Goal: Task Accomplishment & Management: Complete application form

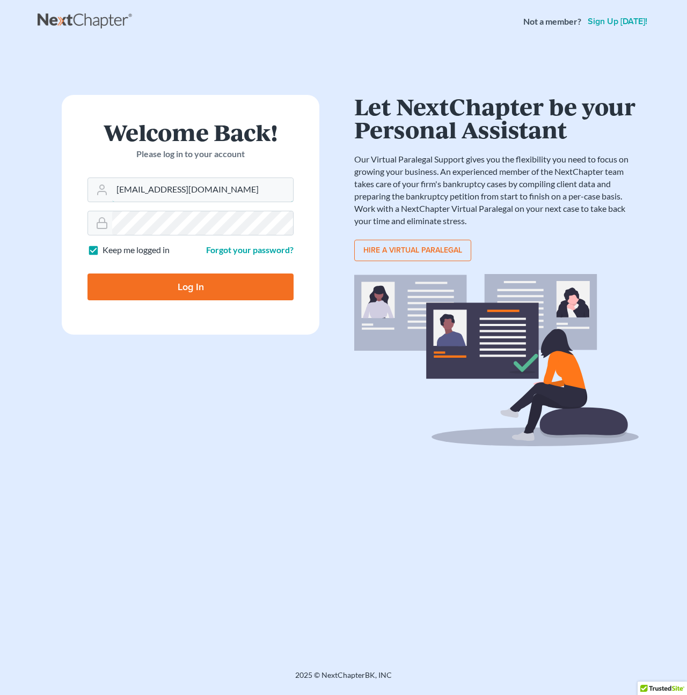
type input "spatel@sahilvijay.com"
click at [196, 275] on input "Log In" at bounding box center [190, 287] width 206 height 27
type input "Thinking..."
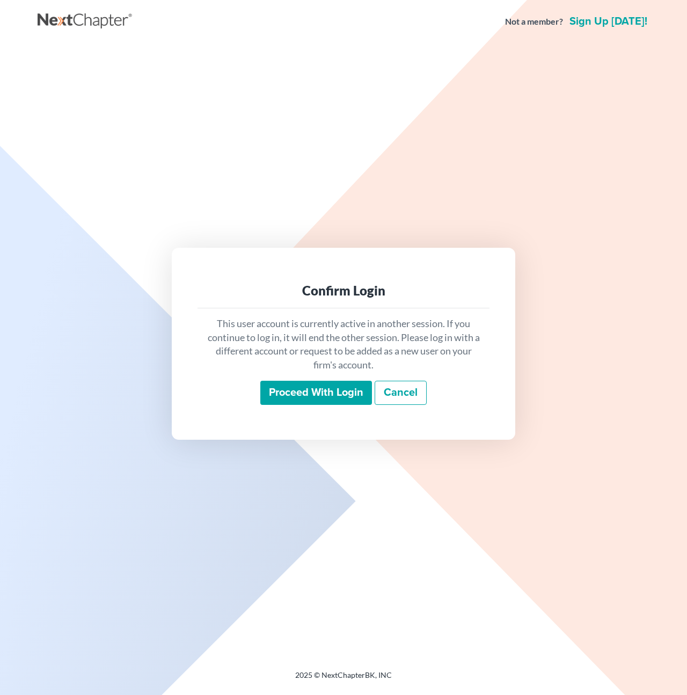
click at [331, 393] on input "Proceed with login" at bounding box center [316, 393] width 112 height 25
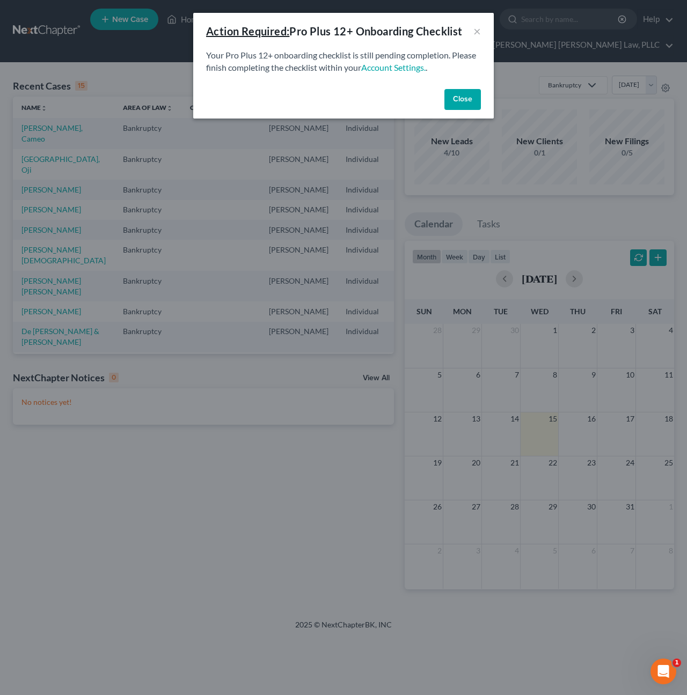
click at [468, 98] on button "Close" at bounding box center [462, 99] width 36 height 21
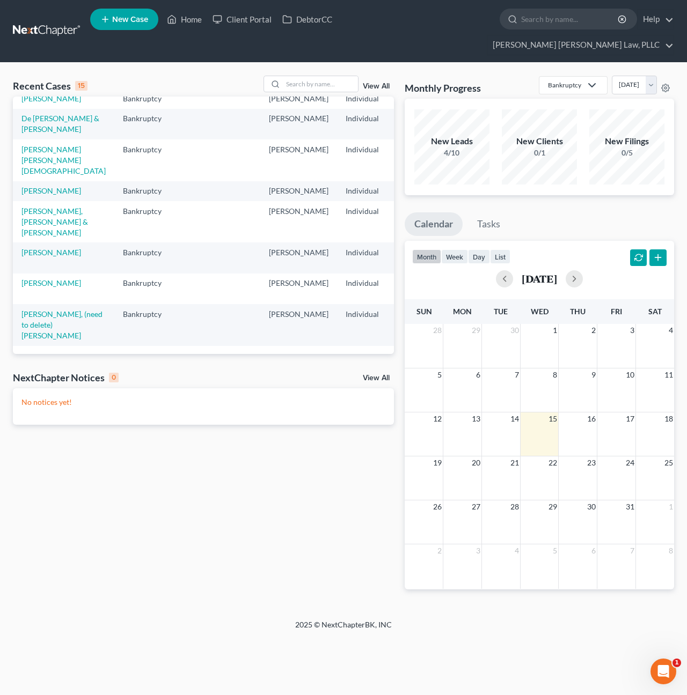
scroll to position [214, 0]
click at [39, 195] on link "[PERSON_NAME]" at bounding box center [51, 190] width 60 height 9
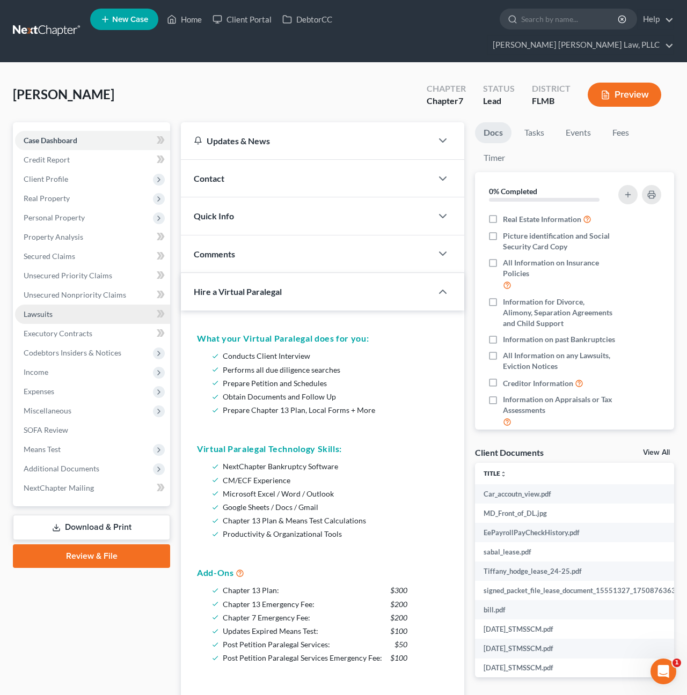
click at [80, 305] on link "Lawsuits" at bounding box center [92, 314] width 155 height 19
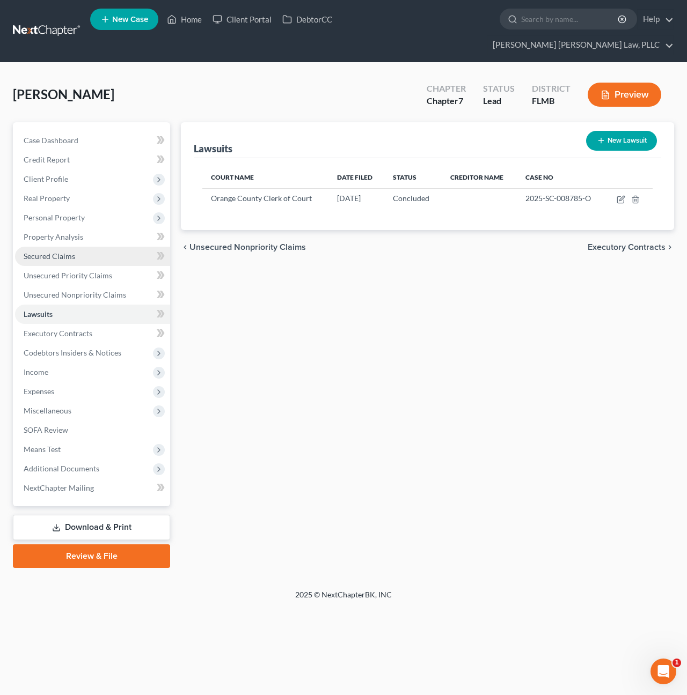
click at [53, 247] on link "Secured Claims" at bounding box center [92, 256] width 155 height 19
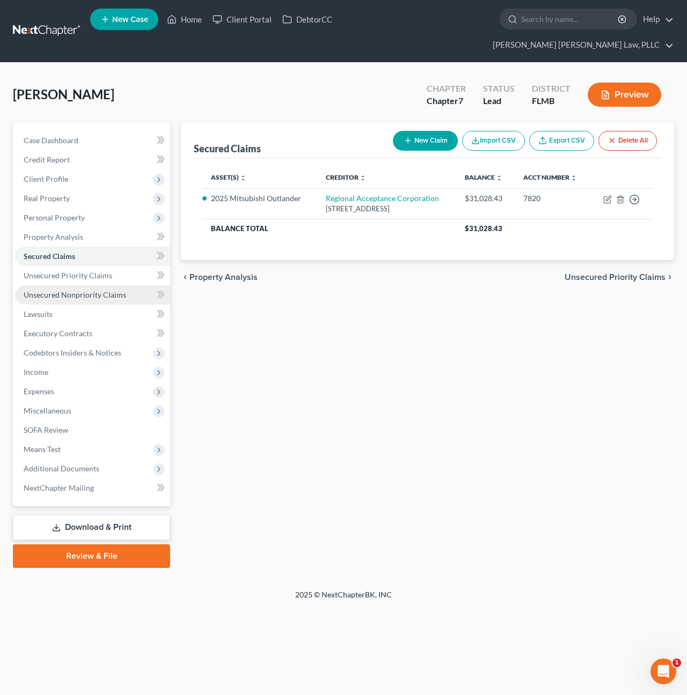
click at [57, 290] on span "Unsecured Nonpriority Claims" at bounding box center [75, 294] width 102 height 9
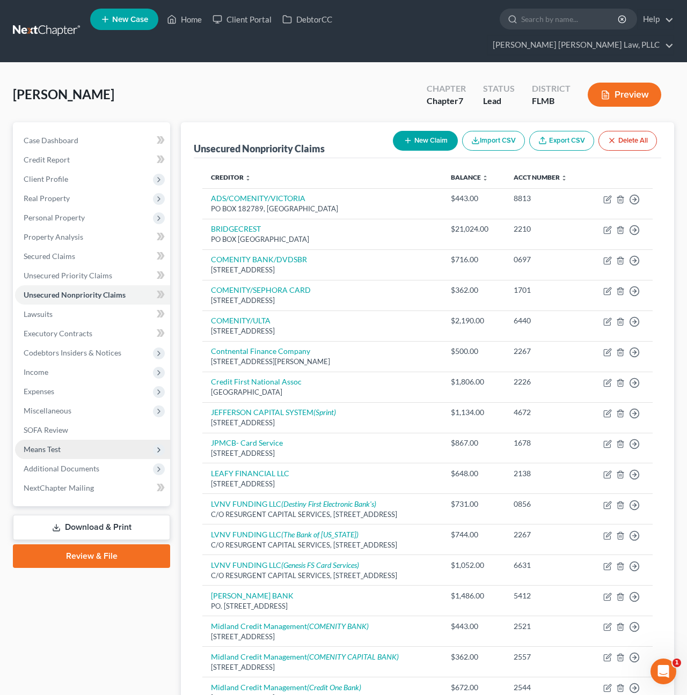
scroll to position [21, 0]
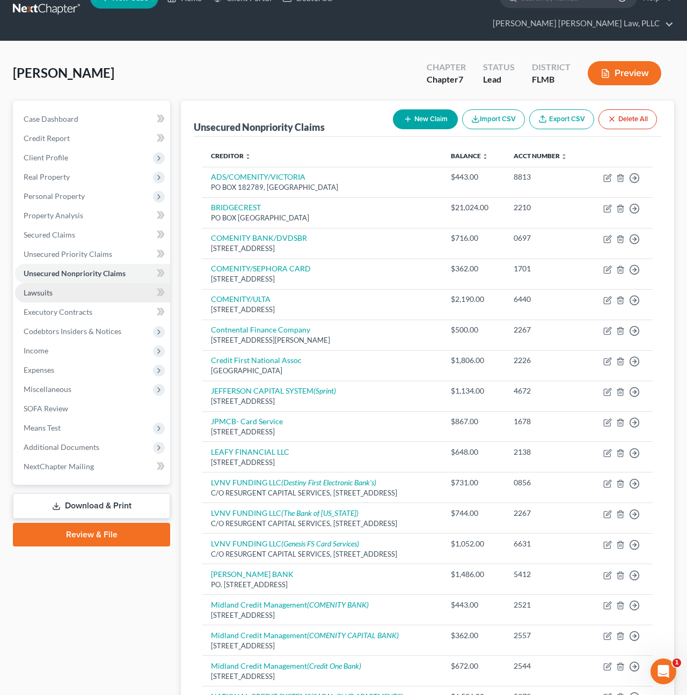
click at [45, 283] on link "Lawsuits" at bounding box center [92, 292] width 155 height 19
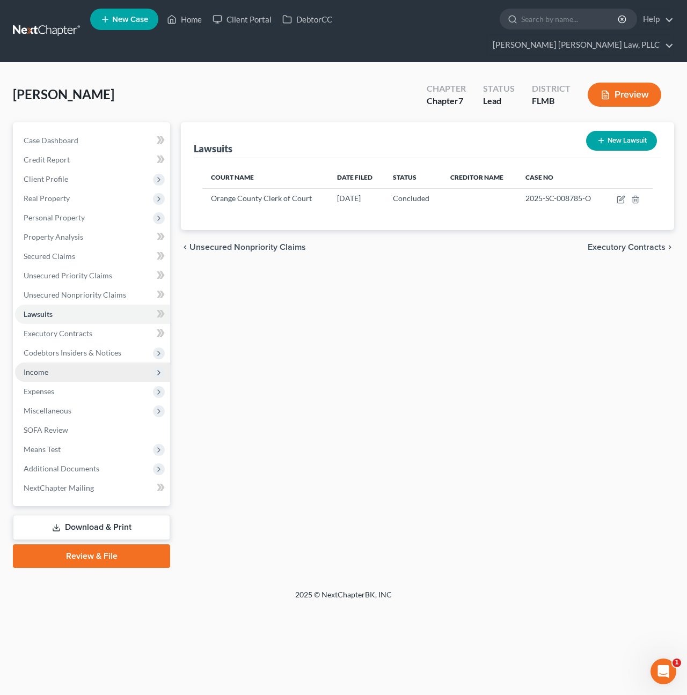
click at [49, 363] on span "Income" at bounding box center [92, 372] width 155 height 19
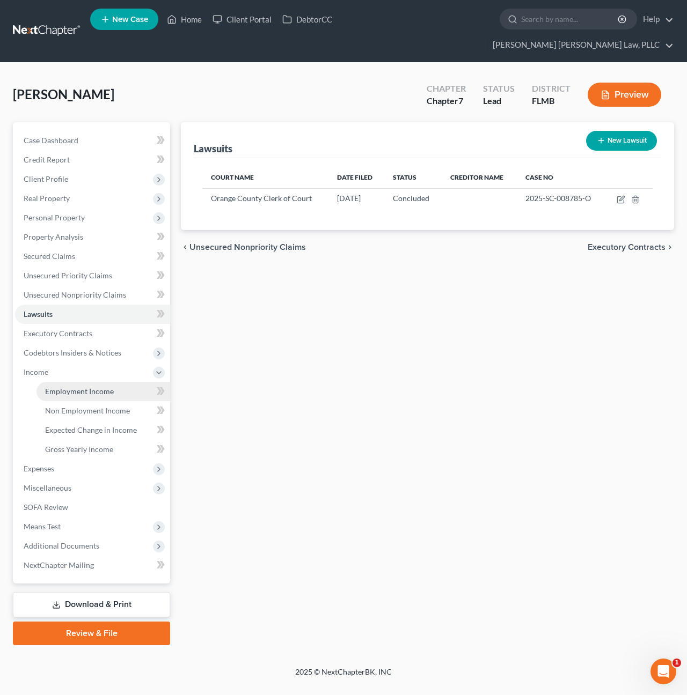
click at [56, 387] on span "Employment Income" at bounding box center [79, 391] width 69 height 9
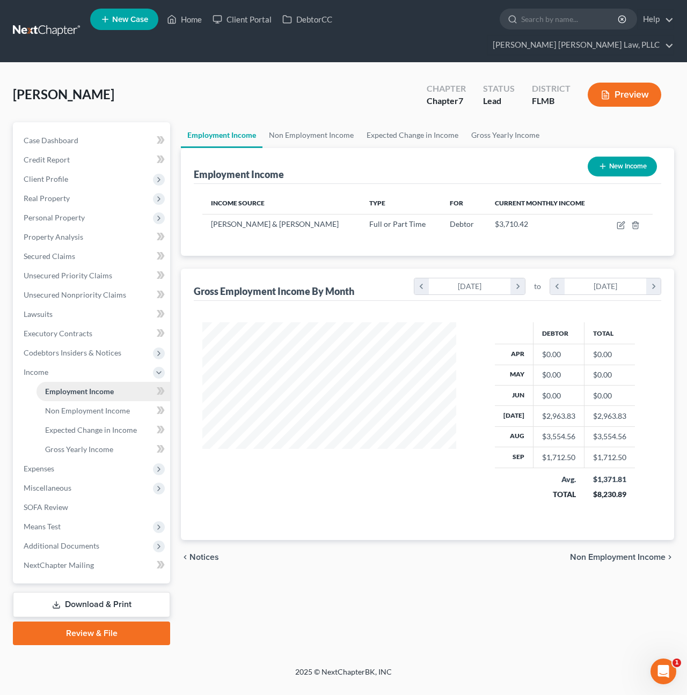
scroll to position [192, 275]
click at [52, 498] on link "SOFA Review" at bounding box center [92, 507] width 155 height 19
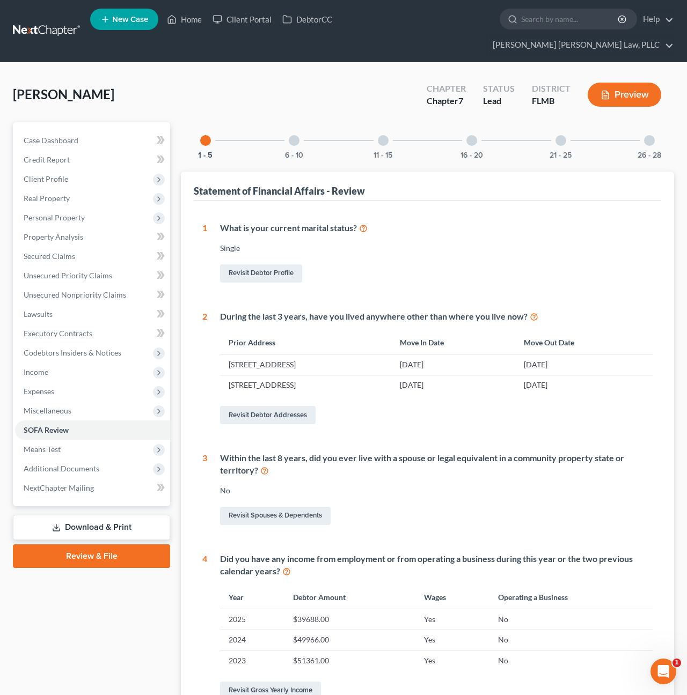
click at [292, 135] on div at bounding box center [294, 140] width 11 height 11
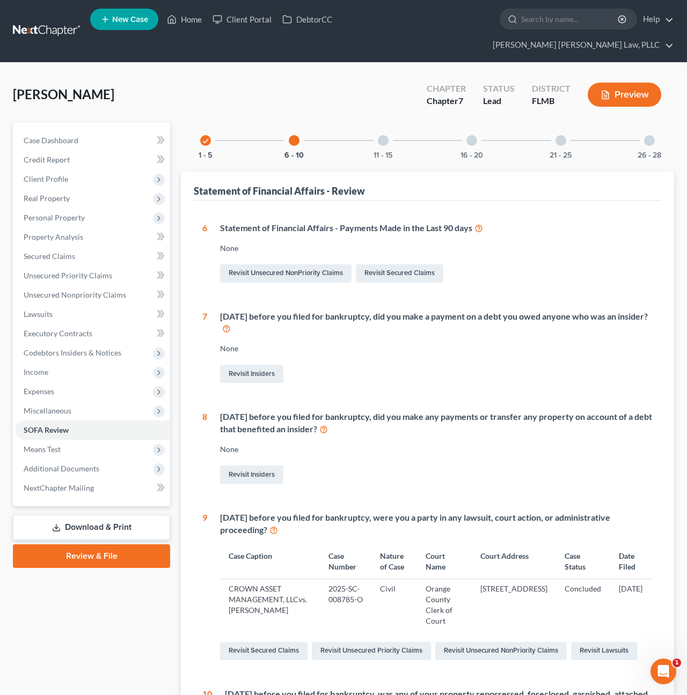
click at [378, 135] on div at bounding box center [383, 140] width 11 height 11
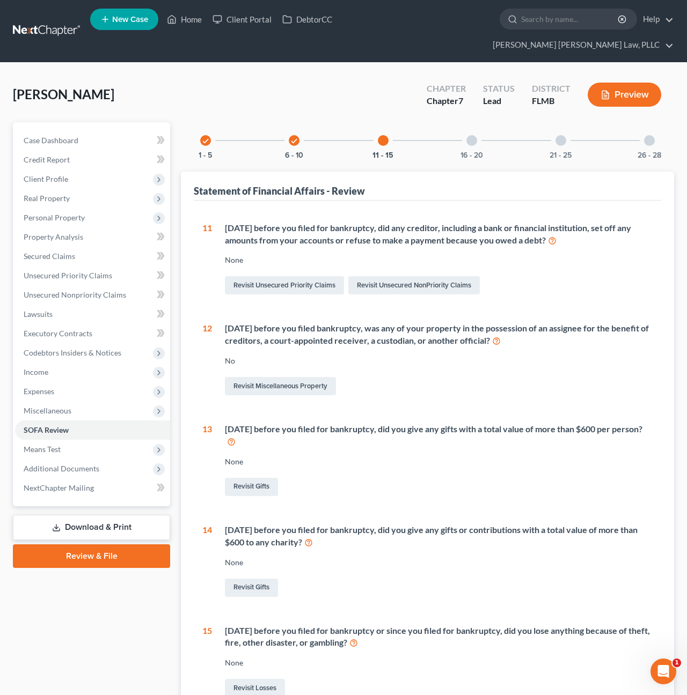
click at [307, 122] on div "check 6 - 10" at bounding box center [294, 140] width 36 height 36
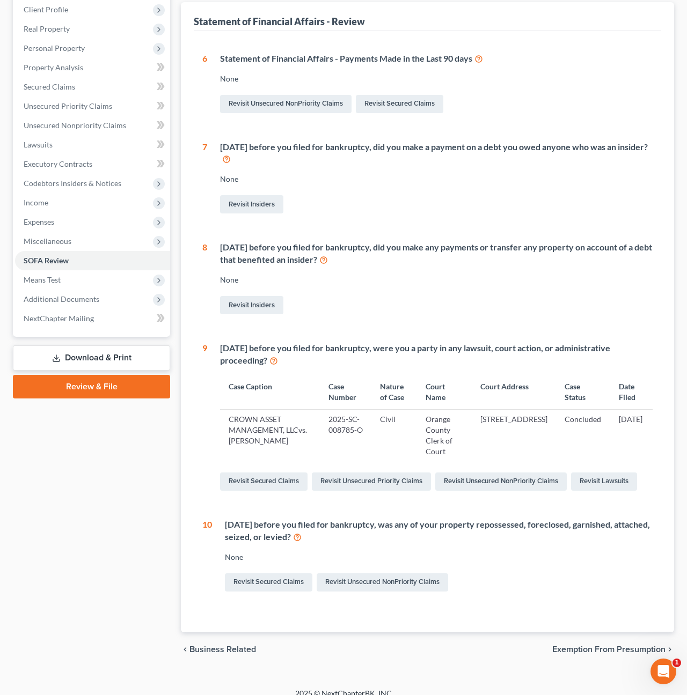
scroll to position [169, 0]
click at [333, 574] on link "Revisit Unsecured NonPriority Claims" at bounding box center [382, 583] width 131 height 18
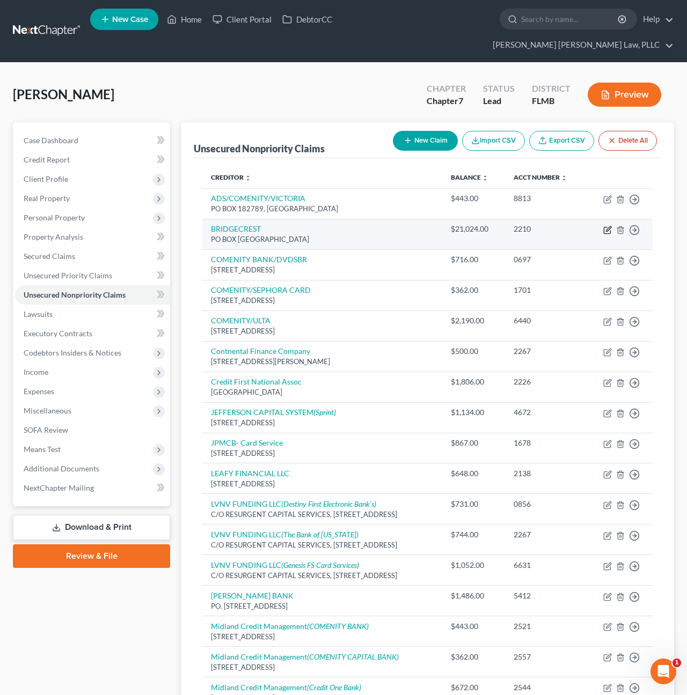
click at [609, 226] on icon "button" at bounding box center [607, 230] width 9 height 9
select select "3"
select select "10"
select select "0"
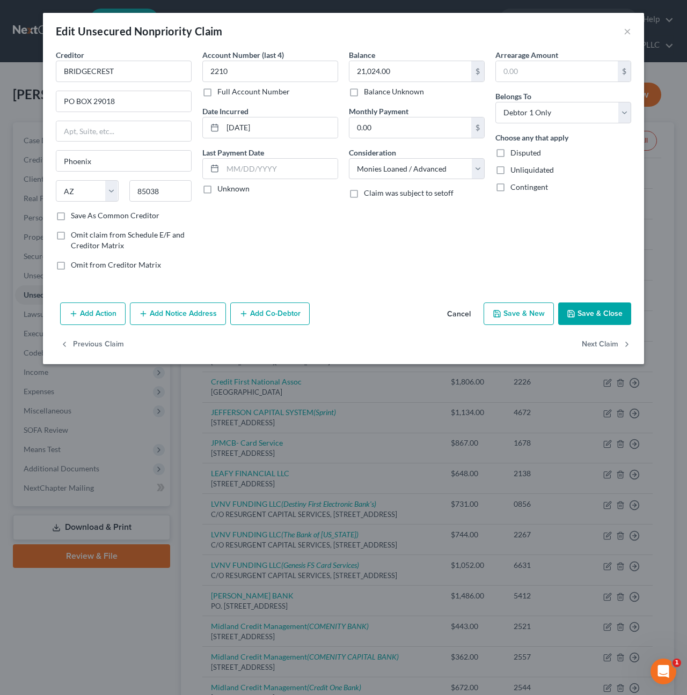
click at [460, 313] on button "Cancel" at bounding box center [458, 314] width 41 height 21
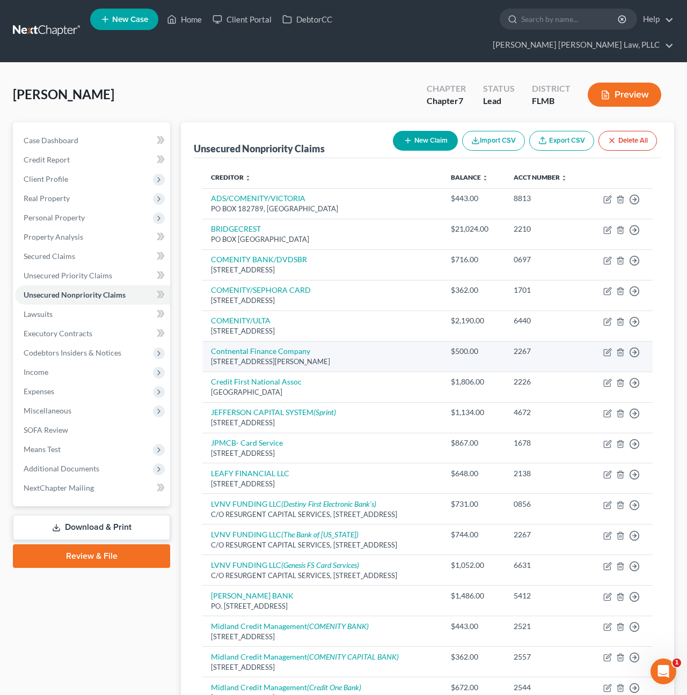
scroll to position [5, 0]
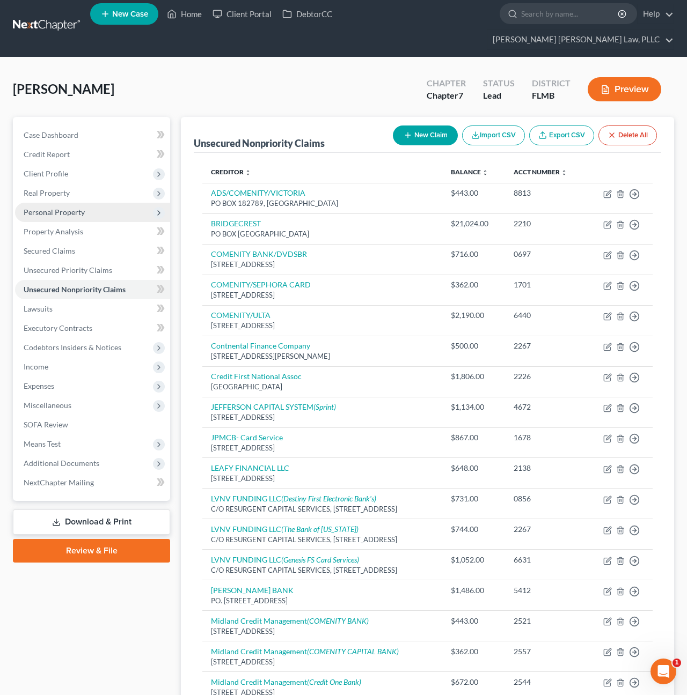
click at [47, 208] on span "Personal Property" at bounding box center [54, 212] width 61 height 9
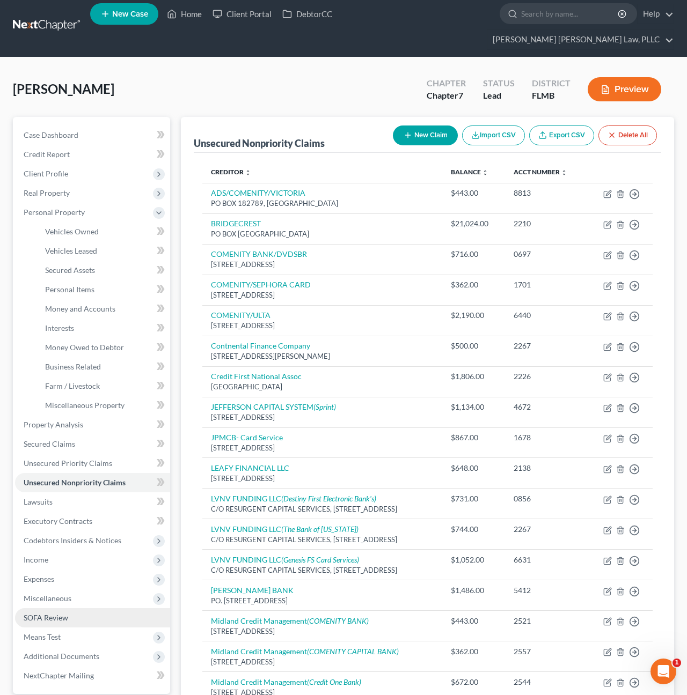
click at [48, 613] on span "SOFA Review" at bounding box center [46, 617] width 45 height 9
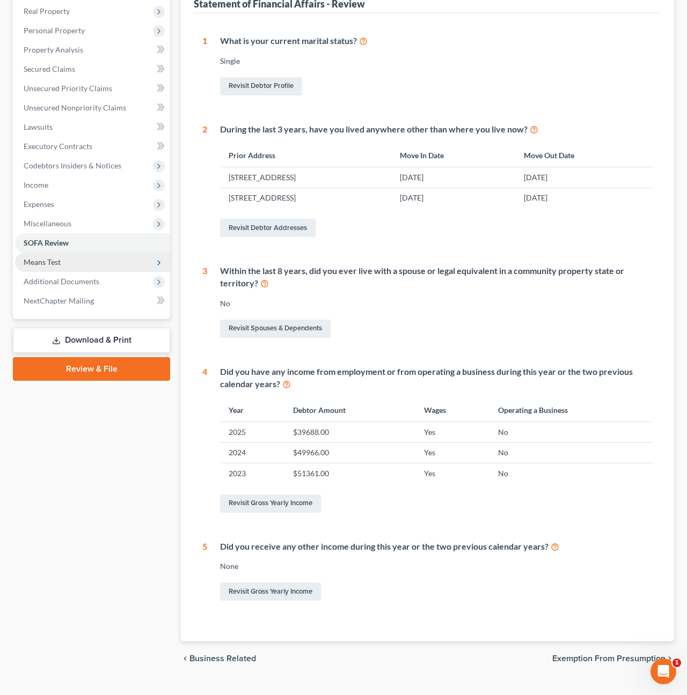
scroll to position [187, 0]
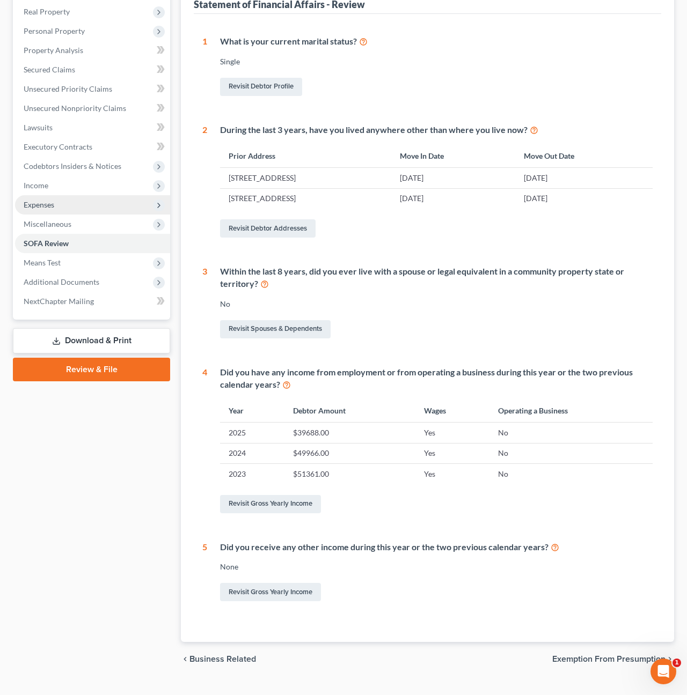
click at [43, 200] on span "Expenses" at bounding box center [39, 204] width 31 height 9
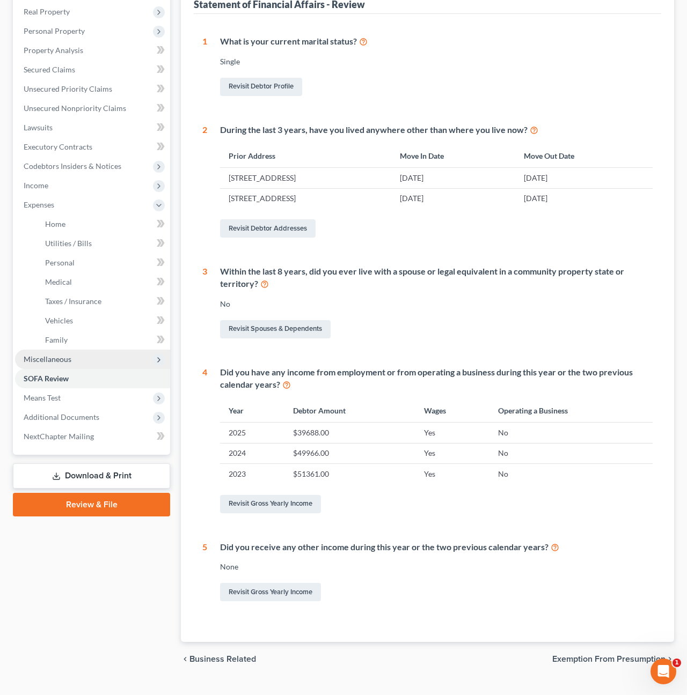
click at [53, 355] on span "Miscellaneous" at bounding box center [48, 359] width 48 height 9
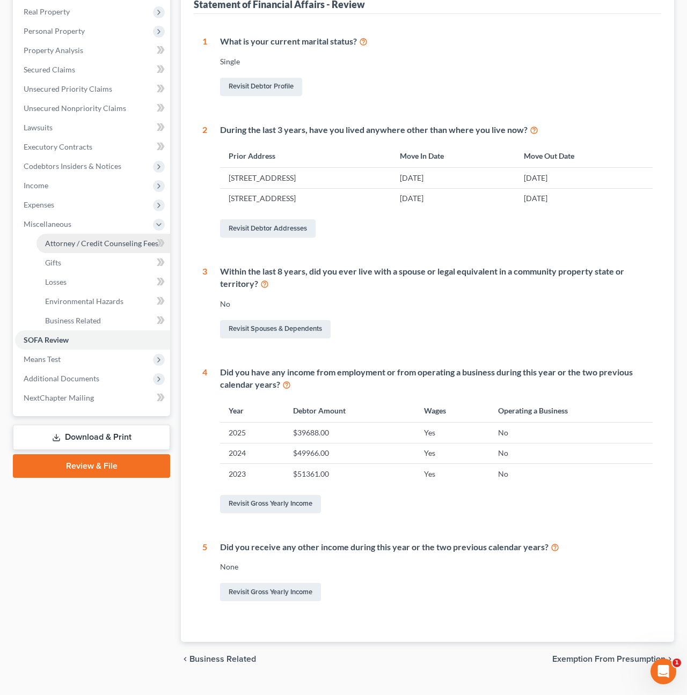
click at [76, 239] on span "Attorney / Credit Counseling Fees" at bounding box center [101, 243] width 113 height 9
select select "1"
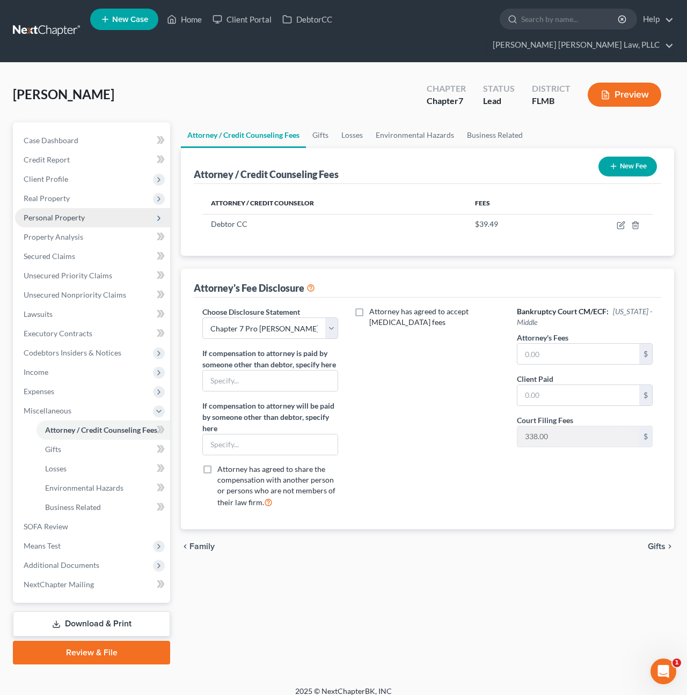
click at [46, 213] on span "Personal Property" at bounding box center [54, 217] width 61 height 9
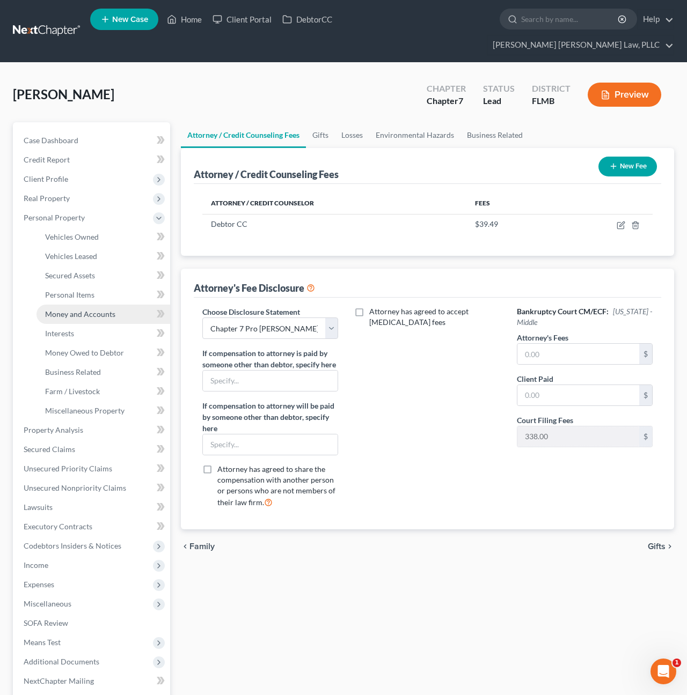
click at [67, 310] on span "Money and Accounts" at bounding box center [80, 314] width 70 height 9
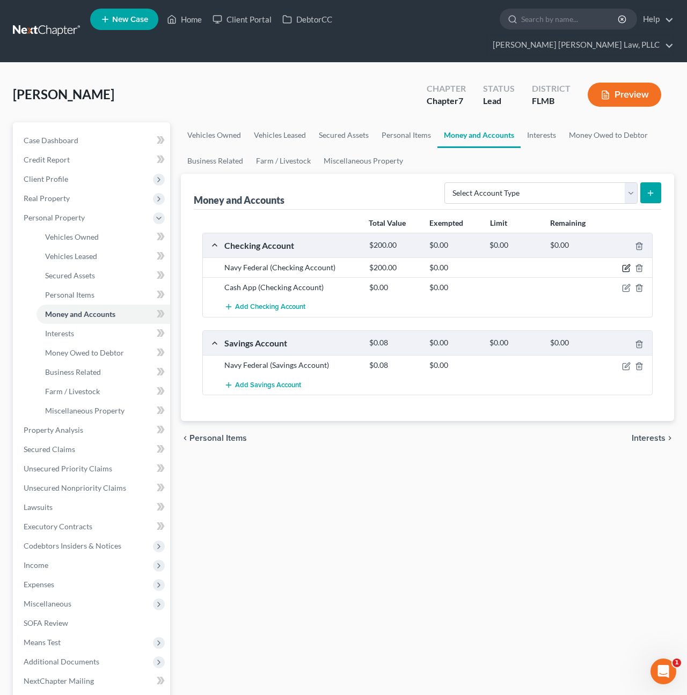
click at [626, 265] on icon "button" at bounding box center [627, 267] width 5 height 5
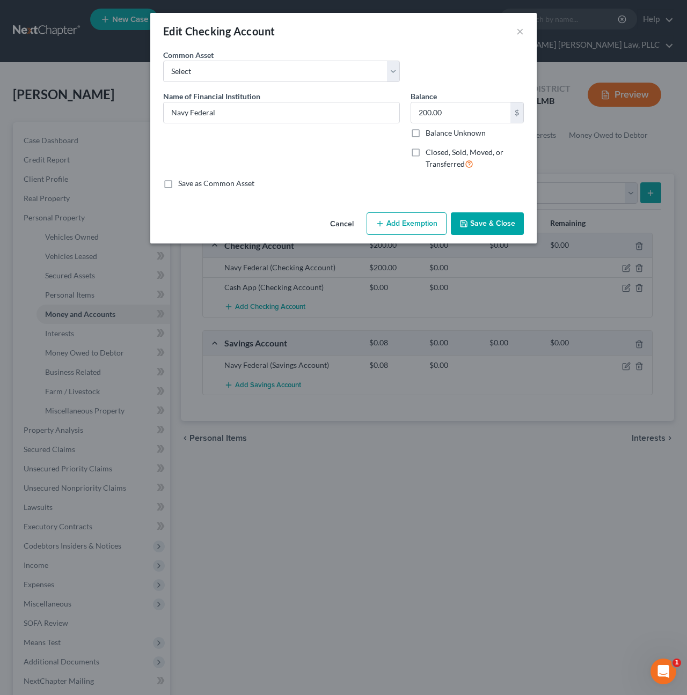
click at [344, 222] on button "Cancel" at bounding box center [341, 224] width 41 height 21
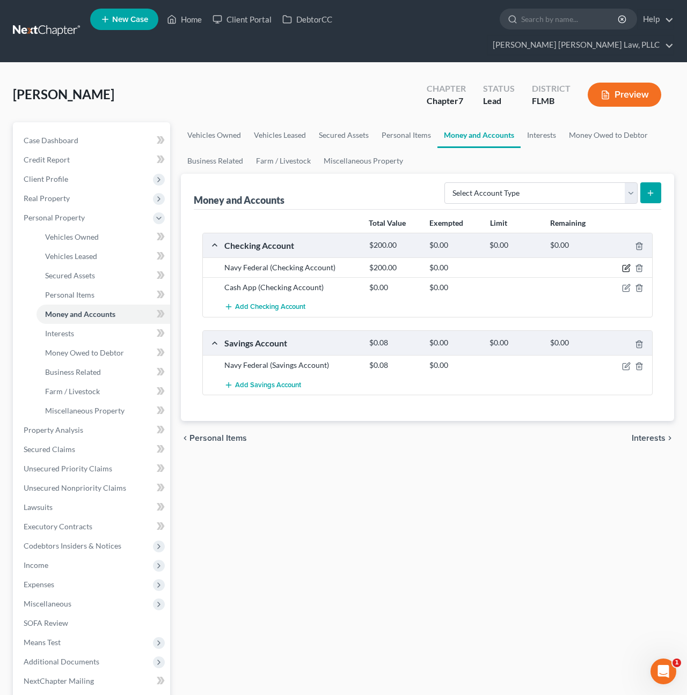
click at [627, 264] on icon "button" at bounding box center [626, 268] width 9 height 9
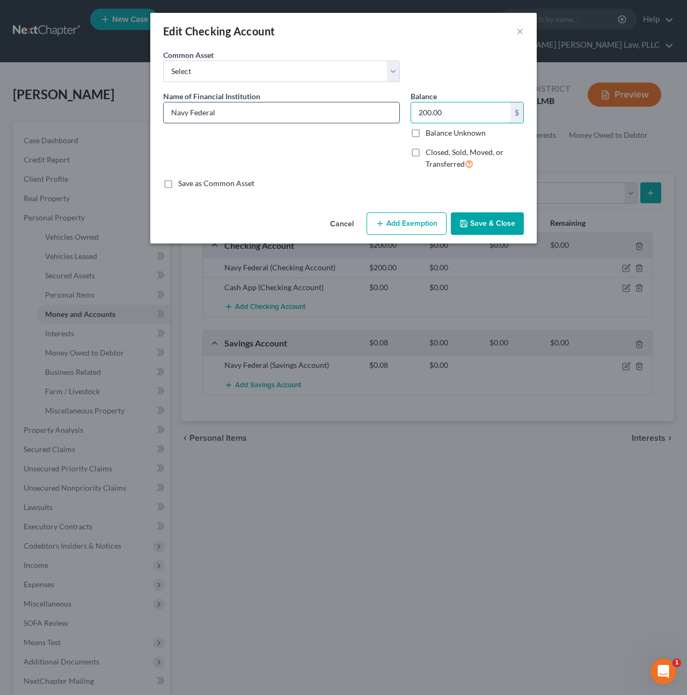
drag, startPoint x: 453, startPoint y: 112, endPoint x: 376, endPoint y: 111, distance: 77.8
click at [376, 111] on div "Name of Financial Institution * Navy Federal Balance 200.00 $ Balance Unknown B…" at bounding box center [343, 135] width 371 height 88
type input "8.39"
click at [512, 227] on button "Save & Close" at bounding box center [487, 223] width 73 height 23
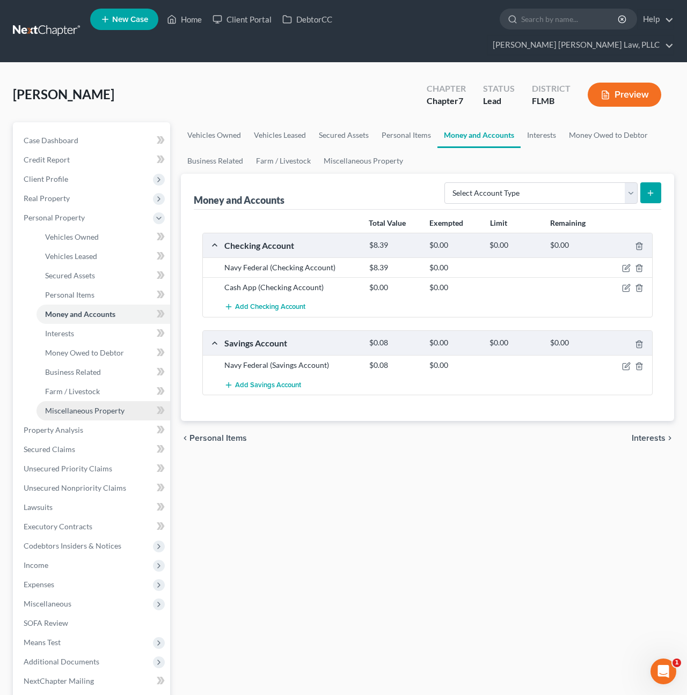
scroll to position [2, 0]
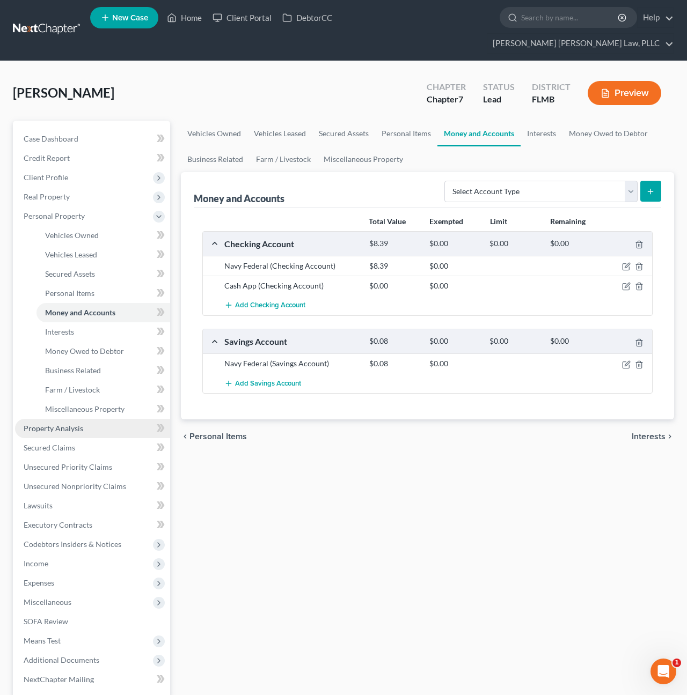
click at [64, 424] on span "Property Analysis" at bounding box center [54, 428] width 60 height 9
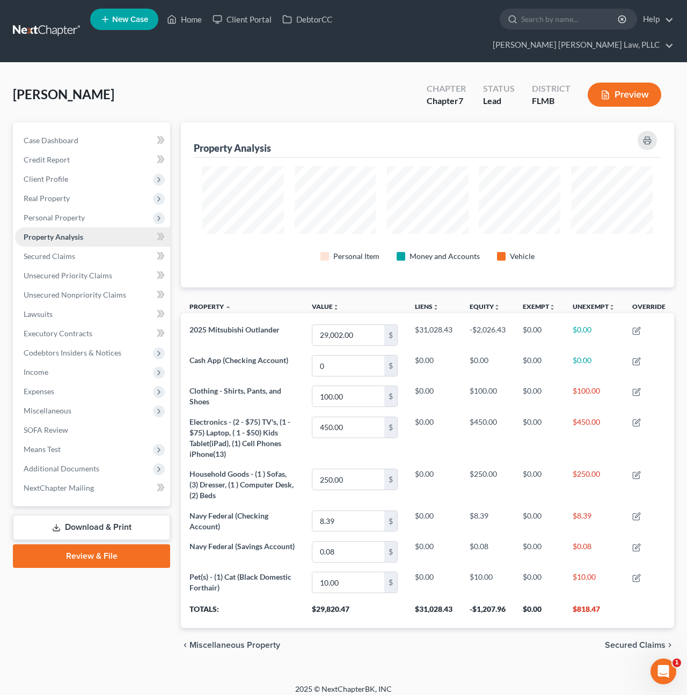
scroll to position [1, 0]
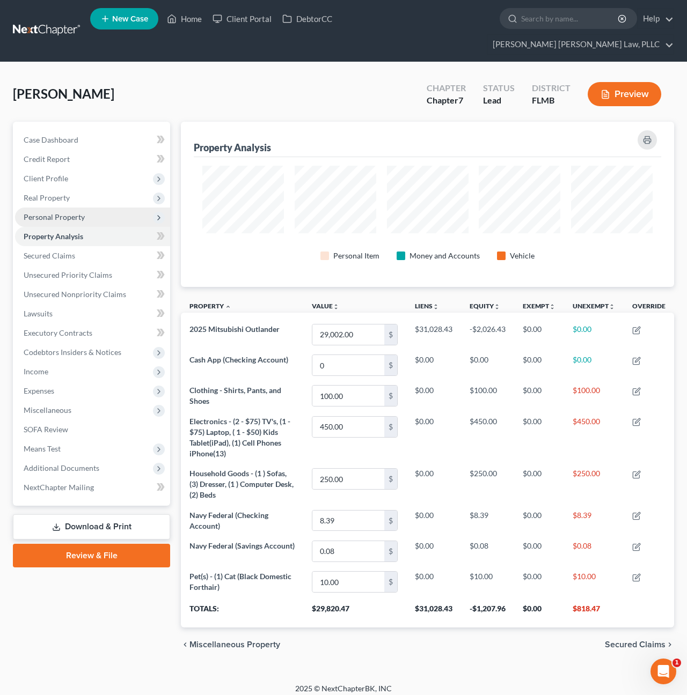
click at [46, 212] on span "Personal Property" at bounding box center [54, 216] width 61 height 9
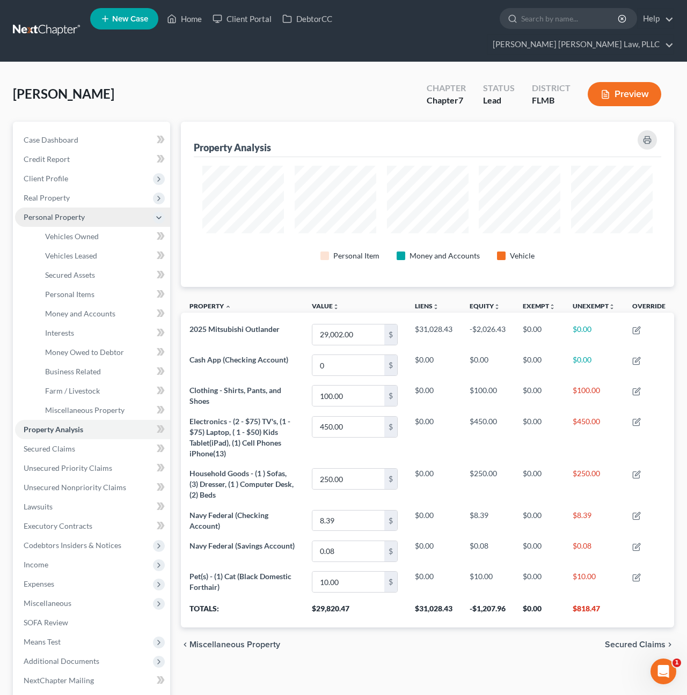
scroll to position [0, 0]
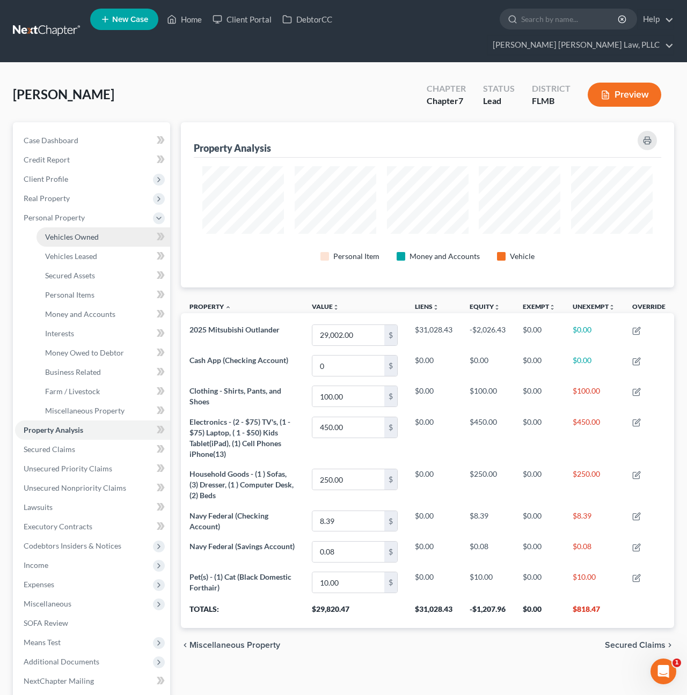
click at [57, 227] on link "Vehicles Owned" at bounding box center [103, 236] width 134 height 19
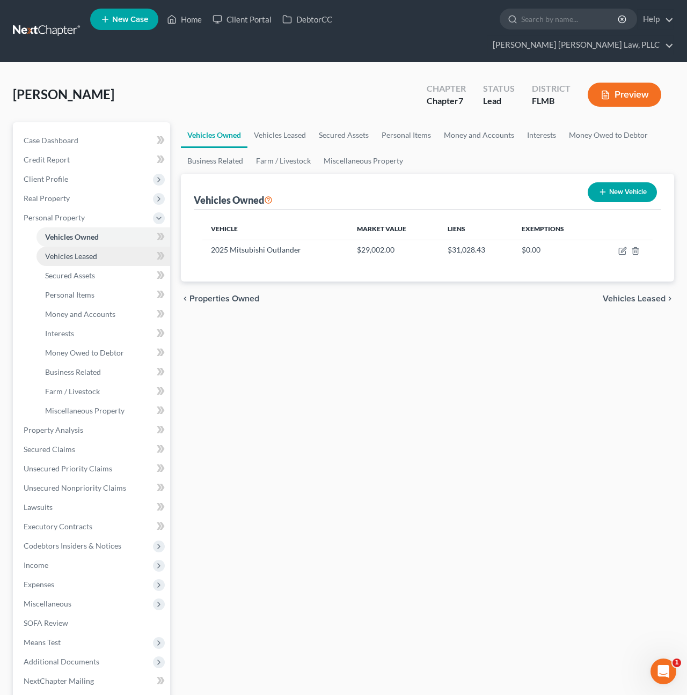
click at [64, 252] on span "Vehicles Leased" at bounding box center [71, 256] width 52 height 9
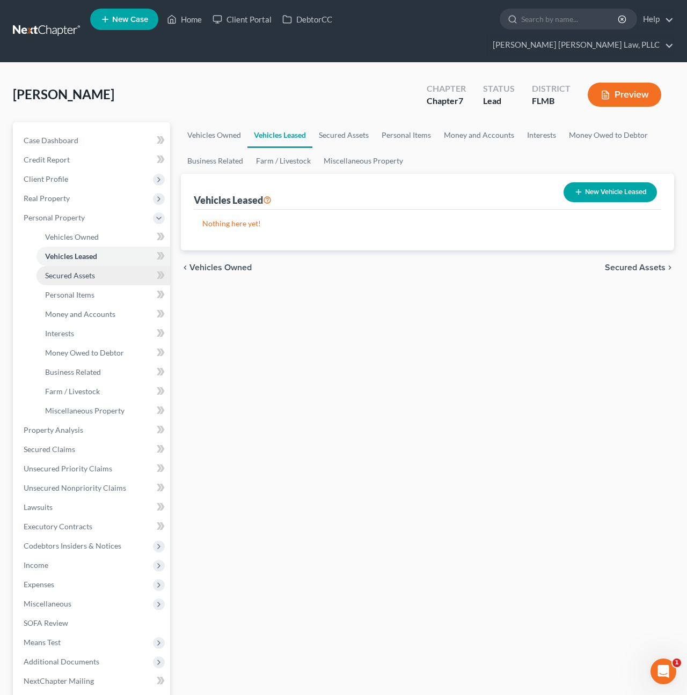
click at [65, 266] on link "Secured Assets" at bounding box center [103, 275] width 134 height 19
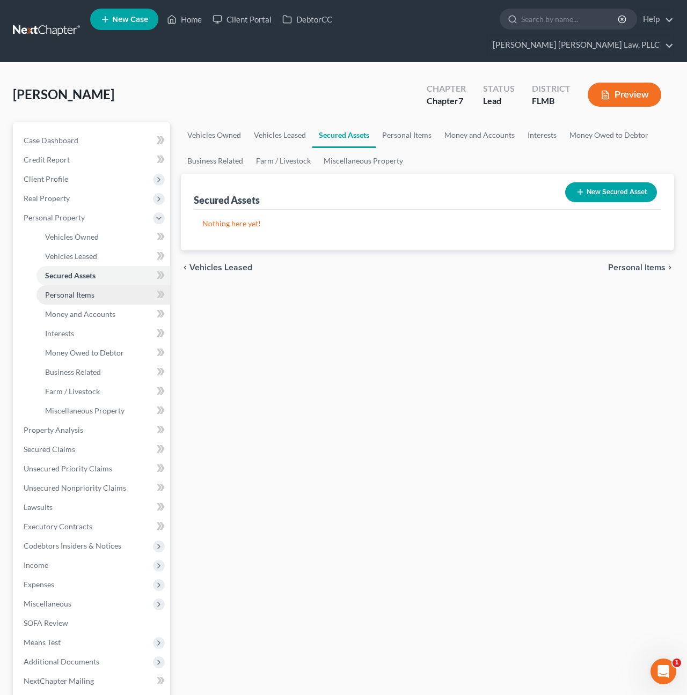
click at [65, 290] on span "Personal Items" at bounding box center [69, 294] width 49 height 9
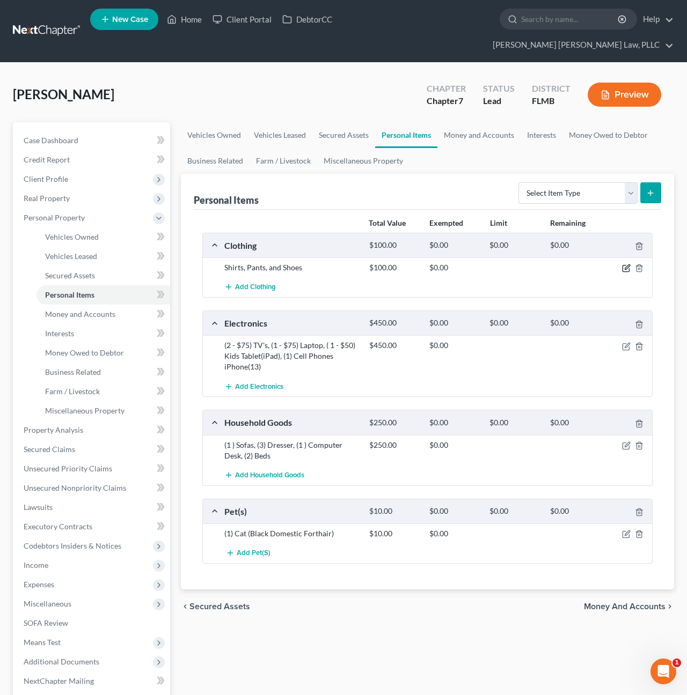
click at [625, 265] on icon "button" at bounding box center [627, 267] width 5 height 5
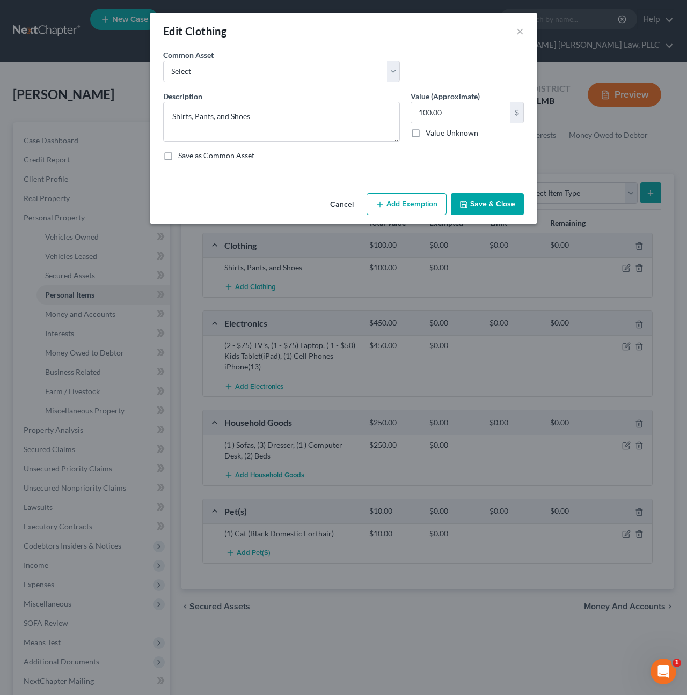
click at [399, 210] on button "Add Exemption" at bounding box center [406, 204] width 80 height 23
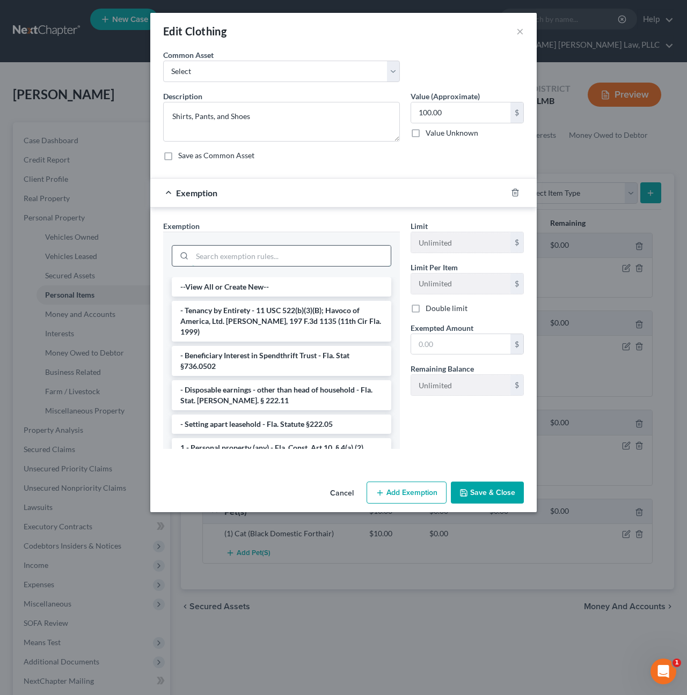
click at [270, 252] on input "search" at bounding box center [291, 256] width 199 height 20
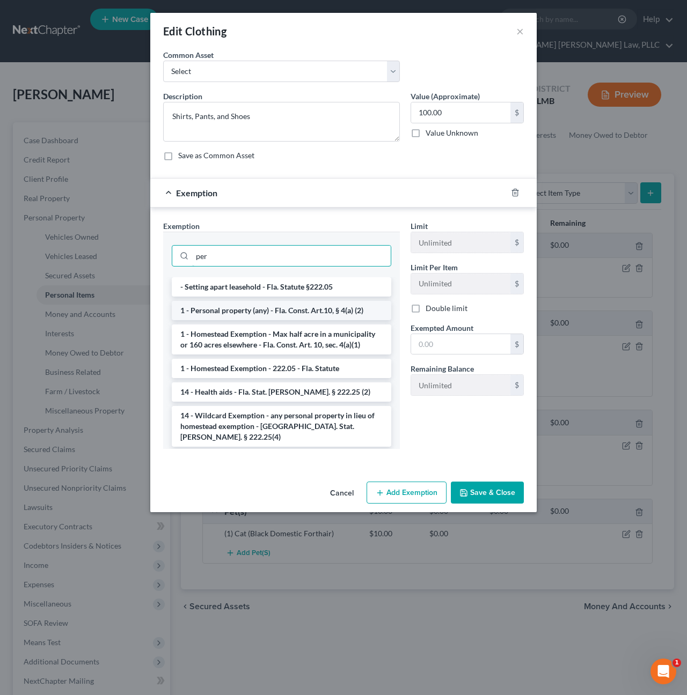
type input "per"
drag, startPoint x: 261, startPoint y: 304, endPoint x: 268, endPoint y: 304, distance: 6.5
click at [261, 304] on li "1 - Personal property (any) - Fla. Const. Art.10, § 4(a) (2)" at bounding box center [281, 310] width 219 height 19
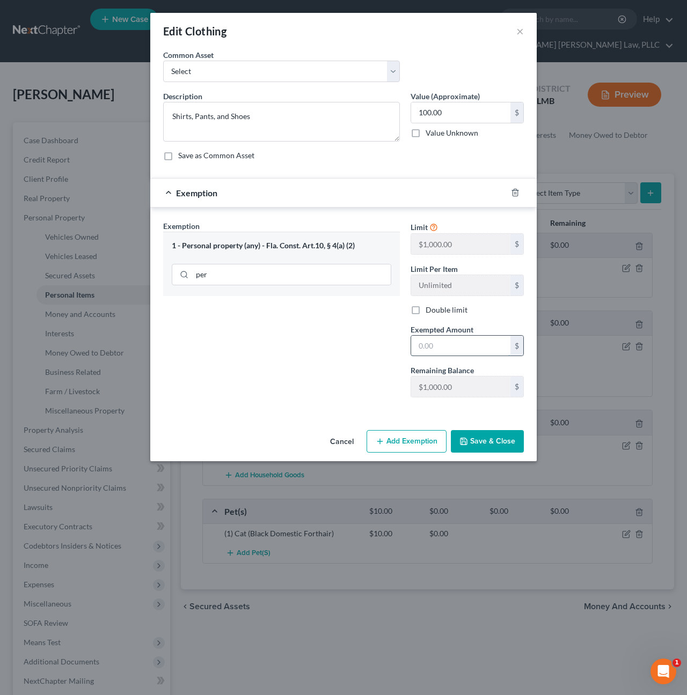
click at [466, 343] on input "text" at bounding box center [460, 346] width 99 height 20
type input "100"
click at [494, 450] on button "Save & Close" at bounding box center [487, 441] width 73 height 23
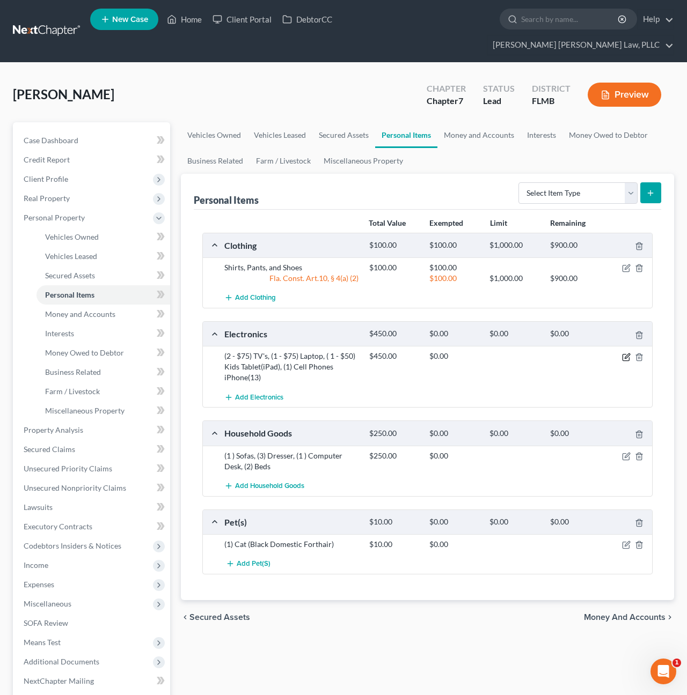
click at [627, 353] on icon "button" at bounding box center [626, 357] width 9 height 9
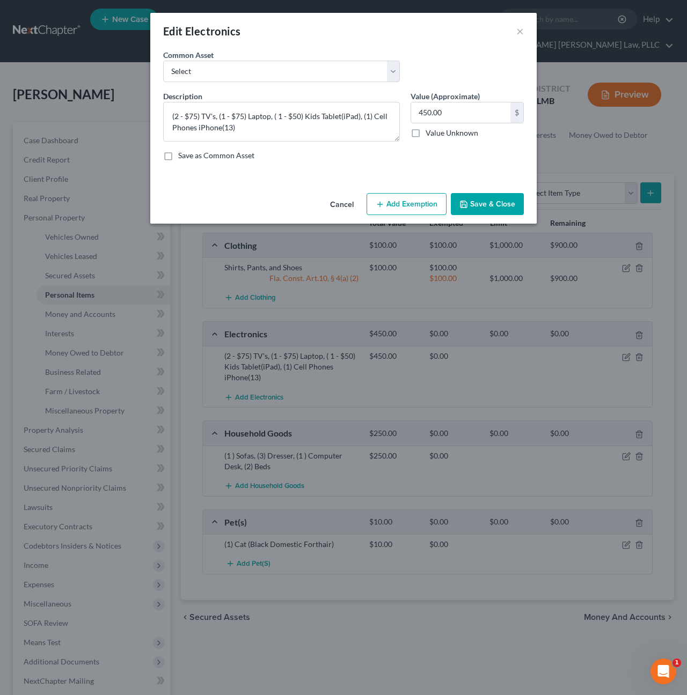
click at [380, 196] on button "Add Exemption" at bounding box center [406, 204] width 80 height 23
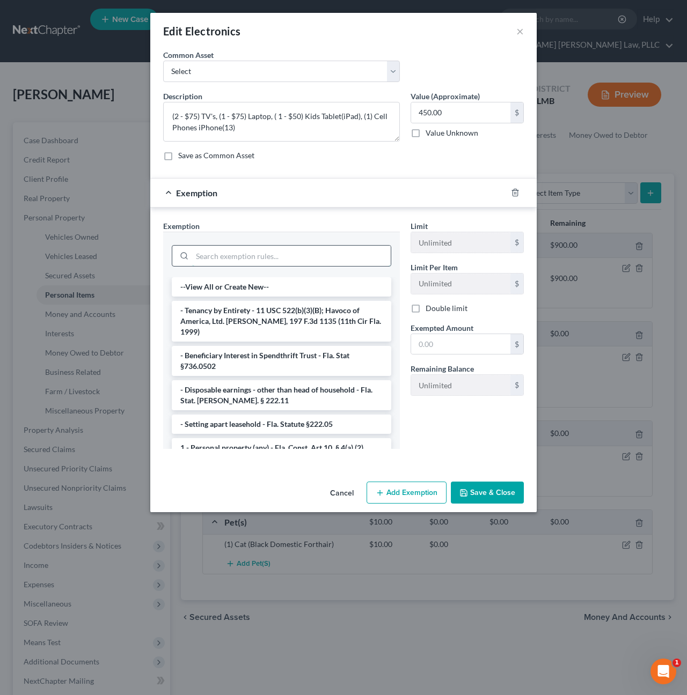
click at [319, 248] on input "search" at bounding box center [291, 256] width 199 height 20
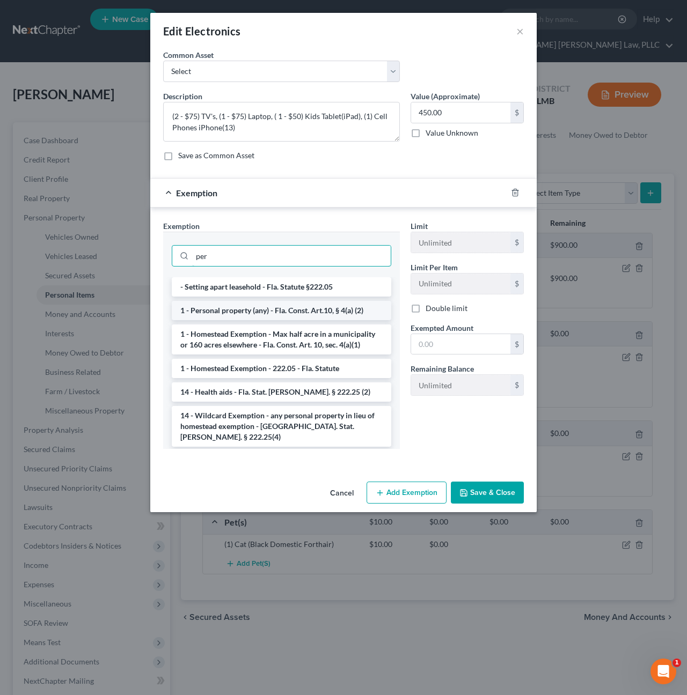
type input "per"
click at [215, 308] on li "1 - Personal property (any) - Fla. Const. Art.10, § 4(a) (2)" at bounding box center [281, 310] width 219 height 19
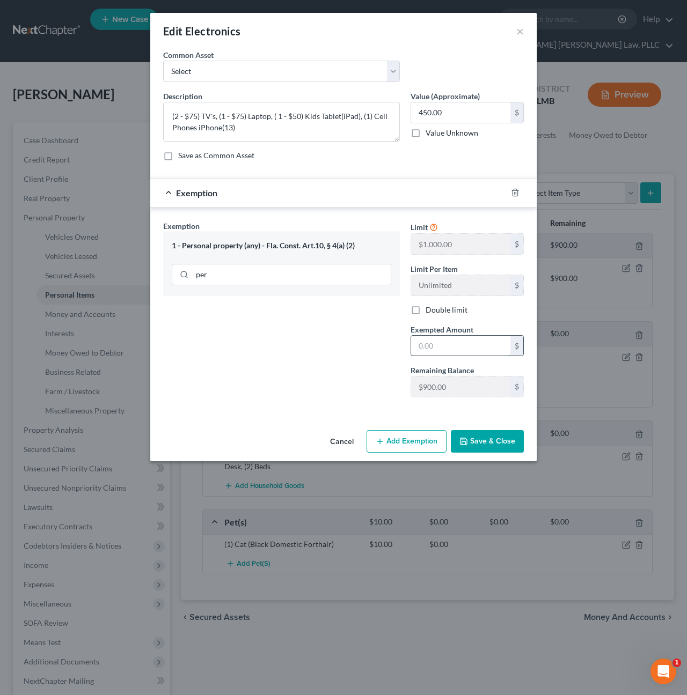
click at [429, 340] on input "text" at bounding box center [460, 346] width 99 height 20
type input "450"
click at [485, 445] on button "Save & Close" at bounding box center [487, 441] width 73 height 23
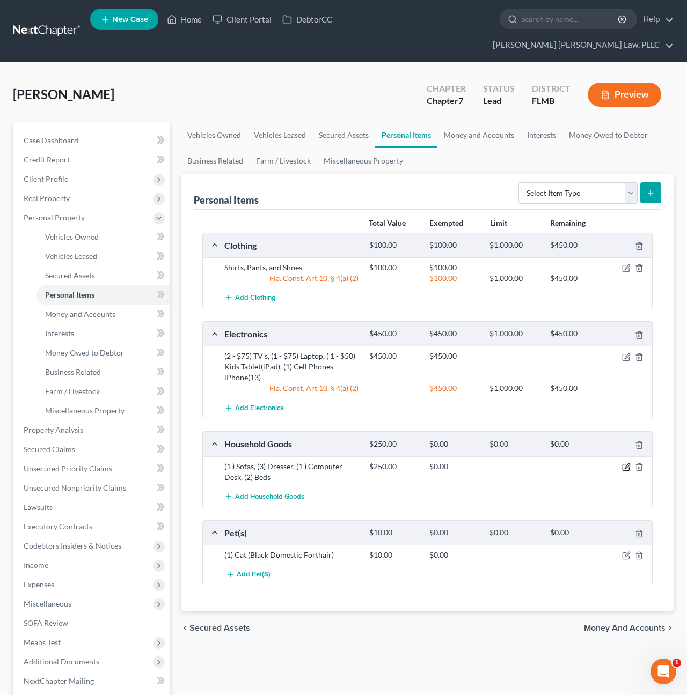
click at [622, 465] on icon "button" at bounding box center [625, 468] width 6 height 6
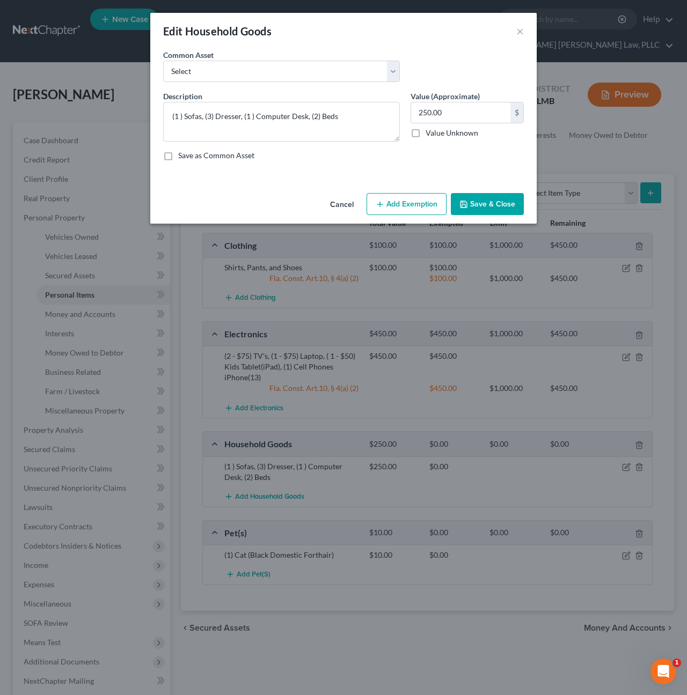
click at [384, 199] on button "Add Exemption" at bounding box center [406, 204] width 80 height 23
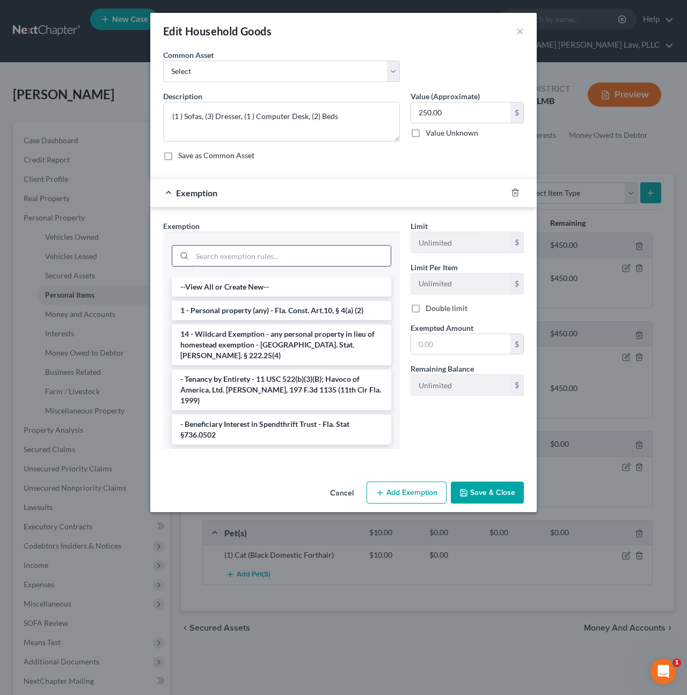
click at [297, 246] on input "search" at bounding box center [291, 256] width 199 height 20
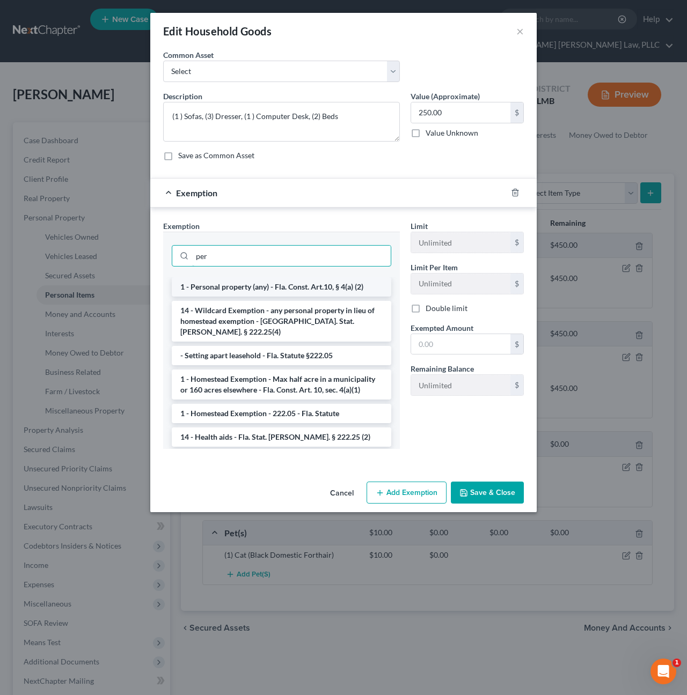
type input "per"
click at [269, 281] on li "1 - Personal property (any) - Fla. Const. Art.10, § 4(a) (2)" at bounding box center [281, 286] width 219 height 19
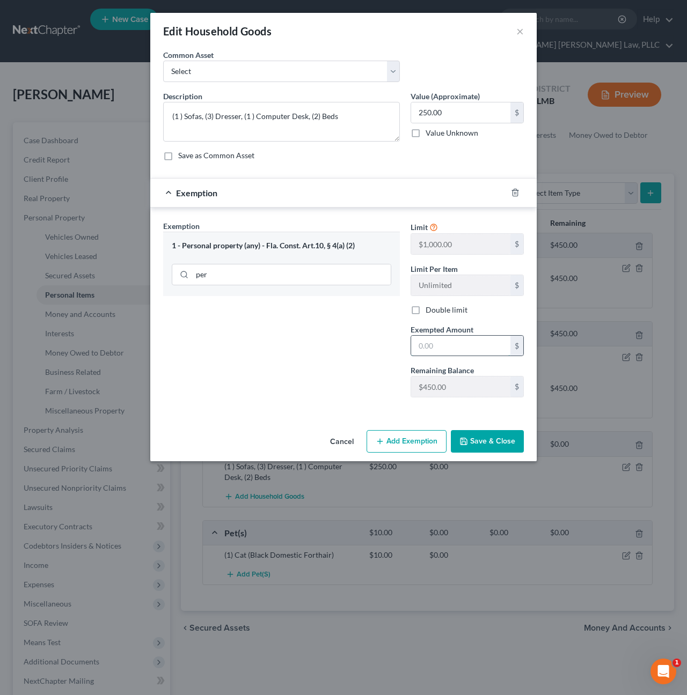
click at [428, 339] on input "text" at bounding box center [460, 346] width 99 height 20
type input "250"
drag, startPoint x: 482, startPoint y: 435, endPoint x: 481, endPoint y: 401, distance: 33.8
click at [482, 436] on button "Save & Close" at bounding box center [487, 441] width 73 height 23
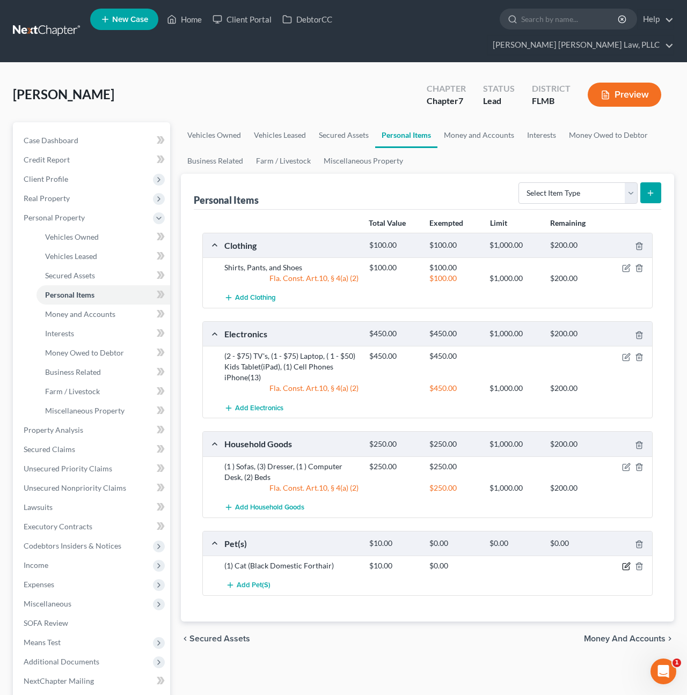
click at [623, 562] on icon "button" at bounding box center [626, 566] width 9 height 9
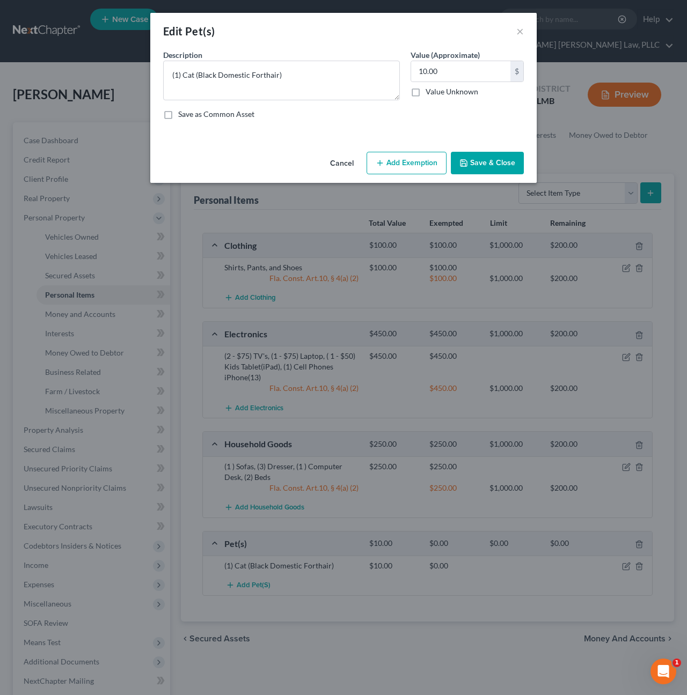
drag, startPoint x: 385, startPoint y: 177, endPoint x: 386, endPoint y: 166, distance: 10.9
click at [384, 176] on div "Cancel Add Exemption Save & Close" at bounding box center [343, 165] width 386 height 35
click at [386, 165] on button "Add Exemption" at bounding box center [406, 163] width 80 height 23
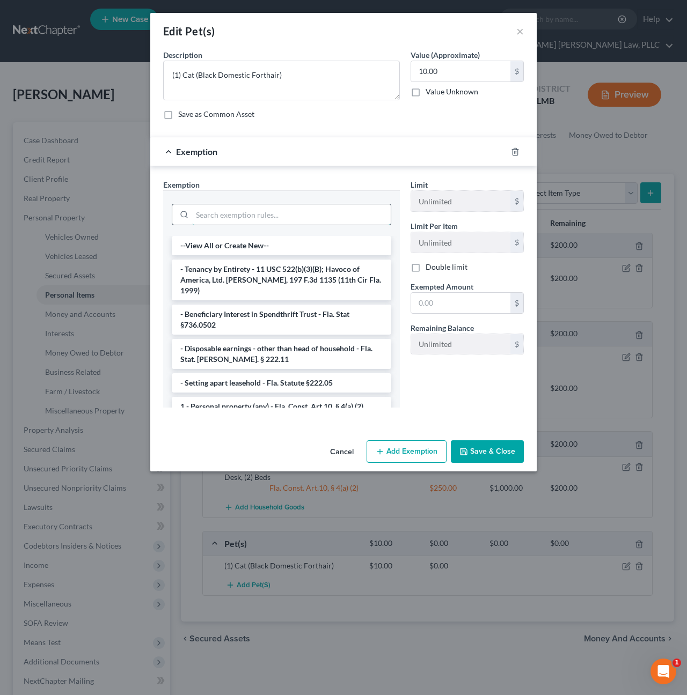
click at [321, 215] on input "search" at bounding box center [291, 214] width 199 height 20
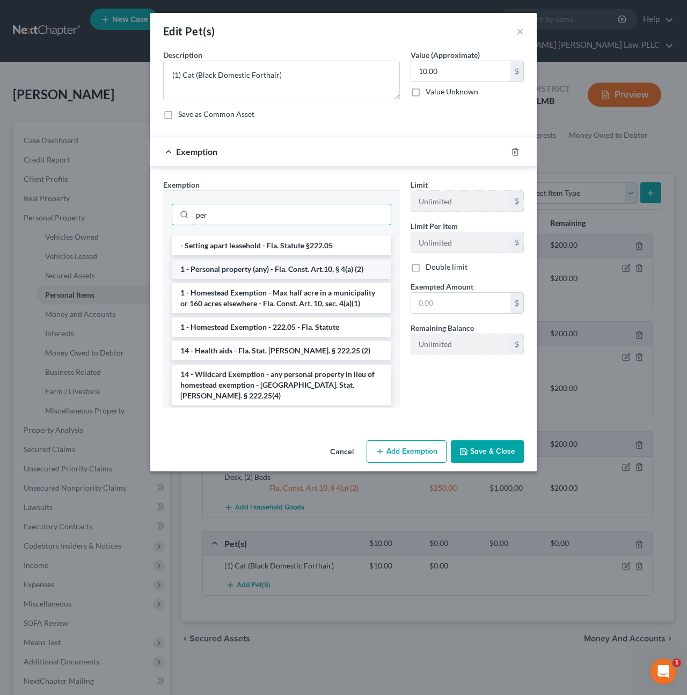
type input "per"
click at [250, 263] on li "1 - Personal property (any) - Fla. Const. Art.10, § 4(a) (2)" at bounding box center [281, 269] width 219 height 19
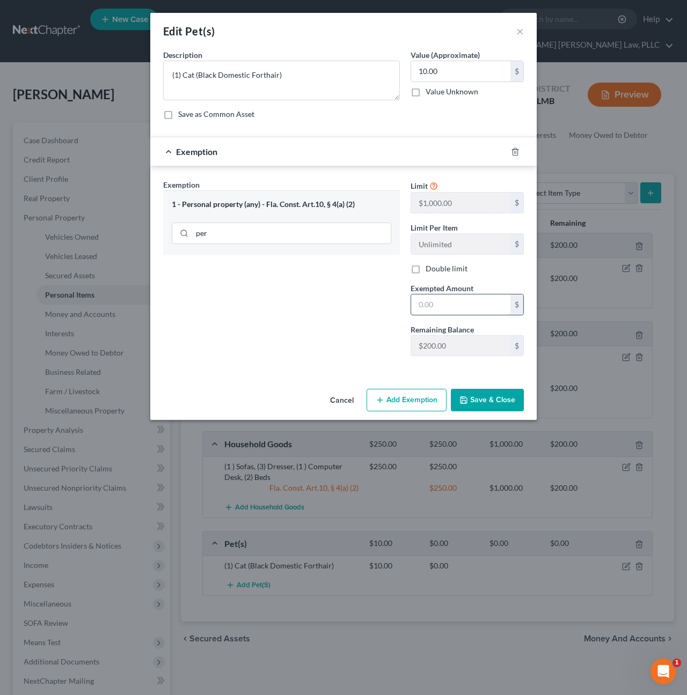
click at [462, 302] on input "text" at bounding box center [460, 305] width 99 height 20
type input "10"
click at [490, 399] on button "Save & Close" at bounding box center [487, 400] width 73 height 23
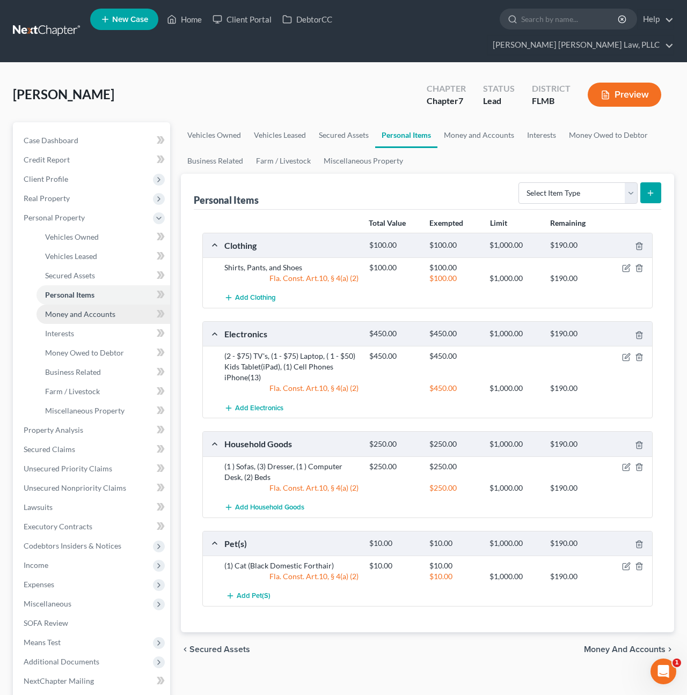
click at [65, 310] on span "Money and Accounts" at bounding box center [80, 314] width 70 height 9
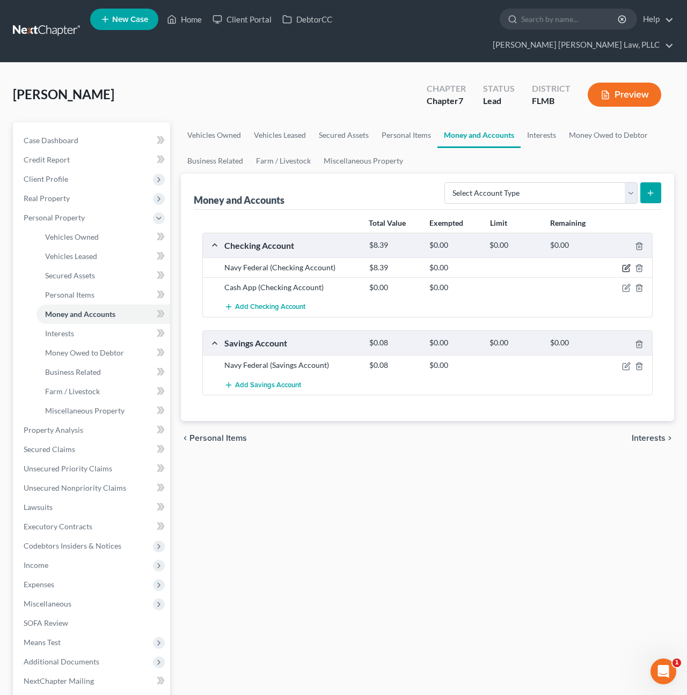
click at [626, 264] on icon "button" at bounding box center [626, 268] width 9 height 9
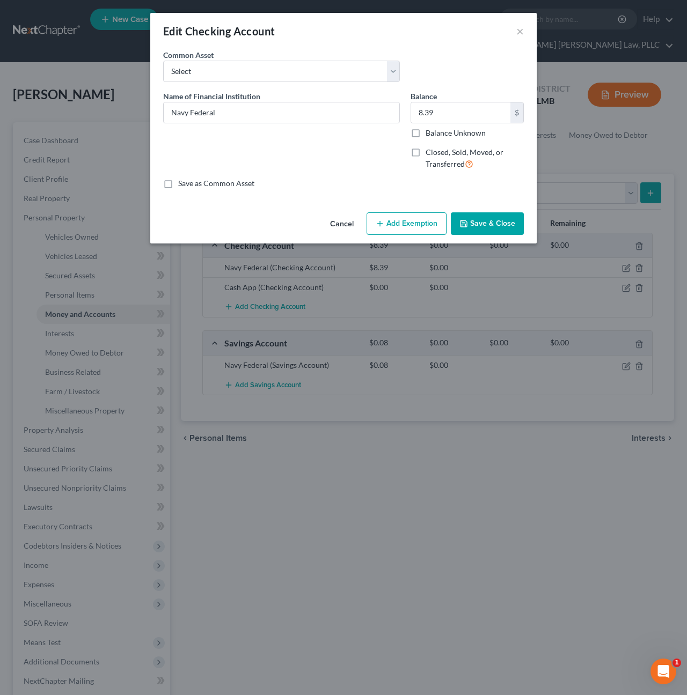
click at [407, 230] on button "Add Exemption" at bounding box center [406, 223] width 80 height 23
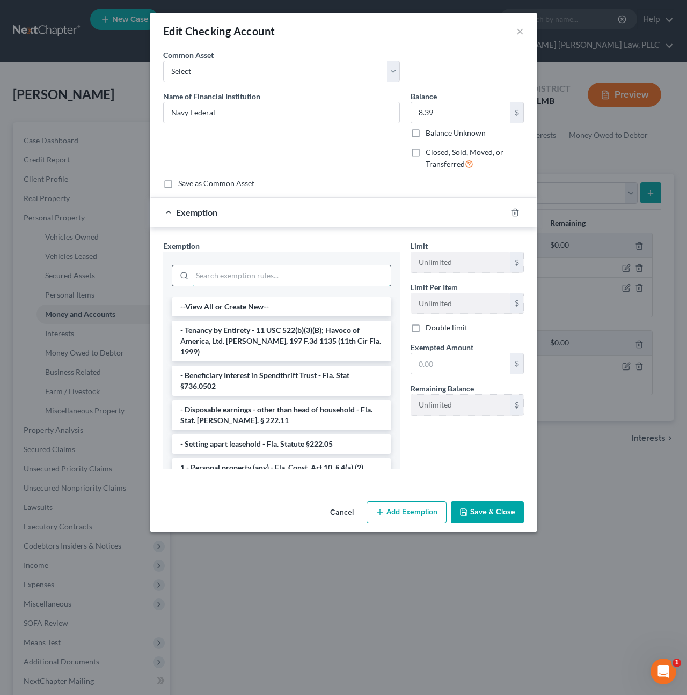
click at [298, 274] on input "search" at bounding box center [291, 276] width 199 height 20
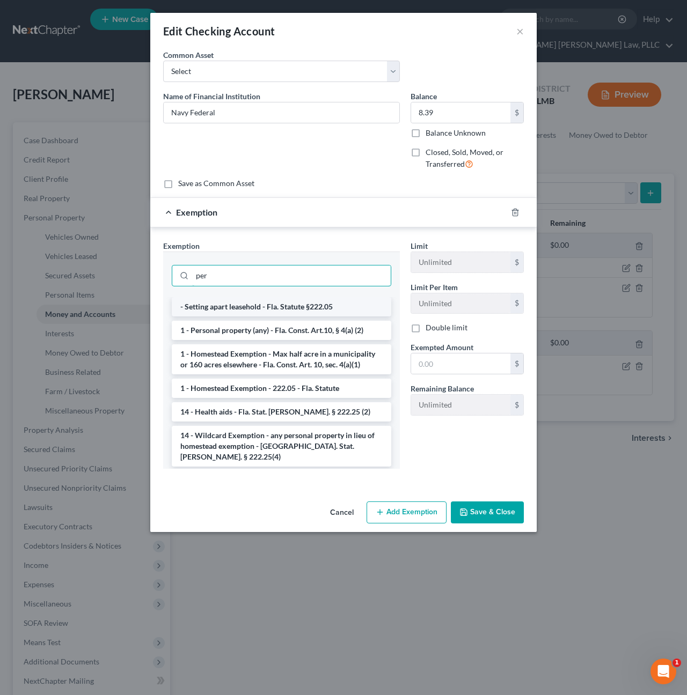
scroll to position [1, 0]
type input "per"
click at [280, 324] on li "1 - Personal property (any) - Fla. Const. Art.10, § 4(a) (2)" at bounding box center [281, 329] width 219 height 19
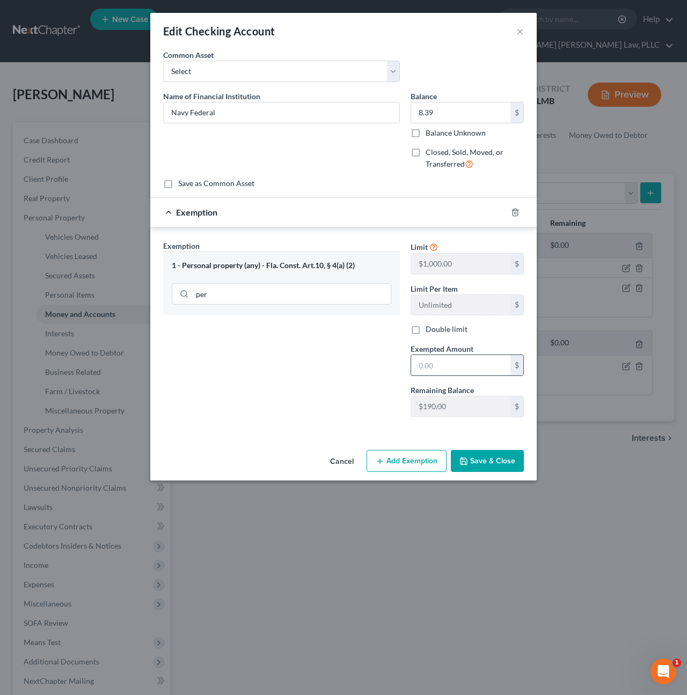
click at [464, 369] on input "text" at bounding box center [460, 365] width 99 height 20
type input "8.39"
click at [490, 450] on button "Save & Close" at bounding box center [487, 461] width 73 height 23
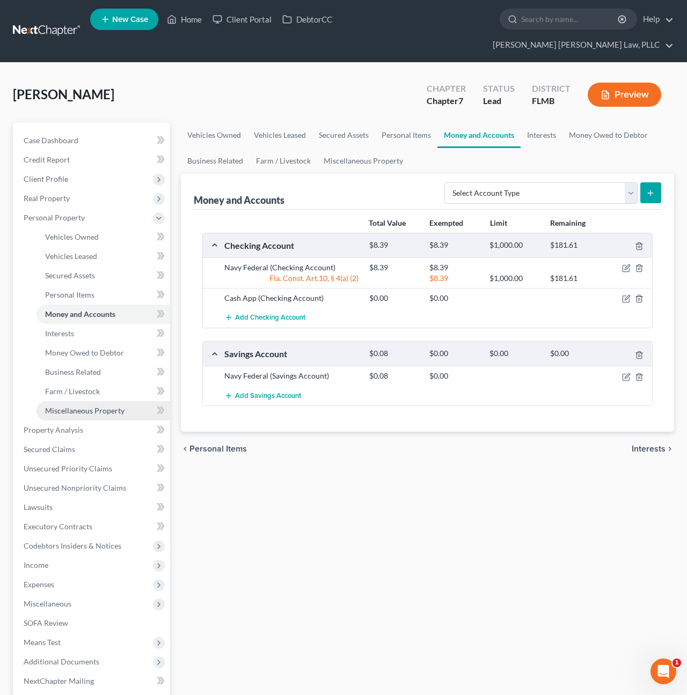
click at [58, 406] on span "Miscellaneous Property" at bounding box center [84, 410] width 79 height 9
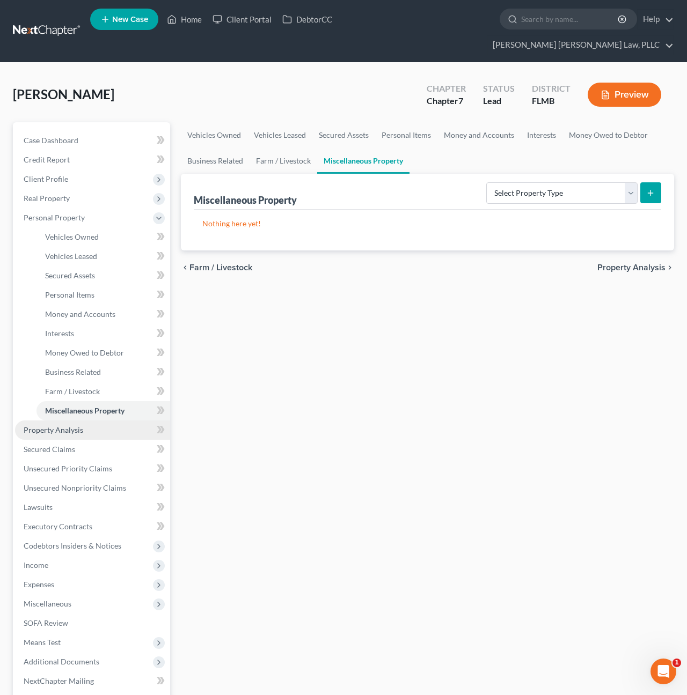
click at [60, 425] on span "Property Analysis" at bounding box center [54, 429] width 60 height 9
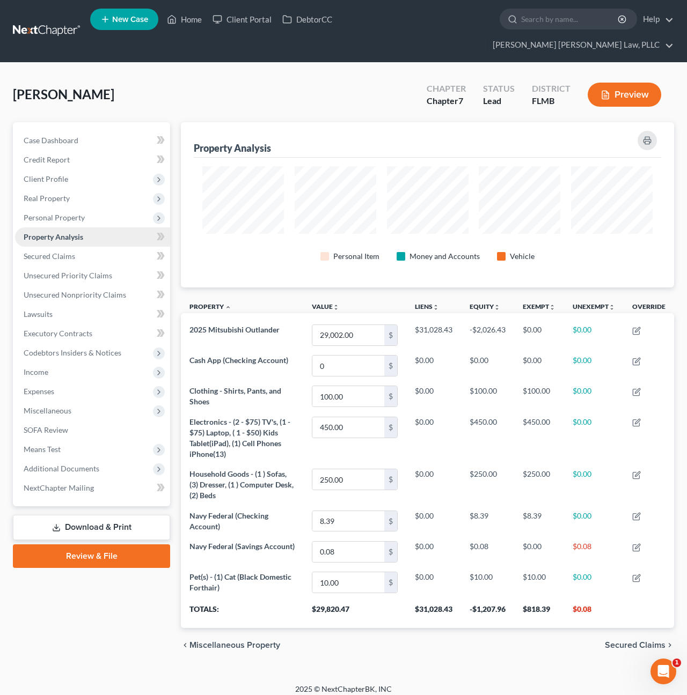
scroll to position [165, 493]
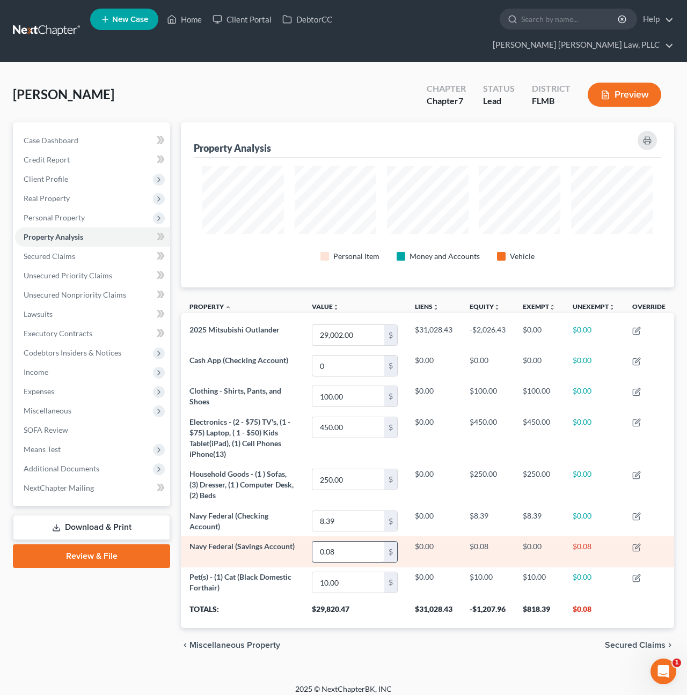
click at [339, 542] on input "0.08" at bounding box center [348, 552] width 72 height 20
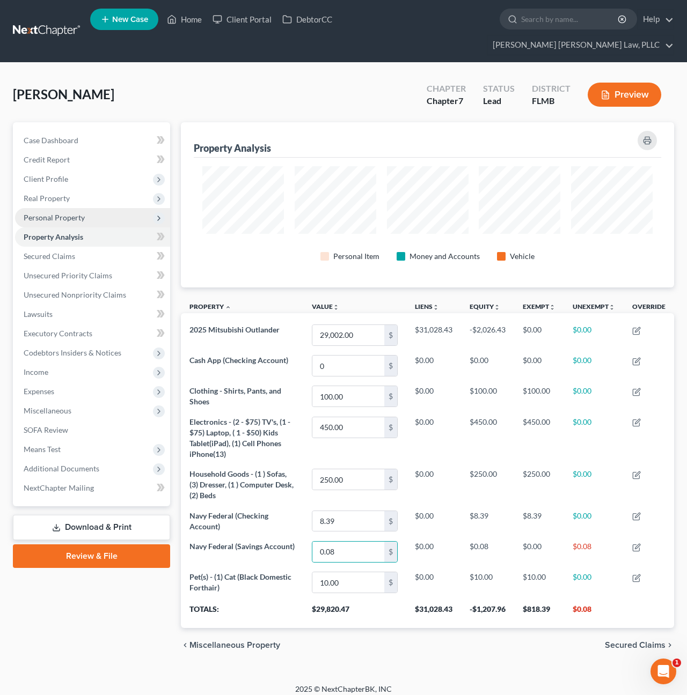
click at [41, 213] on span "Personal Property" at bounding box center [54, 217] width 61 height 9
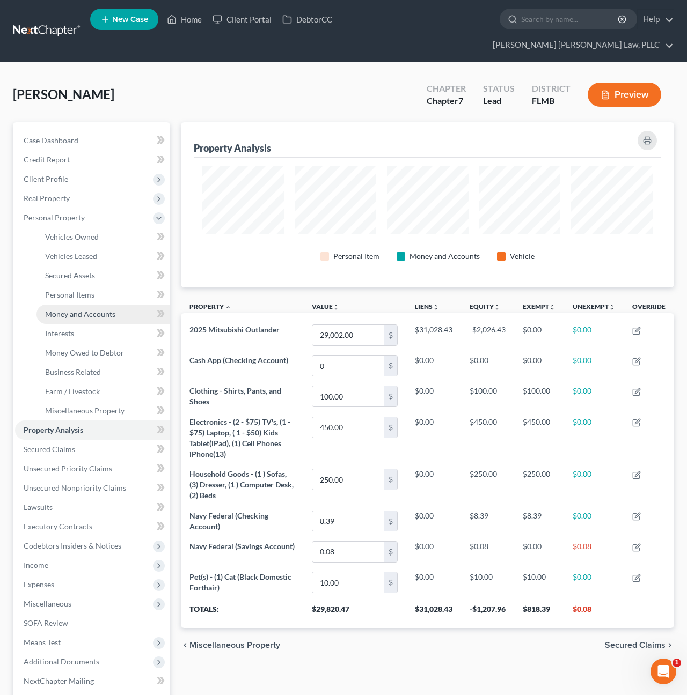
click at [67, 305] on link "Money and Accounts" at bounding box center [103, 314] width 134 height 19
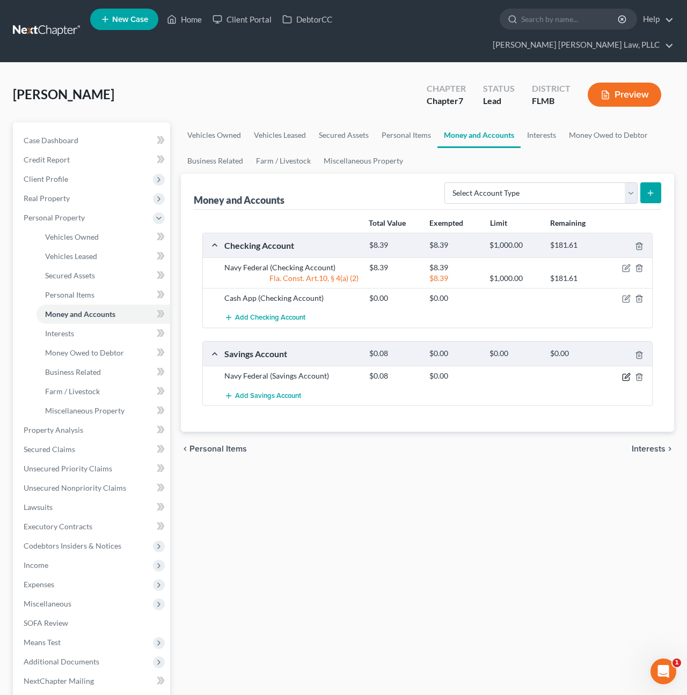
click at [629, 374] on icon "button" at bounding box center [625, 377] width 6 height 6
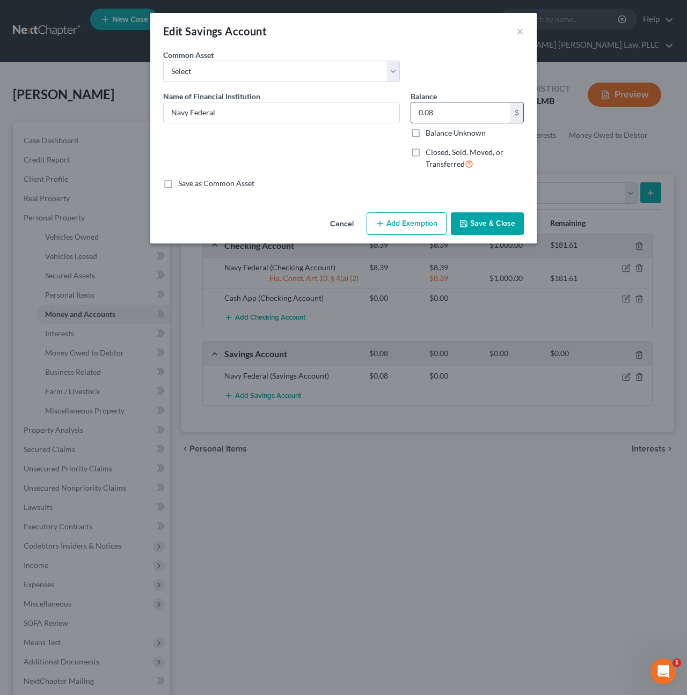
click at [437, 114] on input "0.08" at bounding box center [460, 112] width 99 height 20
type input "0.00"
click at [497, 223] on button "Save & Close" at bounding box center [487, 223] width 73 height 23
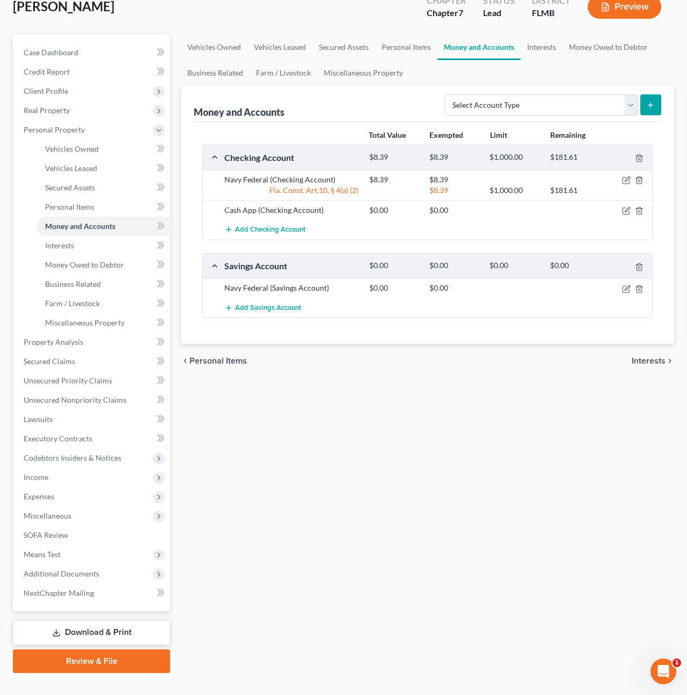
scroll to position [87, 0]
click at [79, 621] on link "Download & Print" at bounding box center [91, 633] width 157 height 25
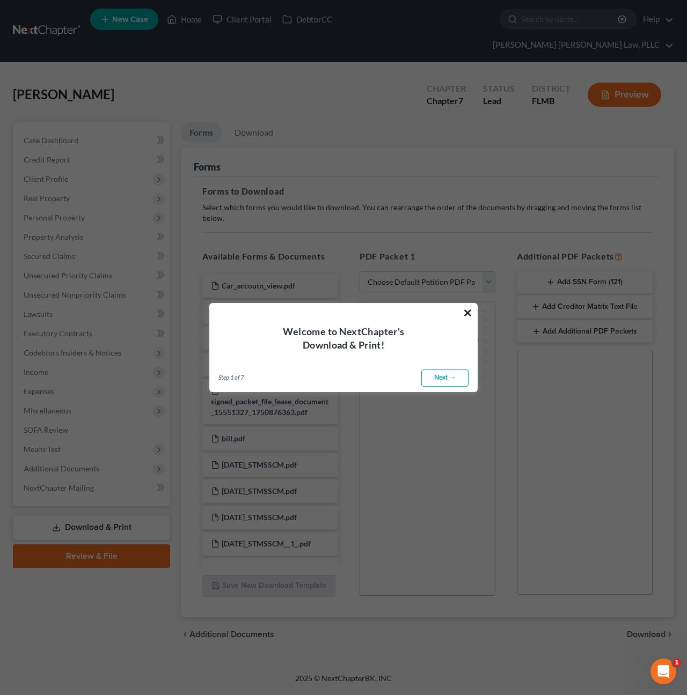
click at [464, 313] on button "×" at bounding box center [467, 312] width 10 height 17
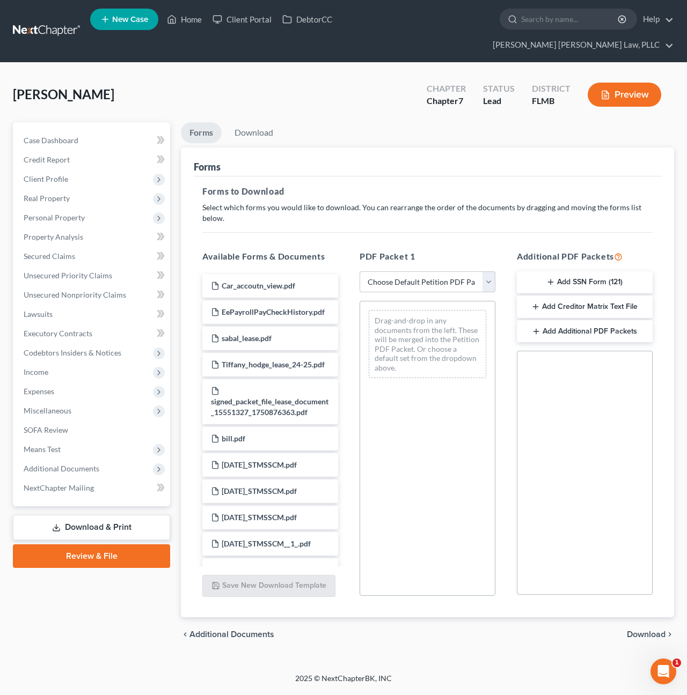
click at [556, 271] on button "Add SSN Form (121)" at bounding box center [585, 282] width 136 height 23
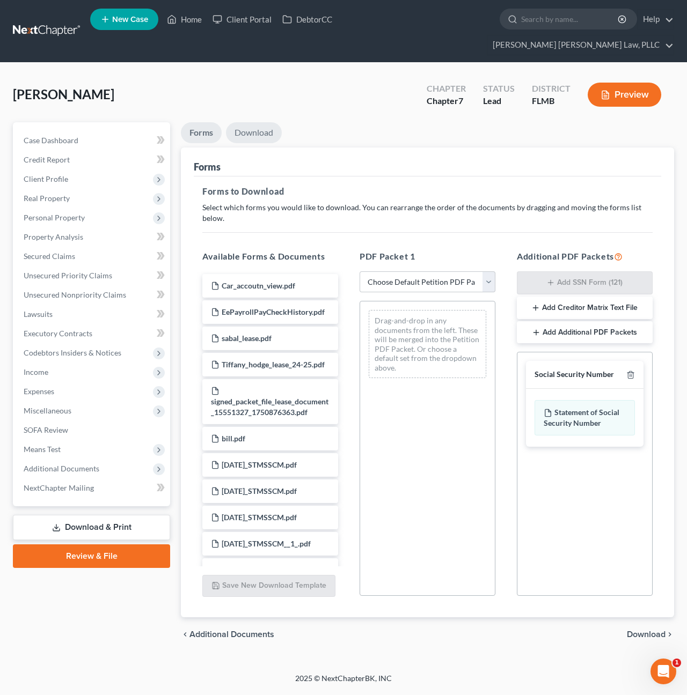
click at [267, 122] on link "Download" at bounding box center [254, 132] width 56 height 21
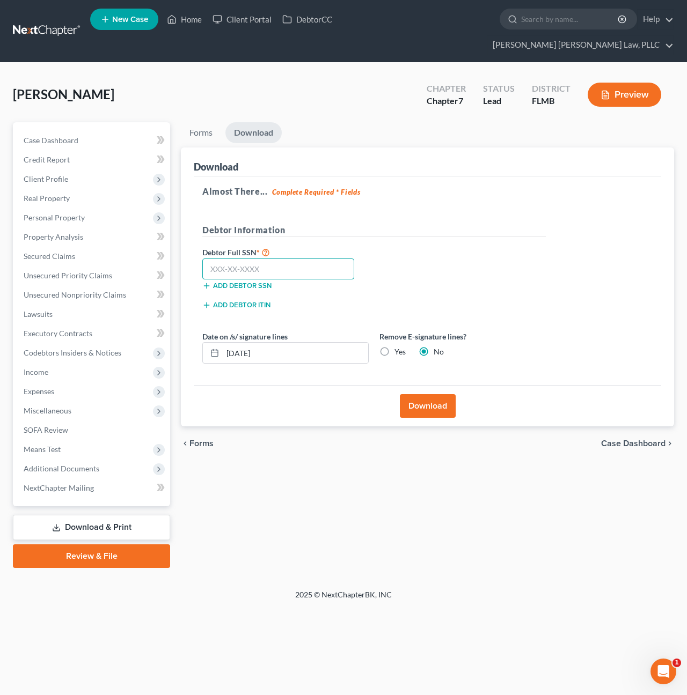
click at [284, 259] on input "text" at bounding box center [278, 269] width 152 height 21
type input "595-94-4355"
click at [426, 394] on button "Download" at bounding box center [428, 406] width 56 height 24
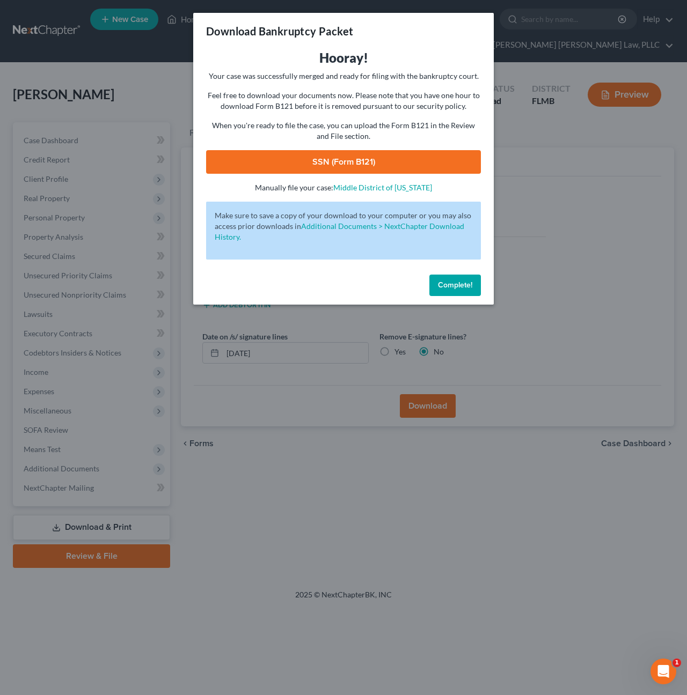
click at [324, 160] on link "SSN (Form B121)" at bounding box center [343, 162] width 275 height 24
drag, startPoint x: 433, startPoint y: 275, endPoint x: 436, endPoint y: 281, distance: 6.7
click at [434, 275] on div "Complete!" at bounding box center [343, 287] width 300 height 34
click at [439, 283] on span "Complete!" at bounding box center [455, 285] width 34 height 9
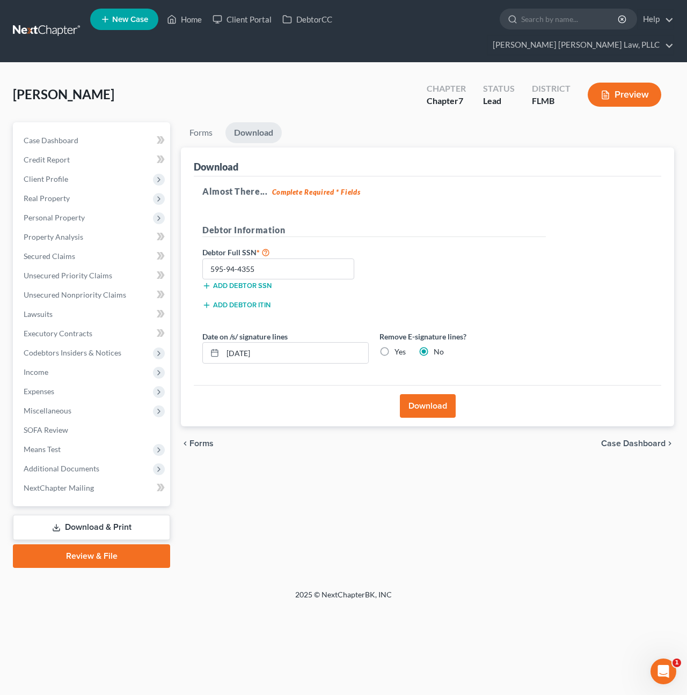
click at [104, 545] on link "Review & File" at bounding box center [91, 557] width 157 height 24
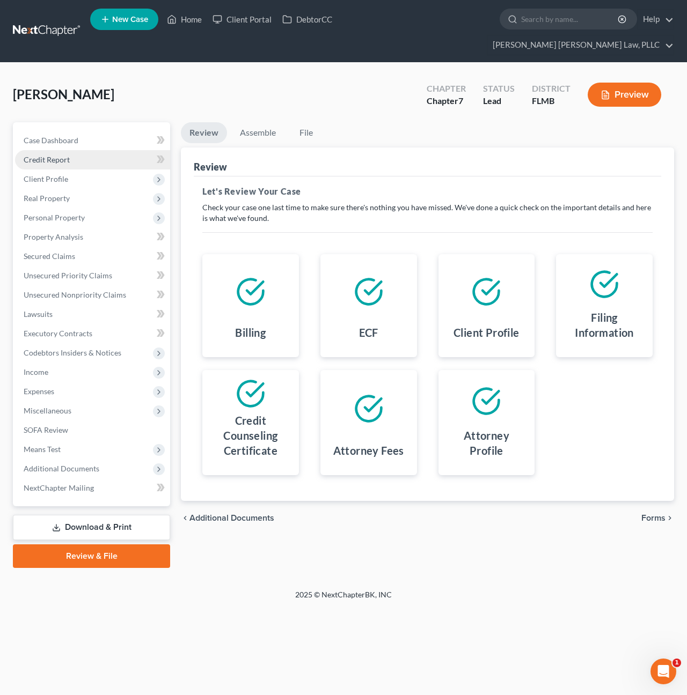
click at [54, 155] on span "Credit Report" at bounding box center [47, 159] width 46 height 9
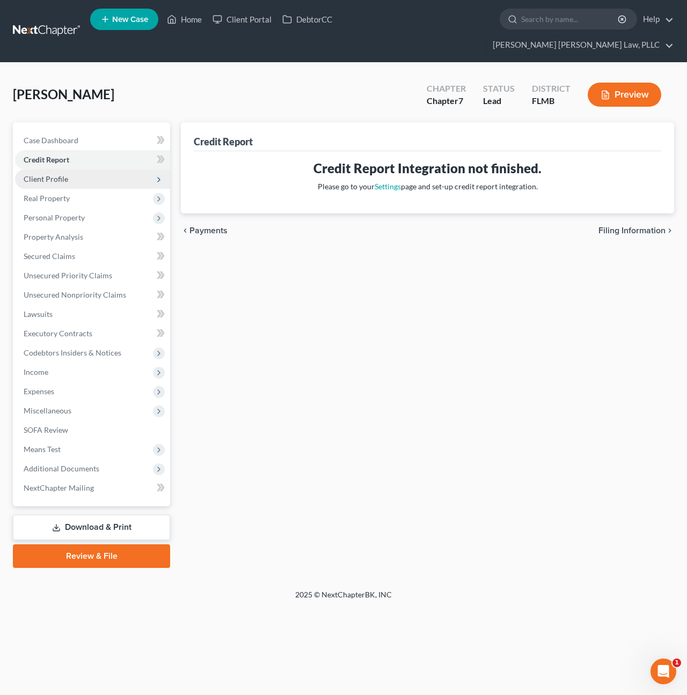
click at [54, 174] on span "Client Profile" at bounding box center [46, 178] width 45 height 9
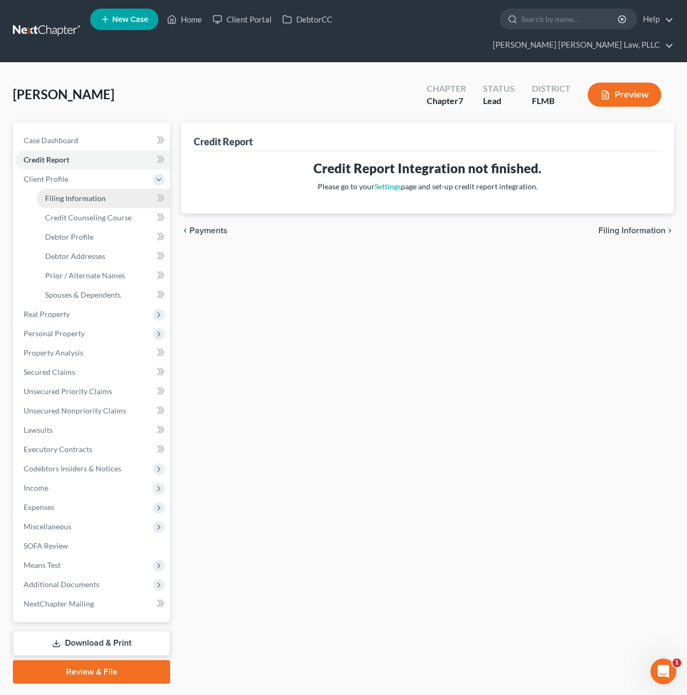
click at [54, 194] on span "Filing Information" at bounding box center [75, 198] width 61 height 9
select select "1"
select select "0"
select select "9"
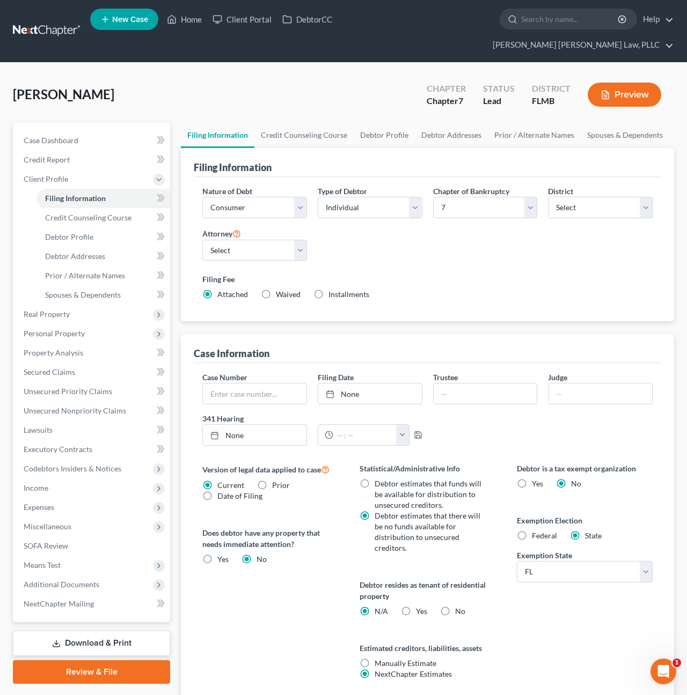
click at [276, 289] on label "Waived Waived" at bounding box center [288, 294] width 25 height 11
click at [280, 289] on input "Waived Waived" at bounding box center [283, 292] width 7 height 7
radio input "true"
radio input "false"
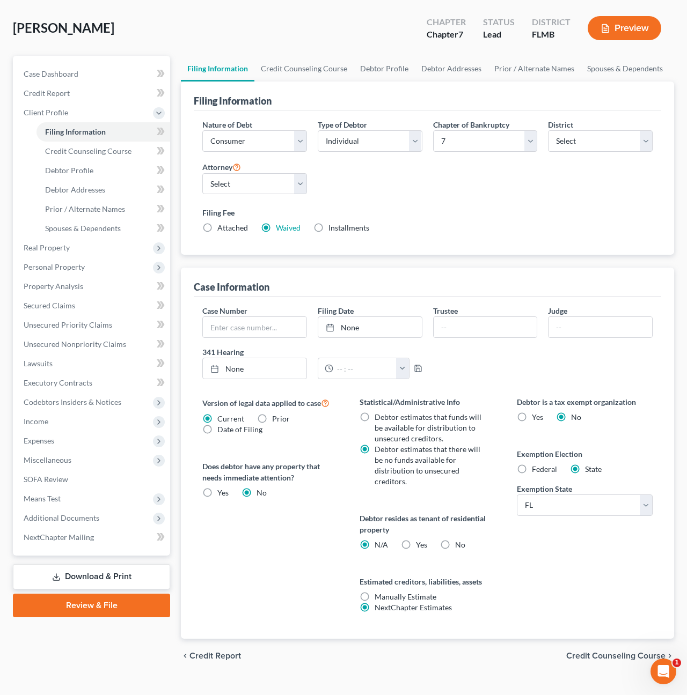
scroll to position [66, 0]
click at [90, 594] on link "Review & File" at bounding box center [91, 606] width 157 height 24
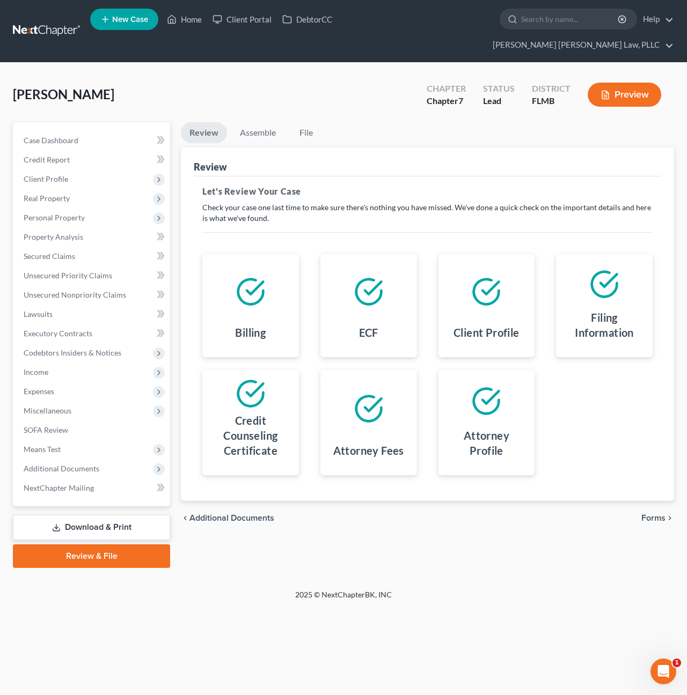
click at [645, 514] on span "Forms" at bounding box center [653, 518] width 24 height 9
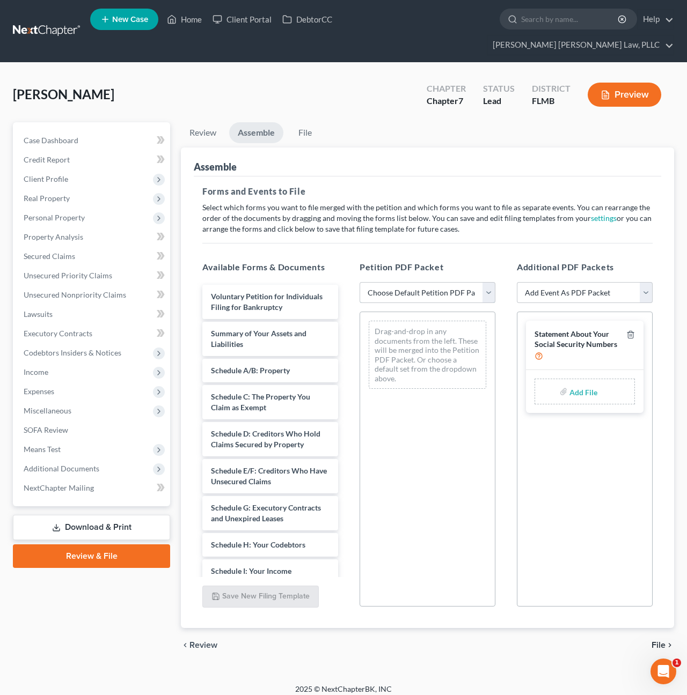
select select "0"
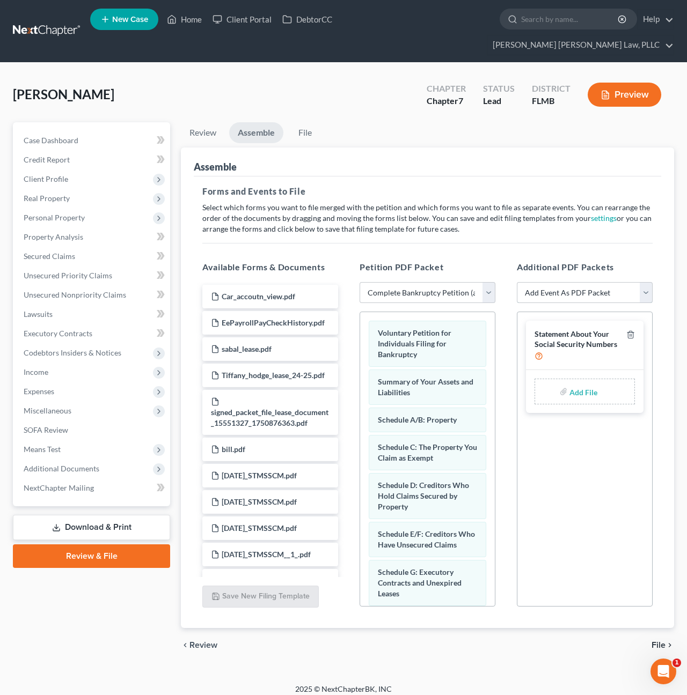
select select "4"
select select
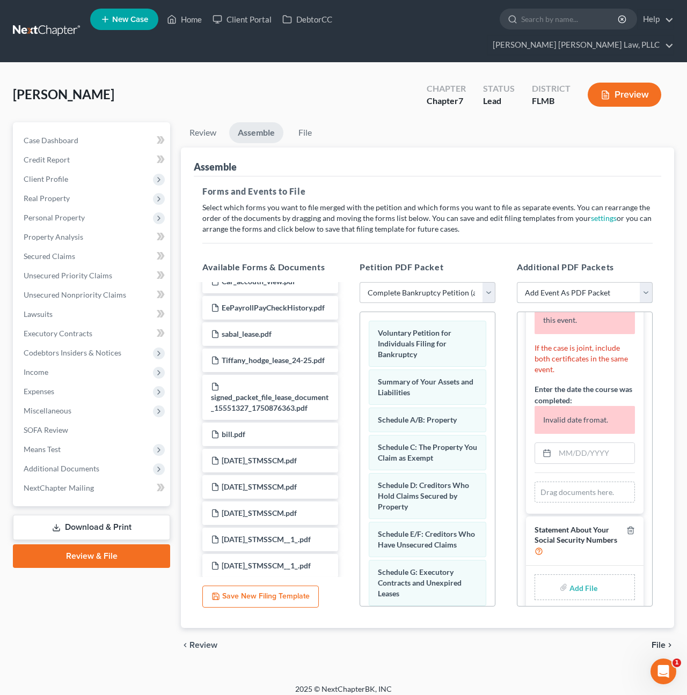
scroll to position [102, 0]
click at [575, 579] on input "file" at bounding box center [582, 588] width 26 height 19
type input "C:\fakepath\e26c84c3-41c5-44ee-a29b-626cf1700b9d.pdf"
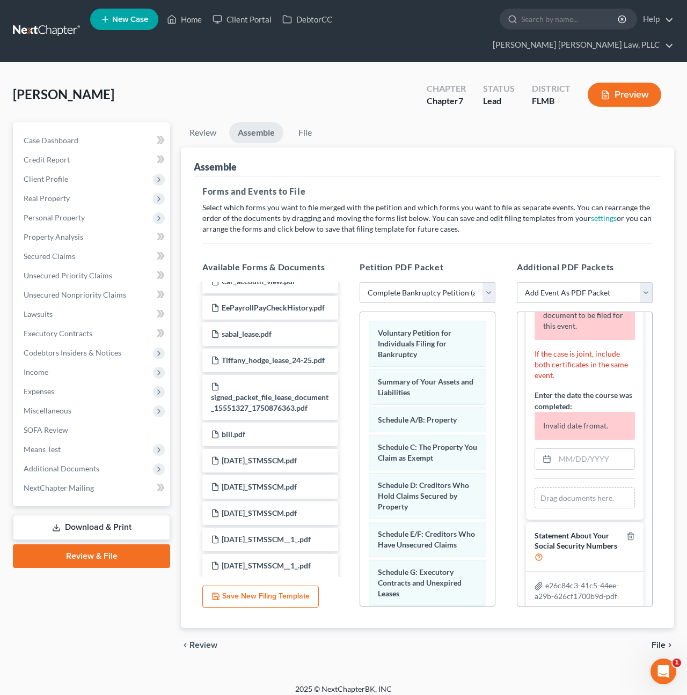
click at [568, 349] on p "If the case is joint, include both certificates in the same event." at bounding box center [584, 365] width 100 height 32
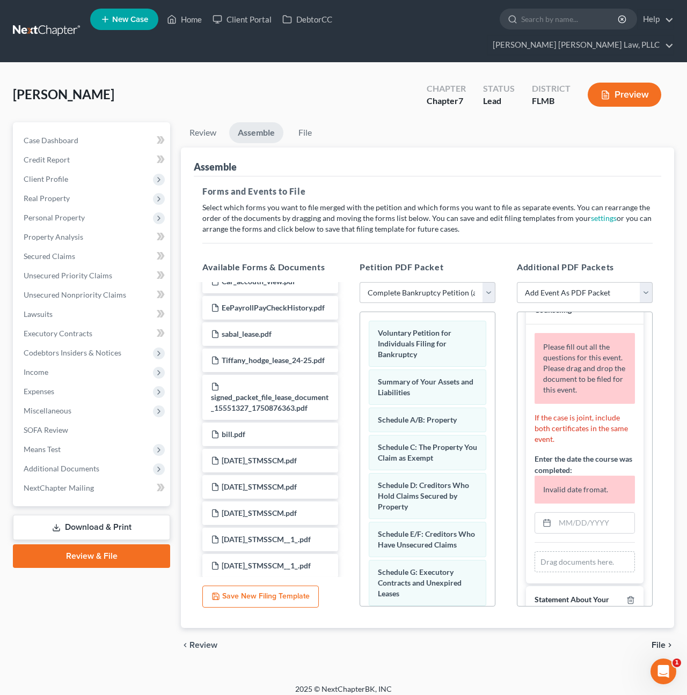
click at [569, 353] on div "Please fill out all the questions for this event. Please drag and drop the docu…" at bounding box center [584, 368] width 100 height 71
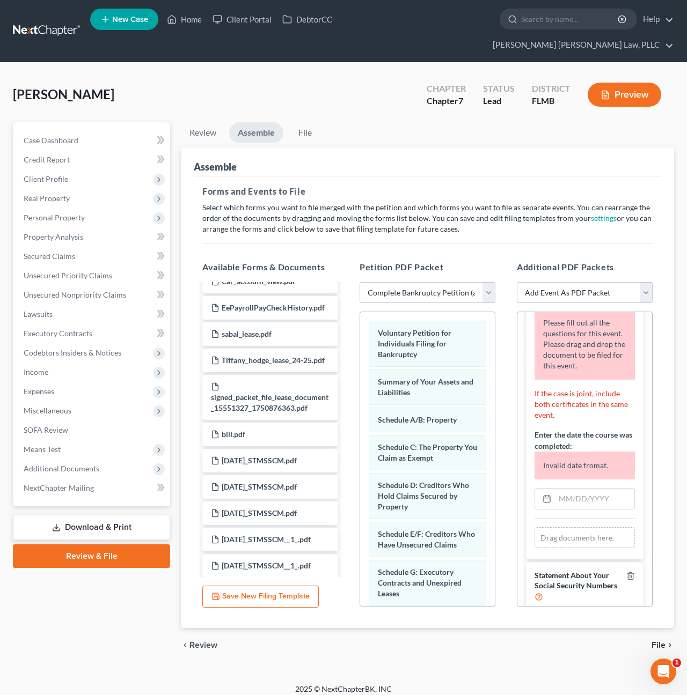
scroll to position [60, 0]
click at [572, 526] on div "Drag documents here." at bounding box center [584, 536] width 100 height 21
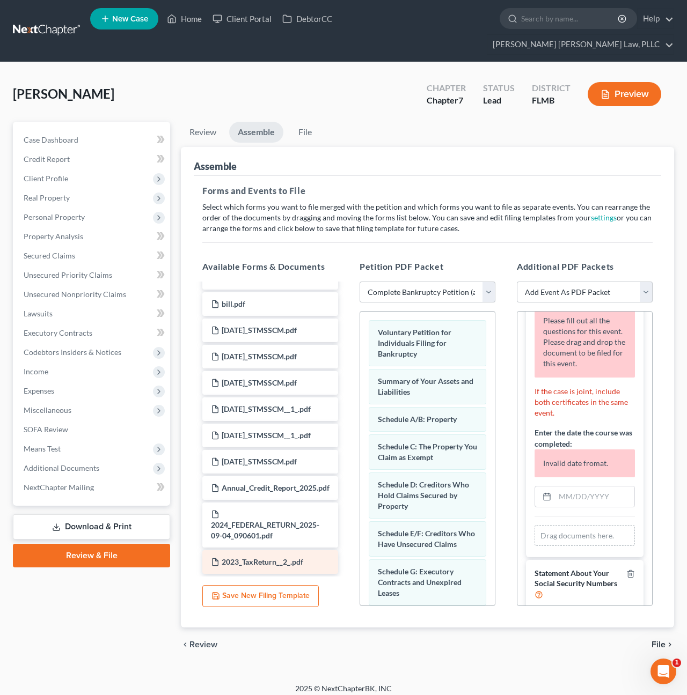
scroll to position [0, 0]
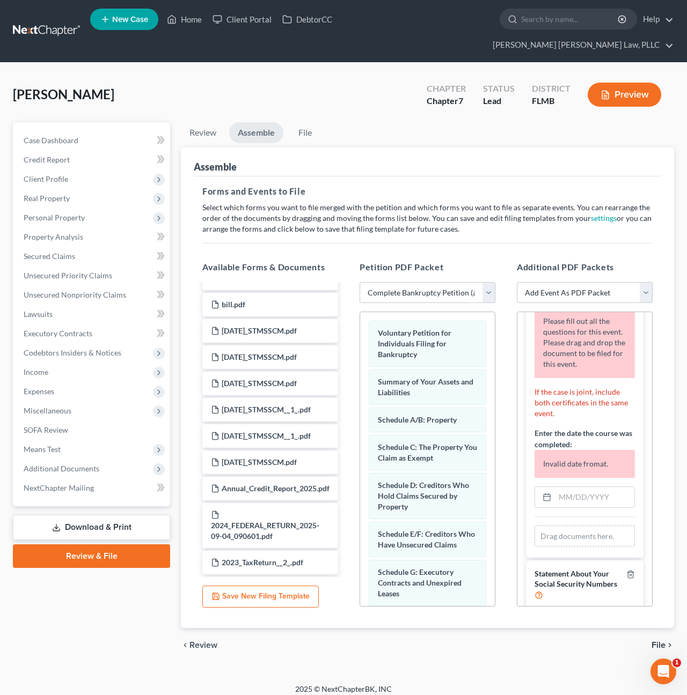
click at [64, 515] on link "Download & Print" at bounding box center [91, 527] width 157 height 25
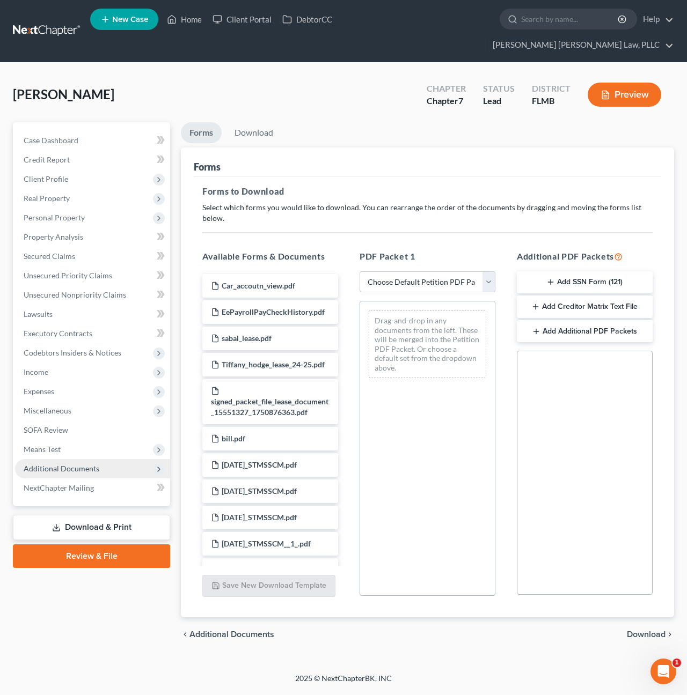
click at [56, 464] on span "Additional Documents" at bounding box center [62, 468] width 76 height 9
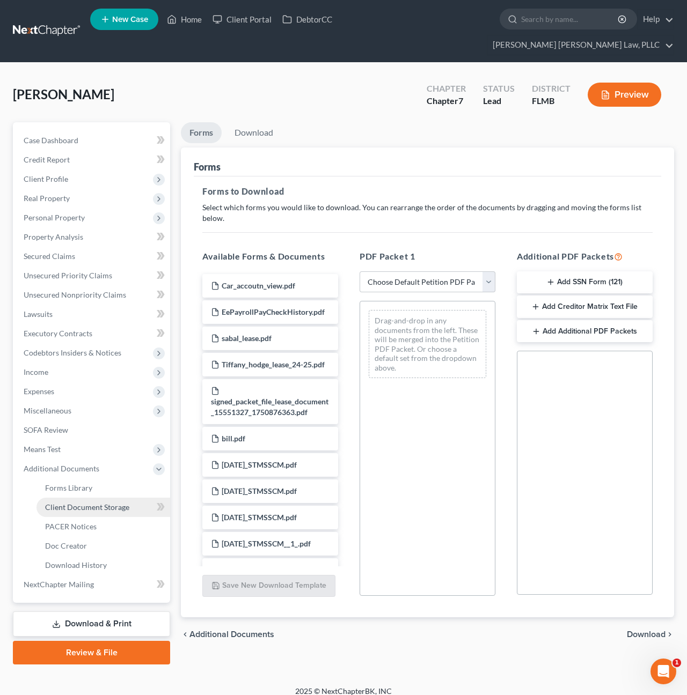
click at [66, 503] on span "Client Document Storage" at bounding box center [87, 507] width 84 height 9
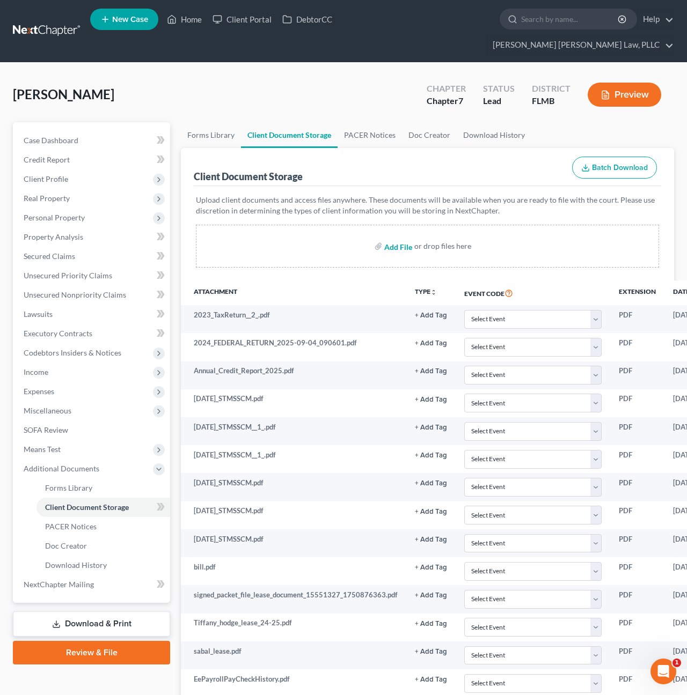
click at [388, 237] on input "file" at bounding box center [397, 246] width 26 height 19
type input "C:\fakepath\Morgan_Hodge_Certificate_of_Credit_Counseling.pdf"
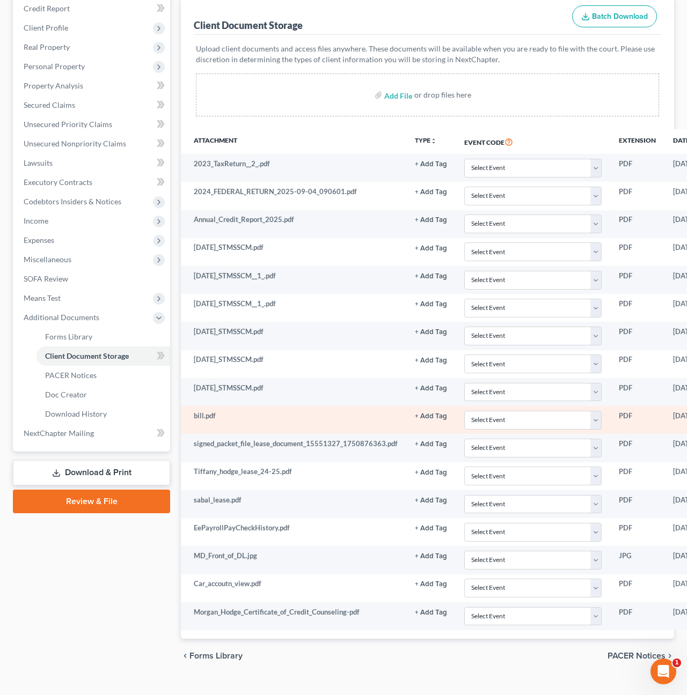
scroll to position [150, 0]
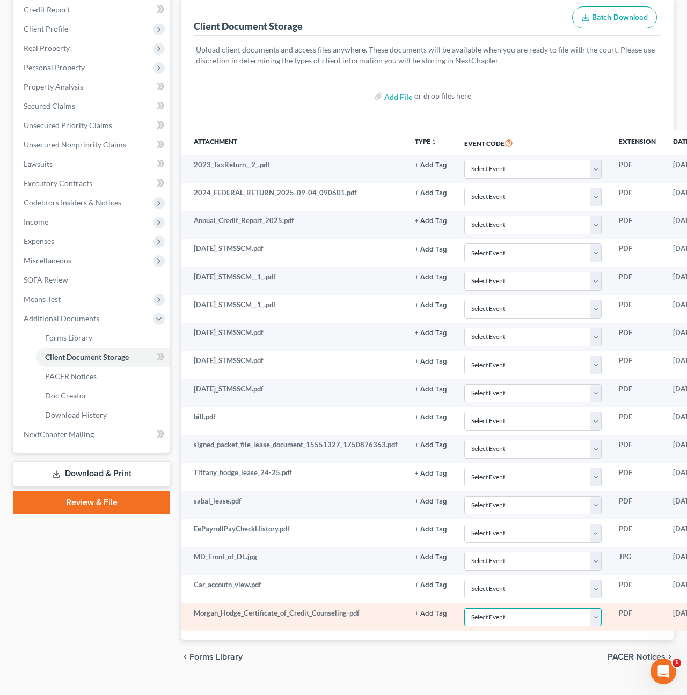
select select "9"
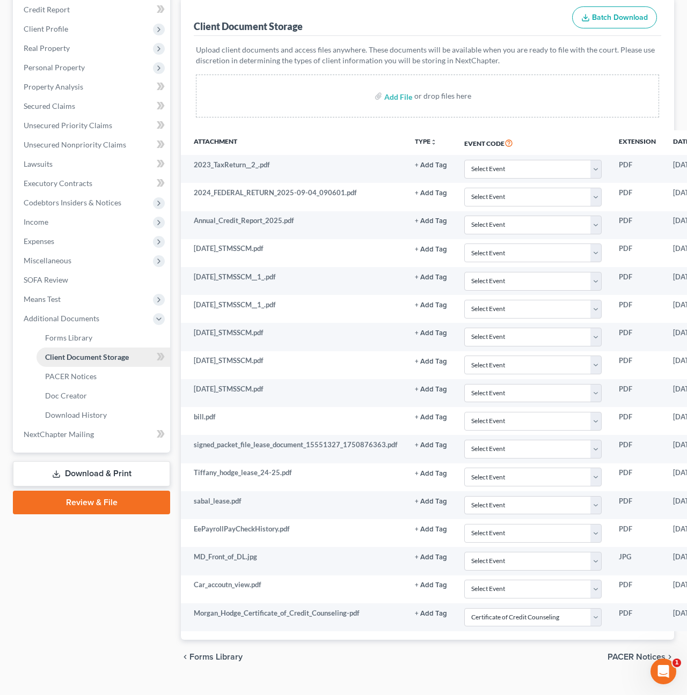
click at [65, 491] on link "Review & File" at bounding box center [91, 503] width 157 height 24
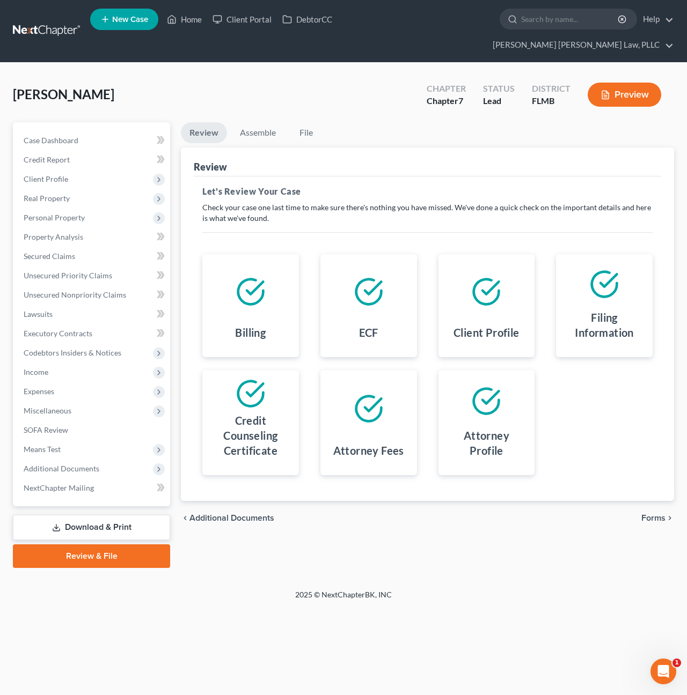
click at [650, 514] on span "Forms" at bounding box center [653, 518] width 24 height 9
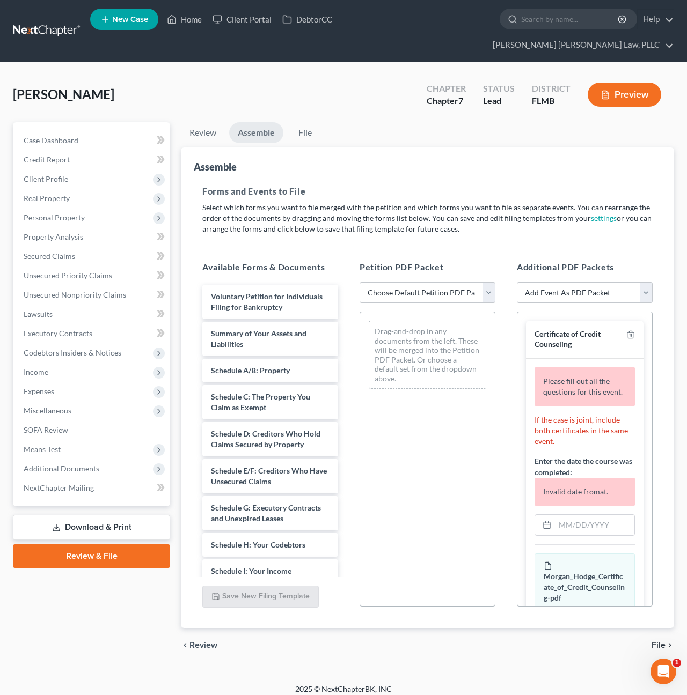
select select "0"
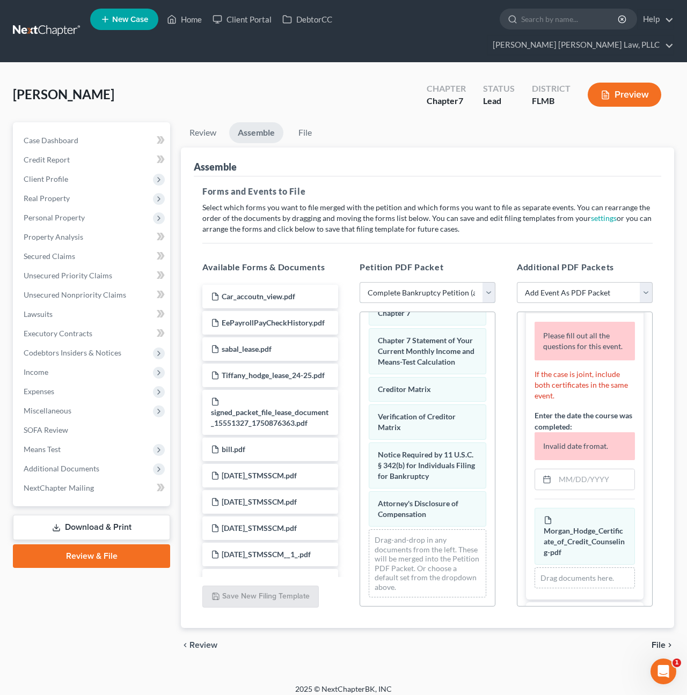
scroll to position [70, 0]
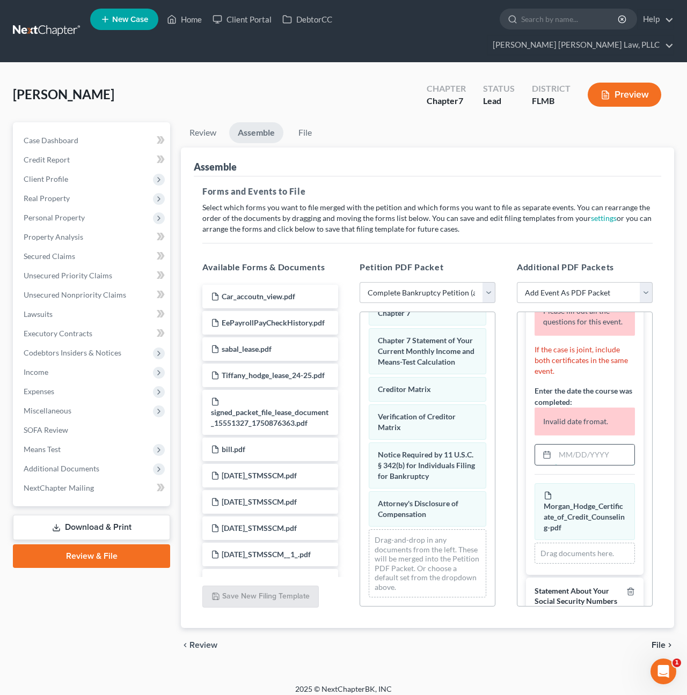
click at [565, 445] on input "text" at bounding box center [594, 455] width 79 height 20
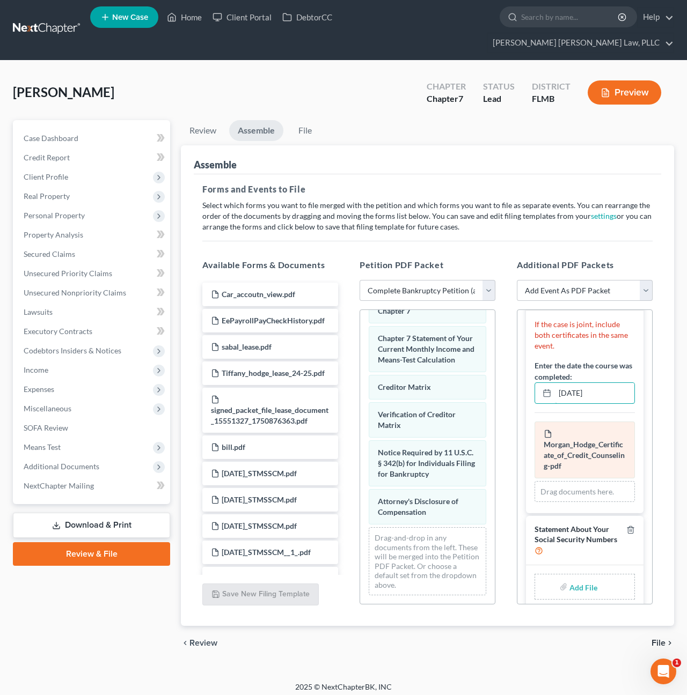
scroll to position [0, 0]
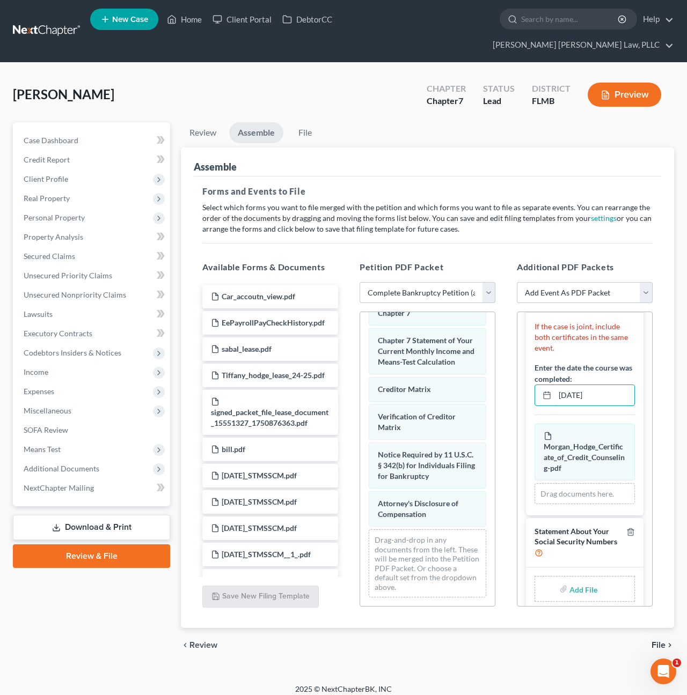
type input "[DATE]"
click at [577, 579] on input "file" at bounding box center [582, 588] width 26 height 19
type input "C:\fakepath\e26c84c3-41c5-44ee-a29b-626cf1700b9d.pdf"
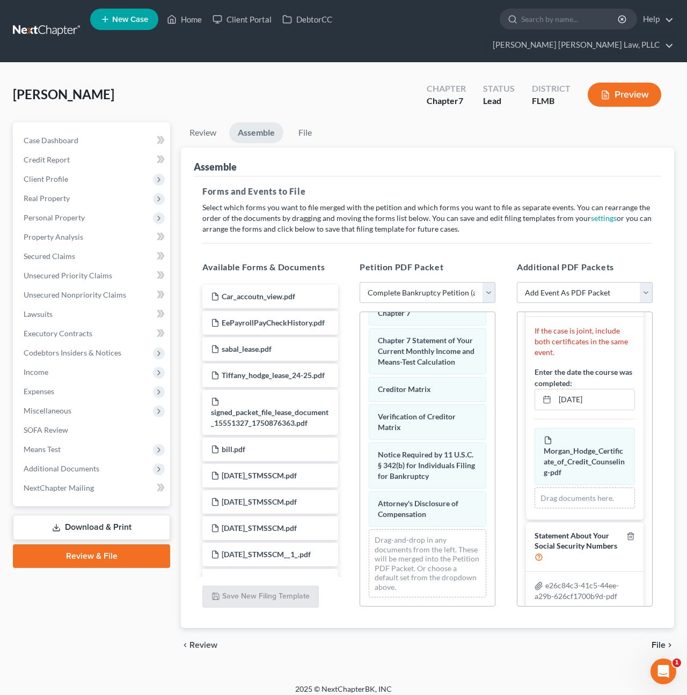
click at [661, 641] on span "File" at bounding box center [658, 645] width 14 height 9
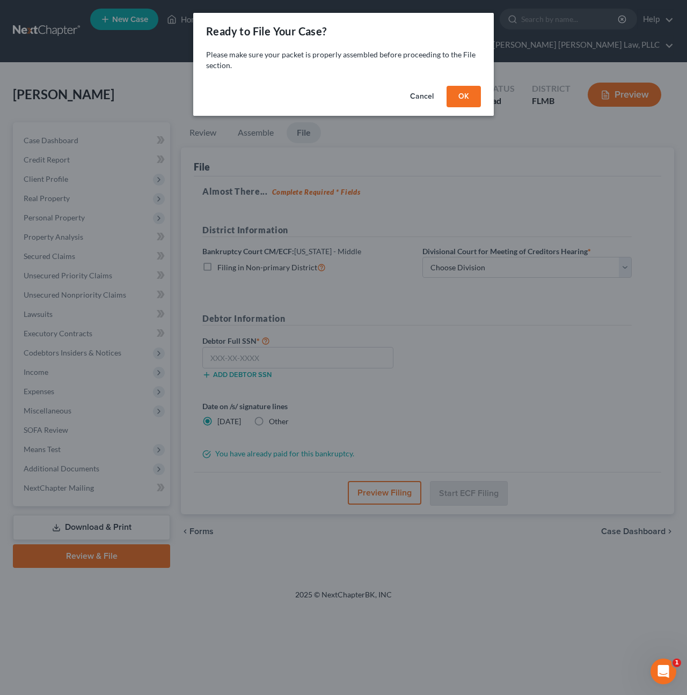
click at [459, 95] on button "OK" at bounding box center [463, 96] width 34 height 21
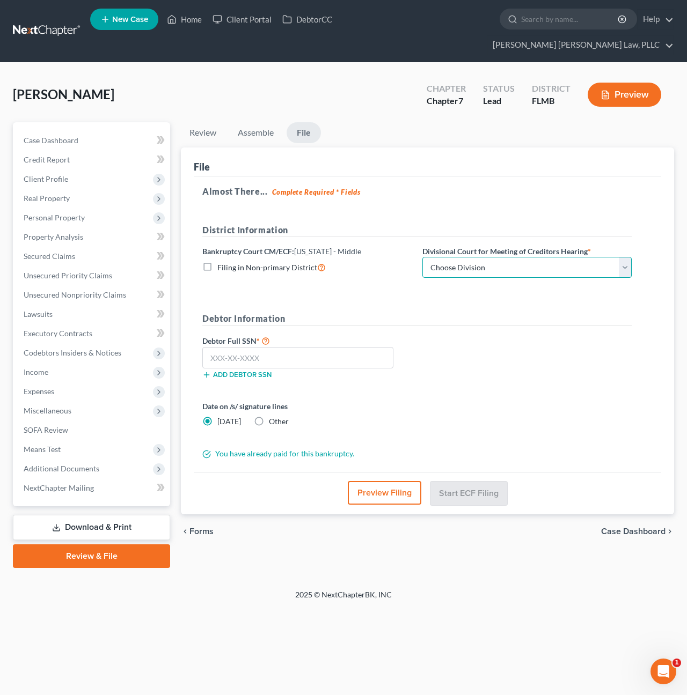
select select "2"
click at [266, 347] on input "text" at bounding box center [297, 357] width 191 height 21
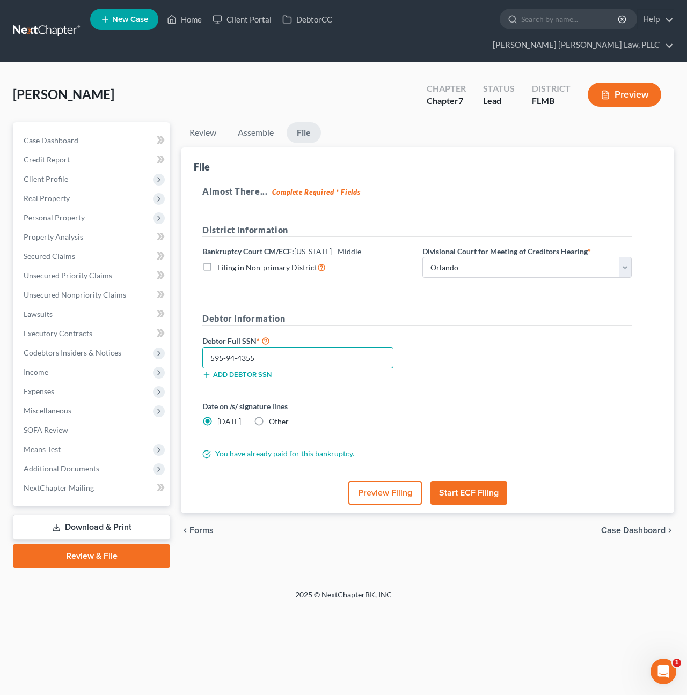
type input "595-94-4355"
click at [467, 481] on button "Start ECF Filing" at bounding box center [468, 493] width 77 height 24
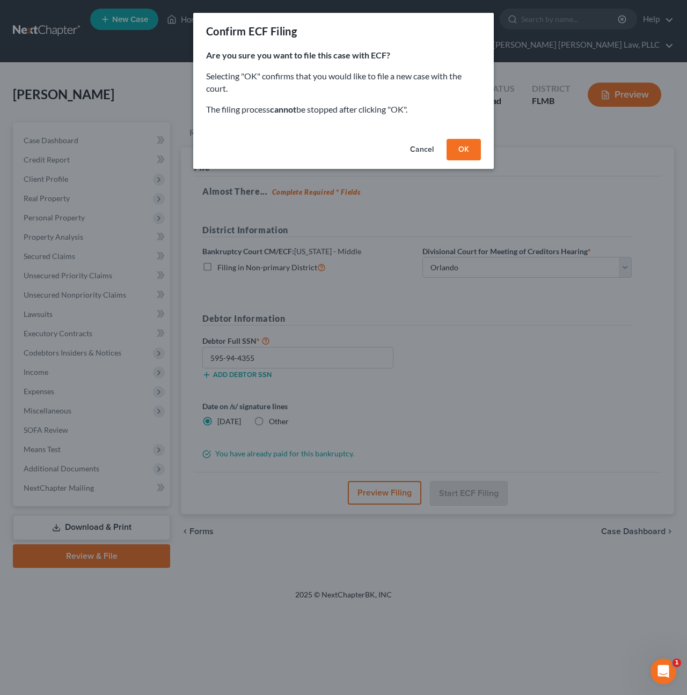
click at [458, 141] on button "OK" at bounding box center [463, 149] width 34 height 21
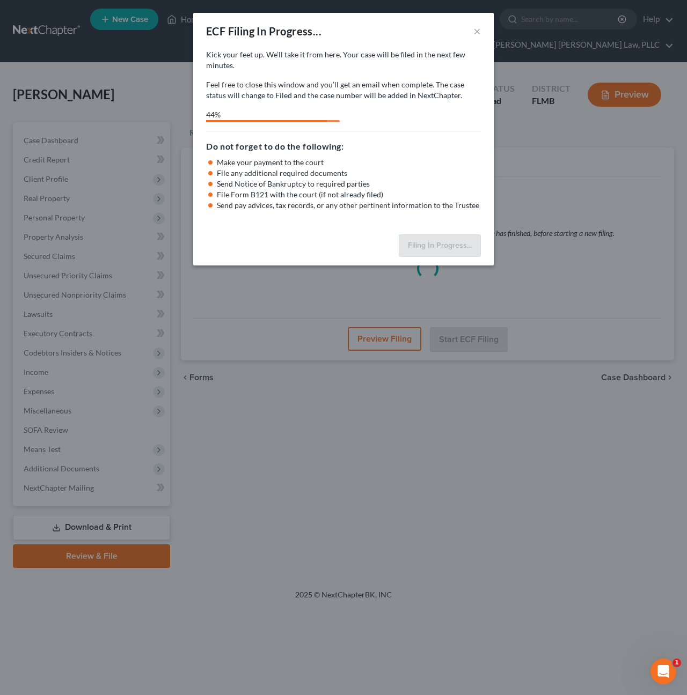
select select "2"
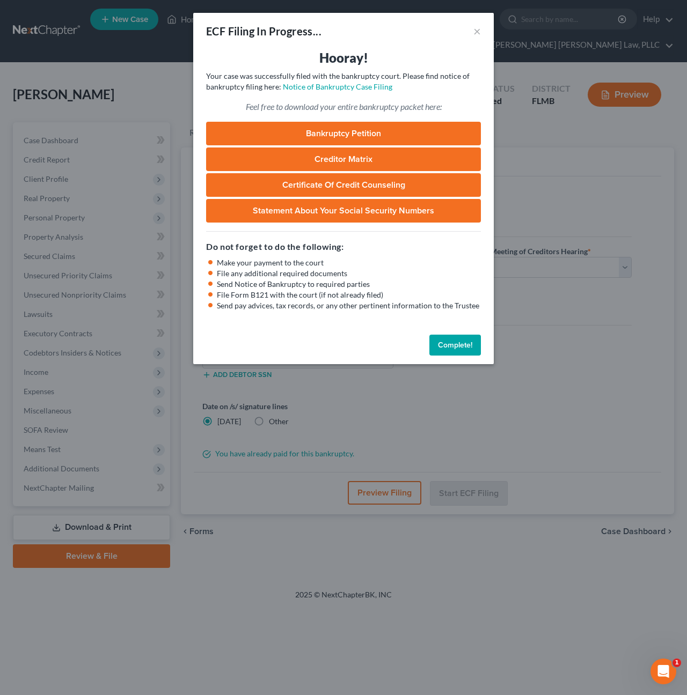
drag, startPoint x: 450, startPoint y: 347, endPoint x: 446, endPoint y: 356, distance: 9.9
click at [450, 347] on button "Complete!" at bounding box center [455, 345] width 52 height 21
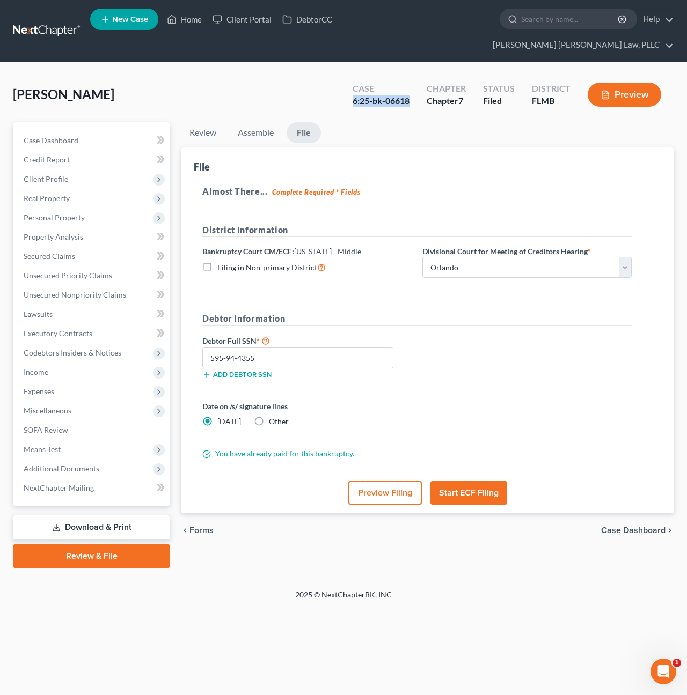
drag, startPoint x: 411, startPoint y: 82, endPoint x: 349, endPoint y: 80, distance: 61.7
click at [349, 80] on div "Case 6:25-bk-06618" at bounding box center [381, 96] width 74 height 32
copy div "6:25-bk-06618"
click at [173, 23] on polyline at bounding box center [172, 21] width 3 height 4
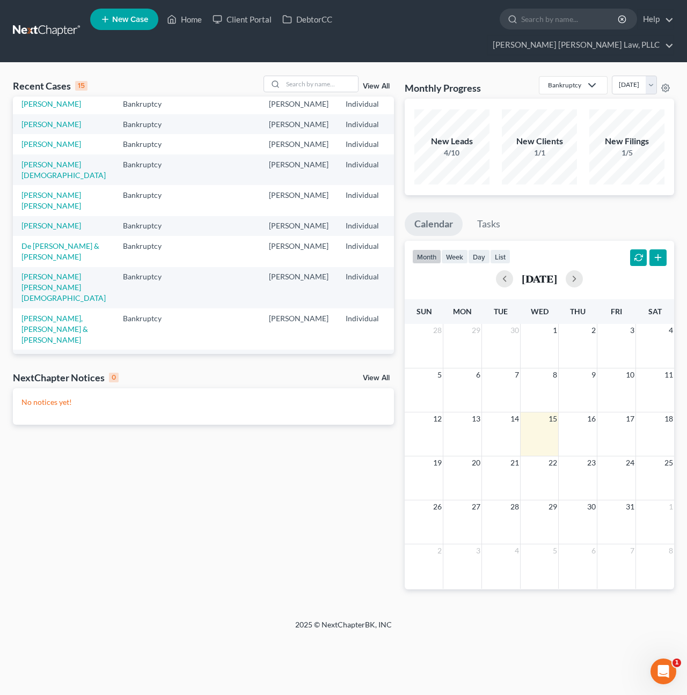
scroll to position [117, 0]
click at [32, 164] on link "[PERSON_NAME][DEMOGRAPHIC_DATA]" at bounding box center [63, 169] width 84 height 20
select select "10"
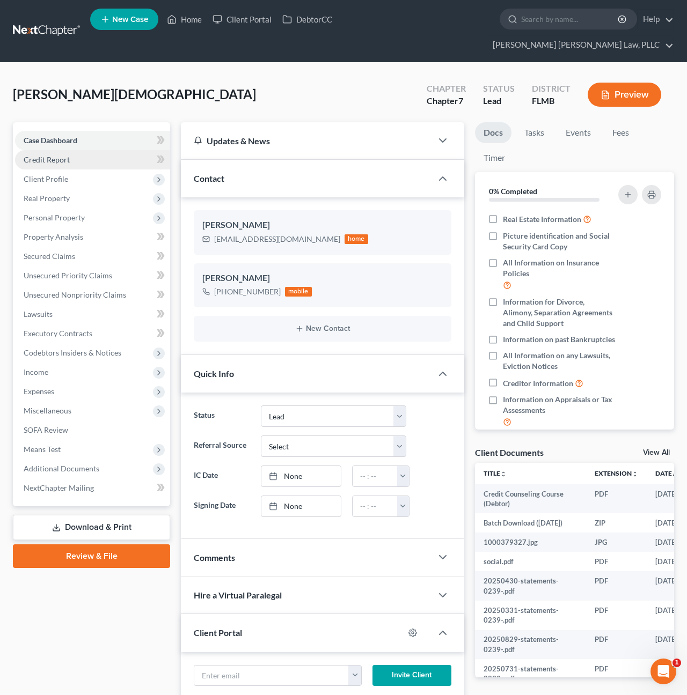
click at [51, 155] on span "Credit Report" at bounding box center [47, 159] width 46 height 9
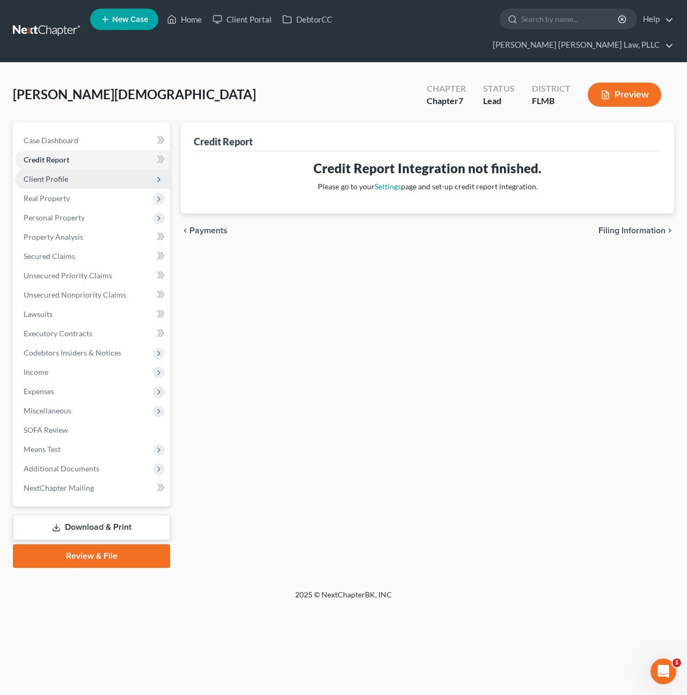
click at [49, 174] on span "Client Profile" at bounding box center [46, 178] width 45 height 9
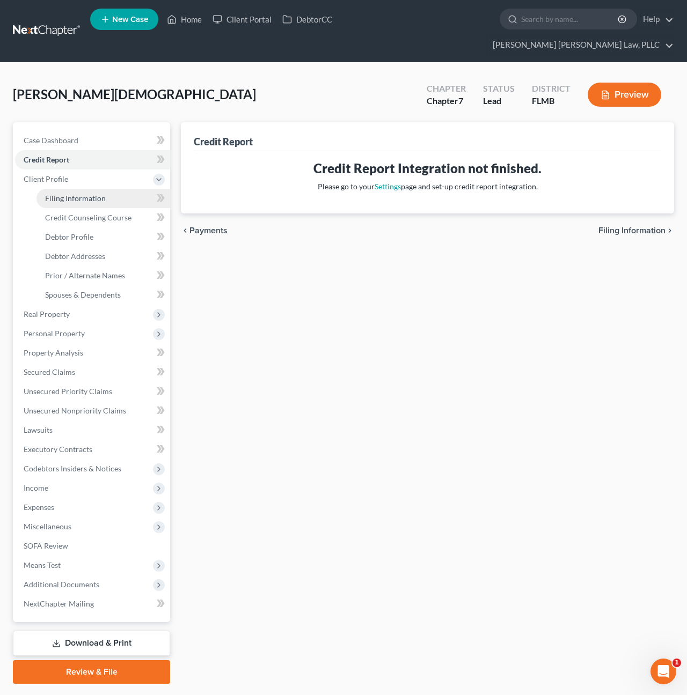
click at [59, 189] on link "Filing Information" at bounding box center [103, 198] width 134 height 19
select select "1"
select select "0"
select select "15"
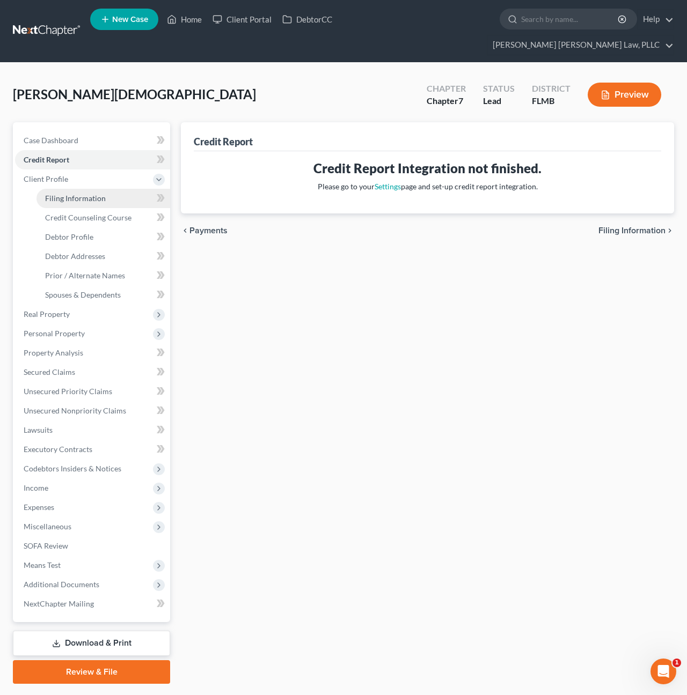
select select "0"
select select "9"
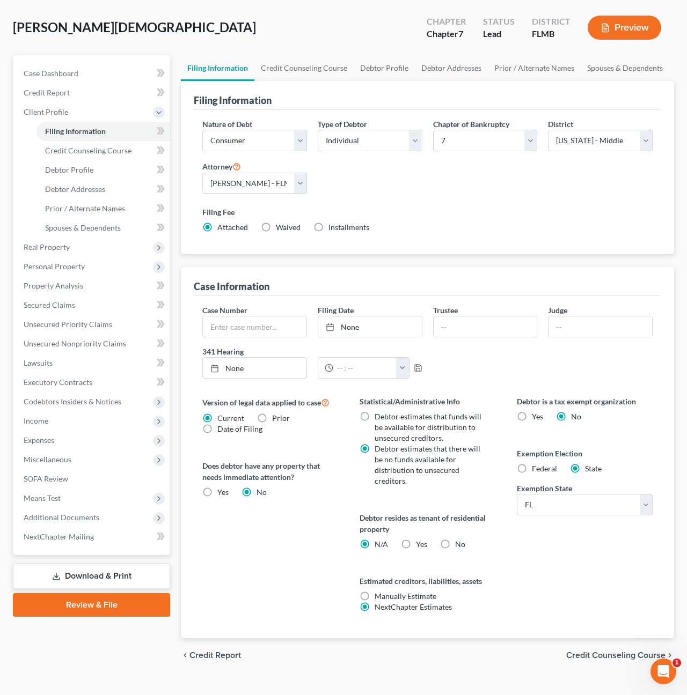
scroll to position [66, 0]
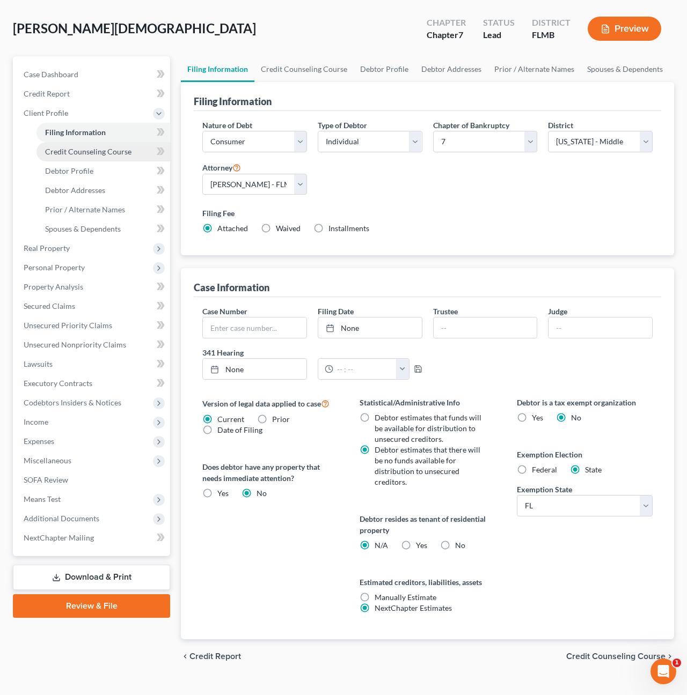
click at [76, 147] on span "Credit Counseling Course" at bounding box center [88, 151] width 86 height 9
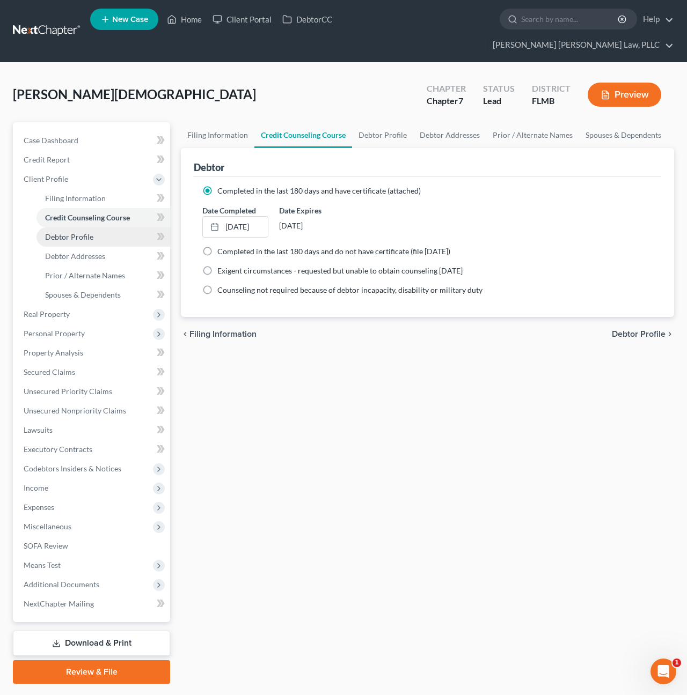
click at [102, 227] on link "Debtor Profile" at bounding box center [103, 236] width 134 height 19
select select "1"
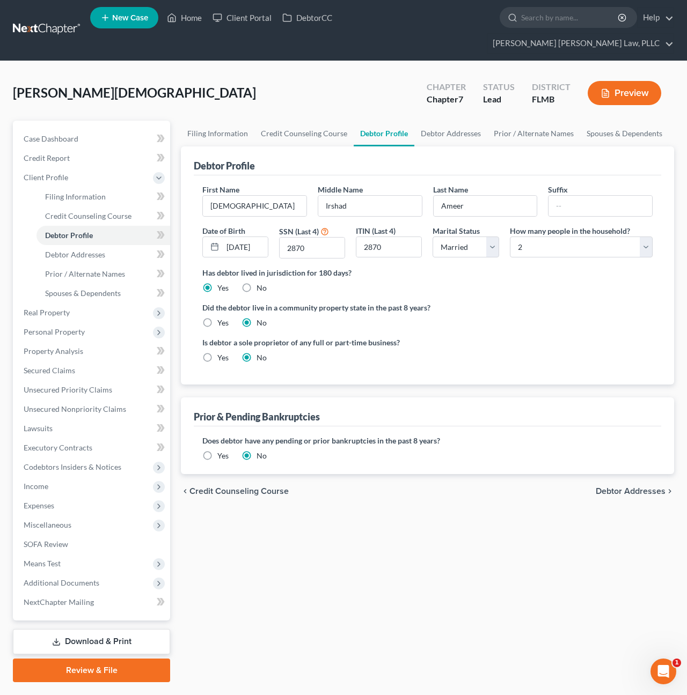
scroll to position [4, 0]
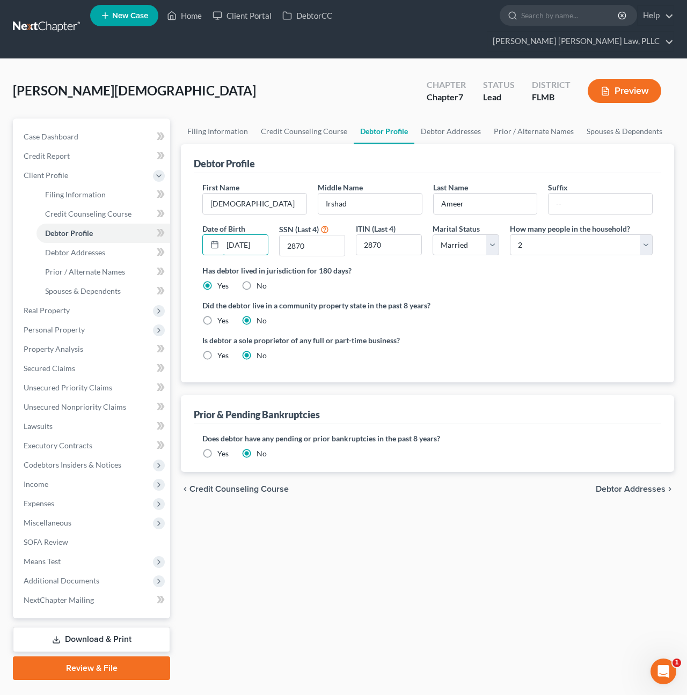
drag, startPoint x: 237, startPoint y: 224, endPoint x: 269, endPoint y: 225, distance: 32.7
click at [269, 225] on div "Date of Birth [DEMOGRAPHIC_DATA]" at bounding box center [235, 240] width 77 height 34
click at [258, 235] on input "[DATE]" at bounding box center [245, 245] width 45 height 20
drag, startPoint x: 247, startPoint y: 229, endPoint x: 215, endPoint y: 227, distance: 31.7
click at [215, 234] on div "[DATE]" at bounding box center [235, 244] width 66 height 21
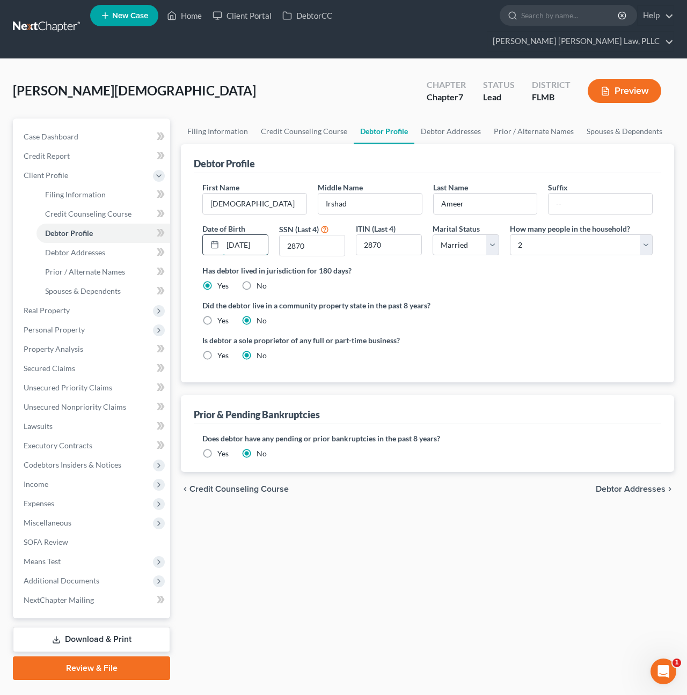
click at [243, 235] on input "[DATE]" at bounding box center [245, 245] width 45 height 20
drag, startPoint x: 239, startPoint y: 227, endPoint x: 266, endPoint y: 226, distance: 26.8
click at [266, 235] on input "[DATE]" at bounding box center [245, 245] width 45 height 20
click at [94, 243] on link "Debtor Addresses" at bounding box center [103, 252] width 134 height 19
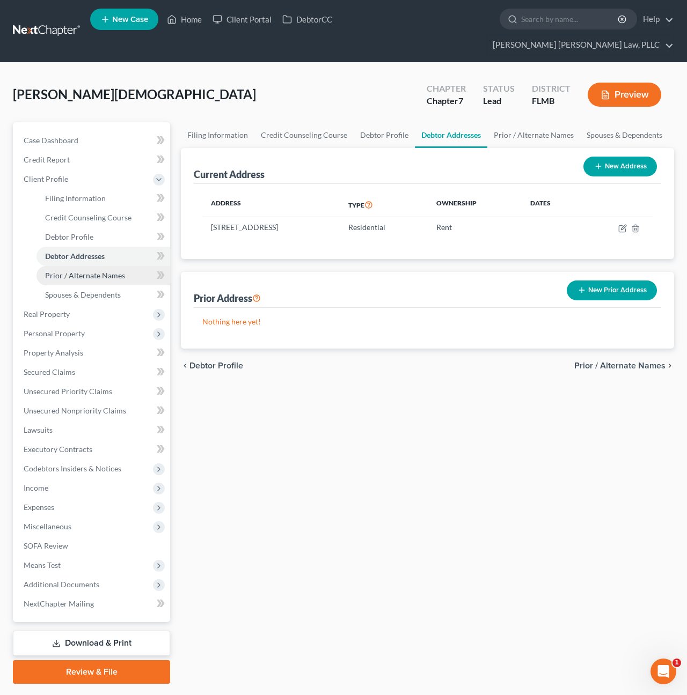
click at [133, 266] on link "Prior / Alternate Names" at bounding box center [103, 275] width 134 height 19
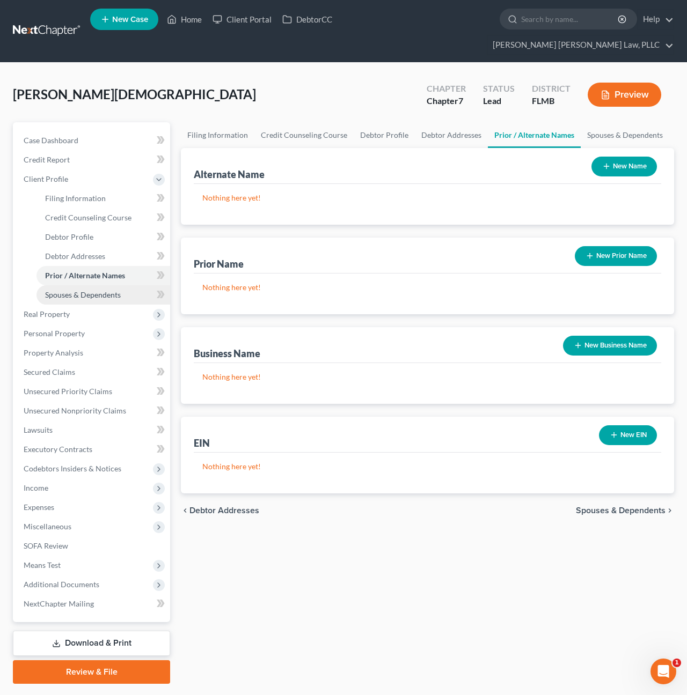
click at [109, 285] on link "Spouses & Dependents" at bounding box center [103, 294] width 134 height 19
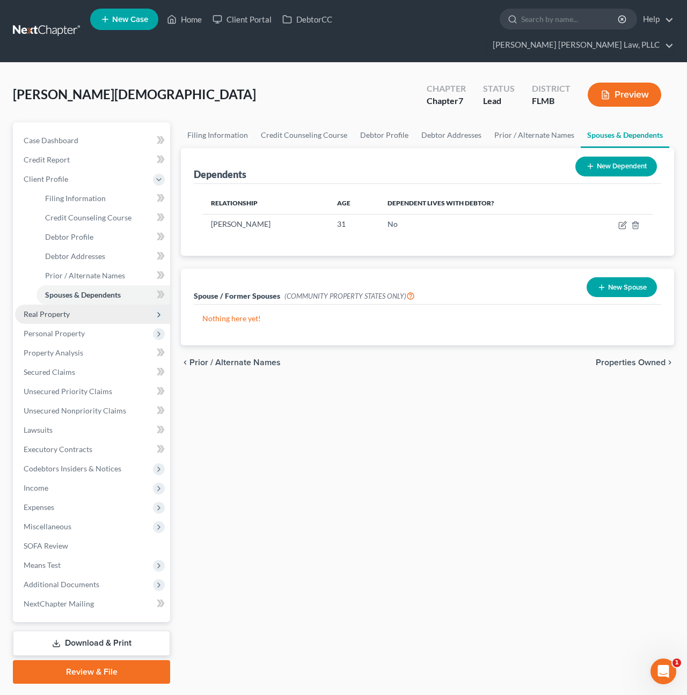
click at [45, 310] on span "Real Property" at bounding box center [47, 314] width 46 height 9
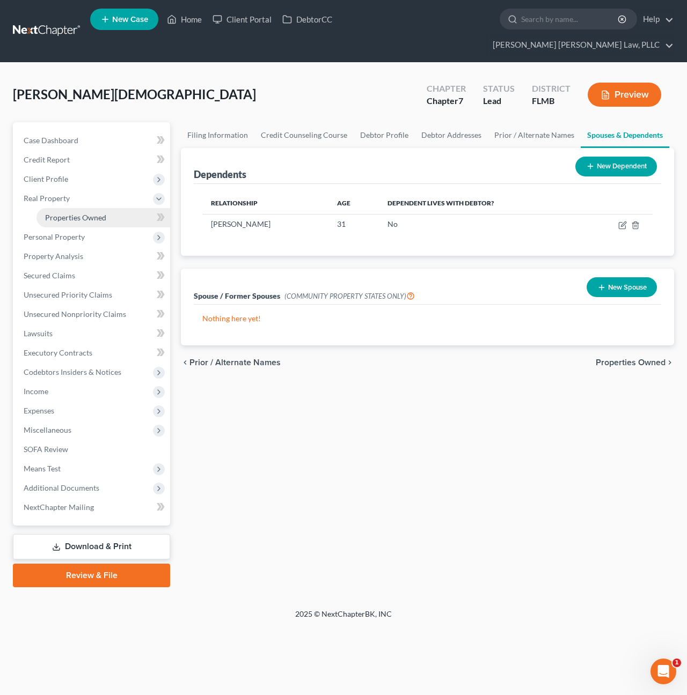
click at [65, 208] on link "Properties Owned" at bounding box center [103, 217] width 134 height 19
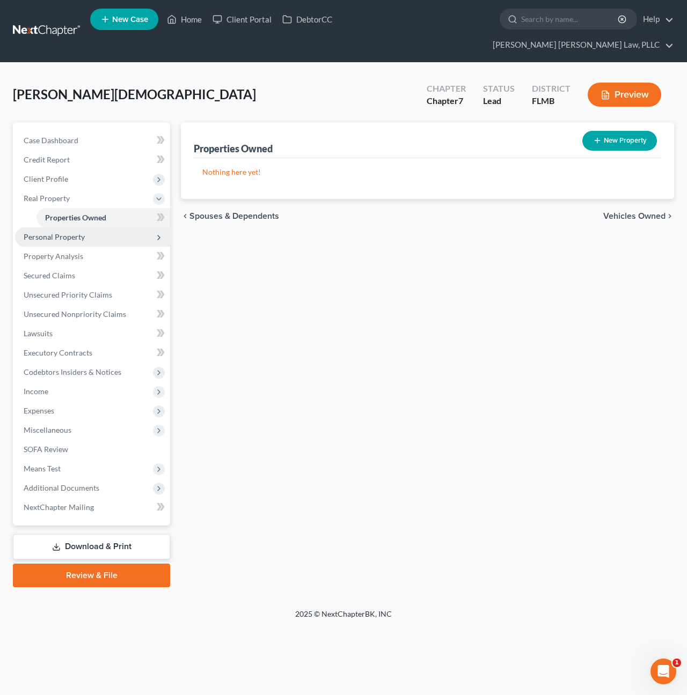
click at [65, 232] on span "Personal Property" at bounding box center [54, 236] width 61 height 9
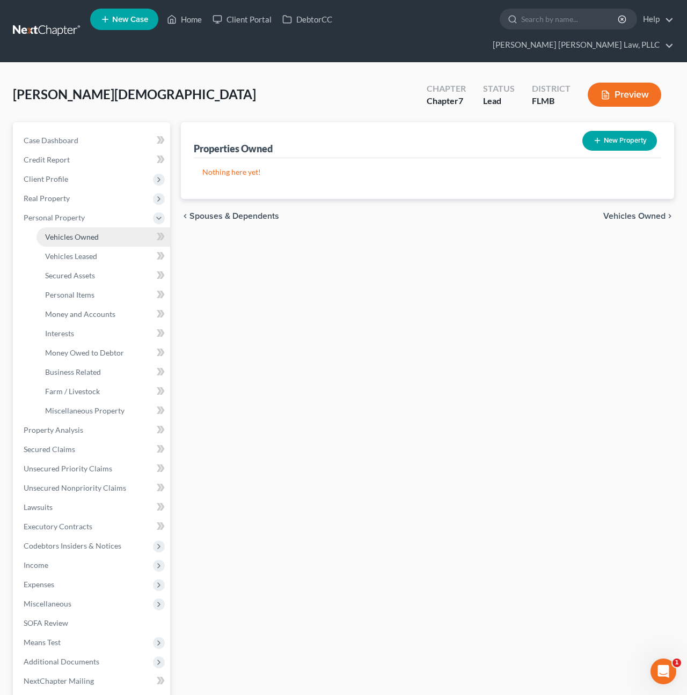
click at [68, 232] on span "Vehicles Owned" at bounding box center [72, 236] width 54 height 9
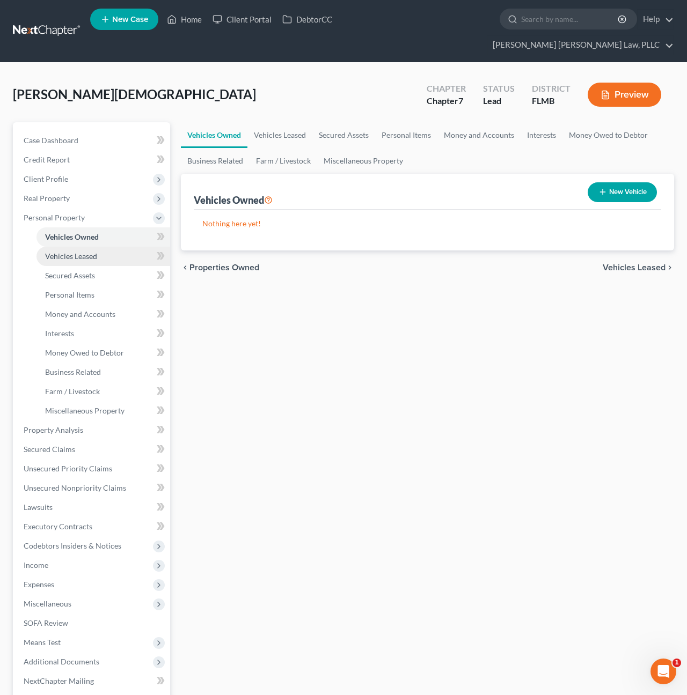
click at [68, 252] on span "Vehicles Leased" at bounding box center [71, 256] width 52 height 9
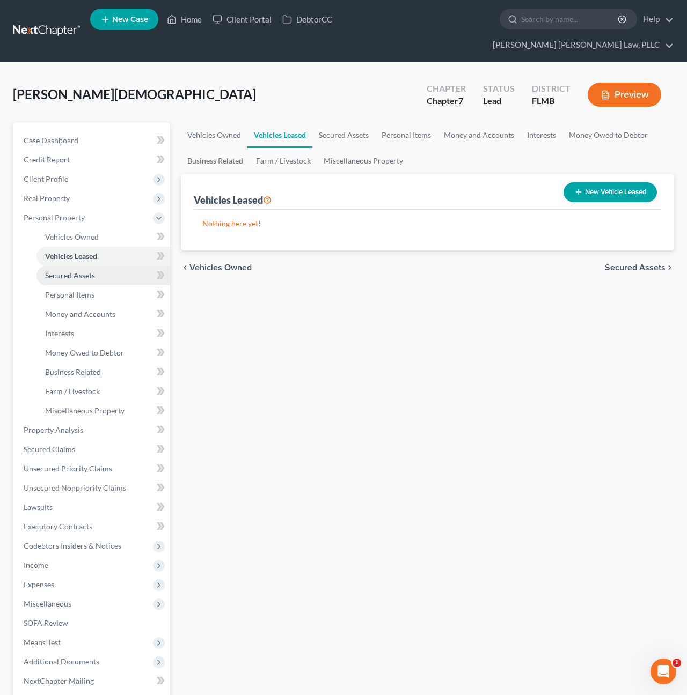
click at [63, 266] on link "Secured Assets" at bounding box center [103, 275] width 134 height 19
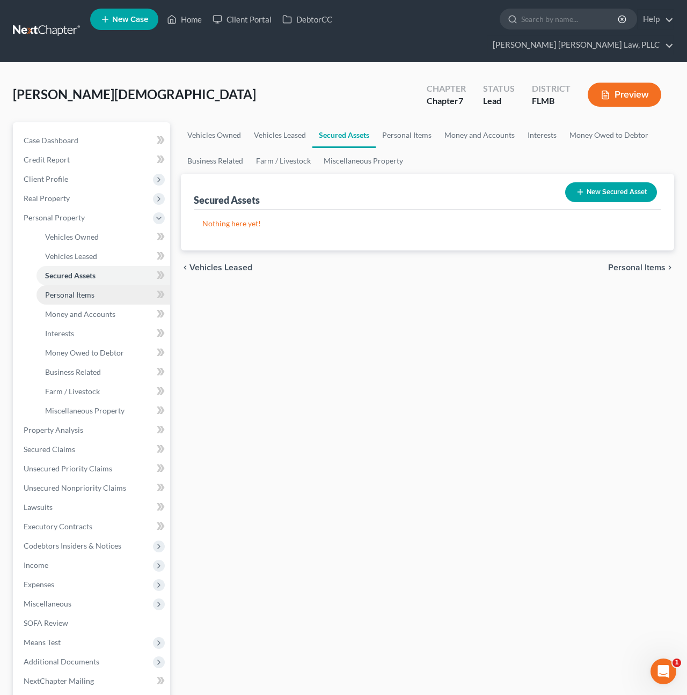
click at [63, 290] on span "Personal Items" at bounding box center [69, 294] width 49 height 9
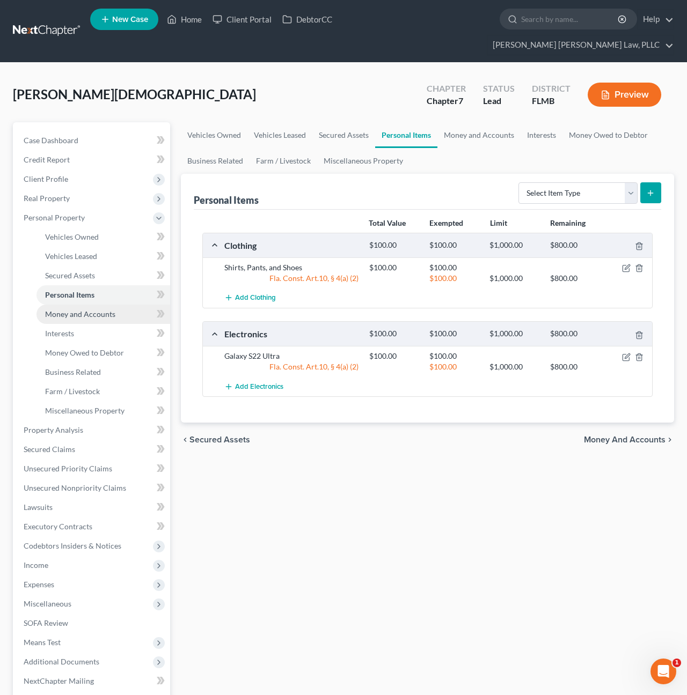
click at [86, 310] on span "Money and Accounts" at bounding box center [80, 314] width 70 height 9
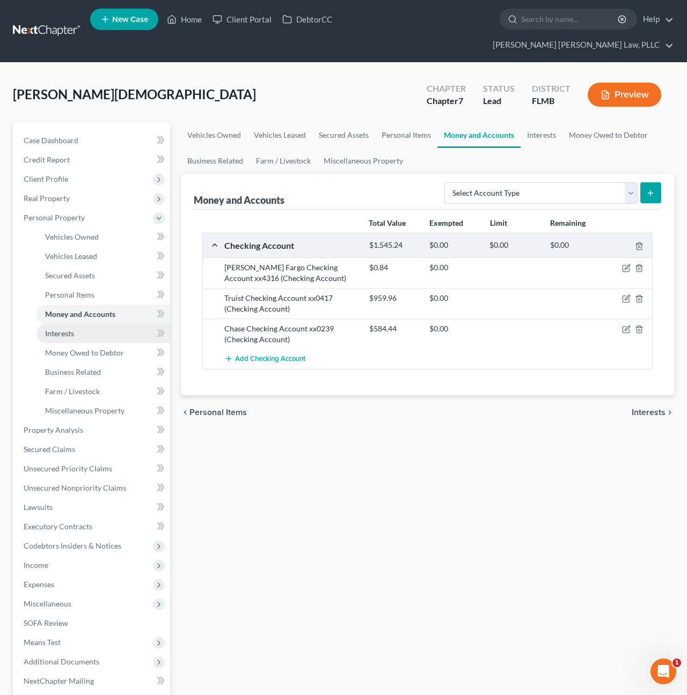
click at [60, 329] on span "Interests" at bounding box center [59, 333] width 29 height 9
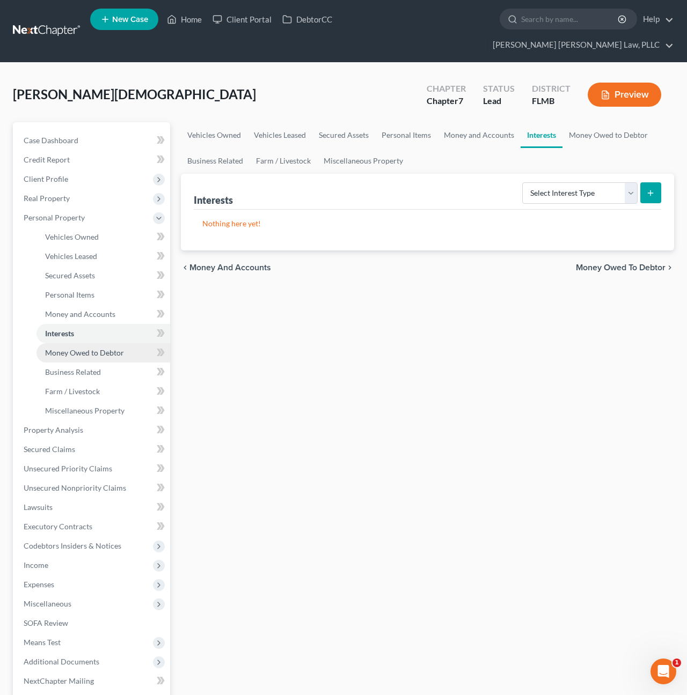
click at [60, 348] on span "Money Owed to Debtor" at bounding box center [84, 352] width 79 height 9
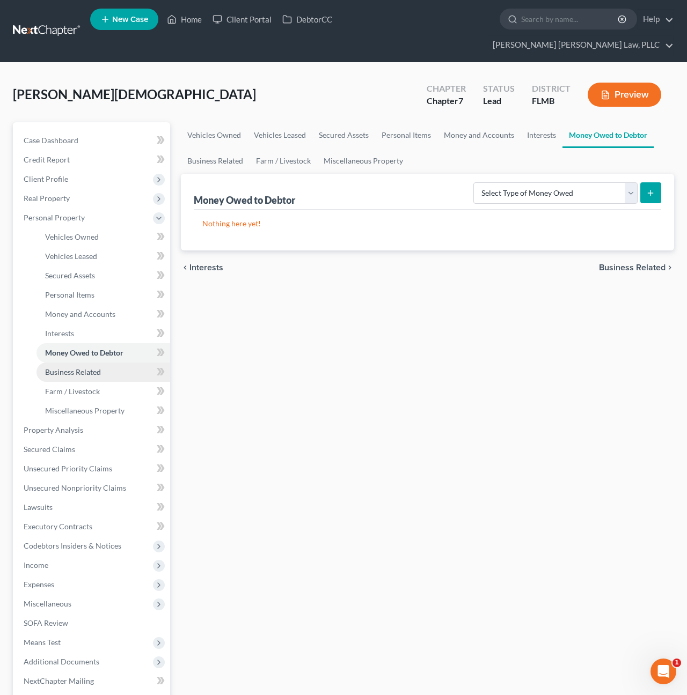
click at [71, 368] on span "Business Related" at bounding box center [73, 372] width 56 height 9
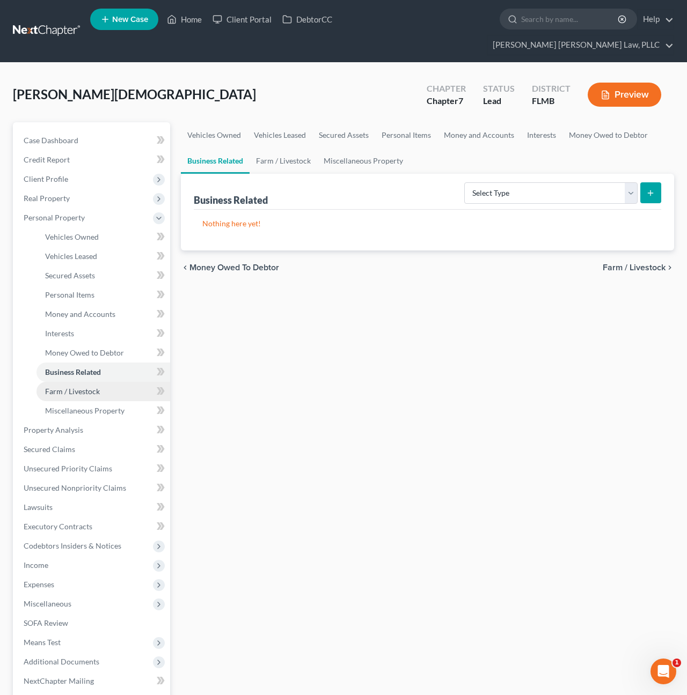
click at [69, 387] on span "Farm / Livestock" at bounding box center [72, 391] width 55 height 9
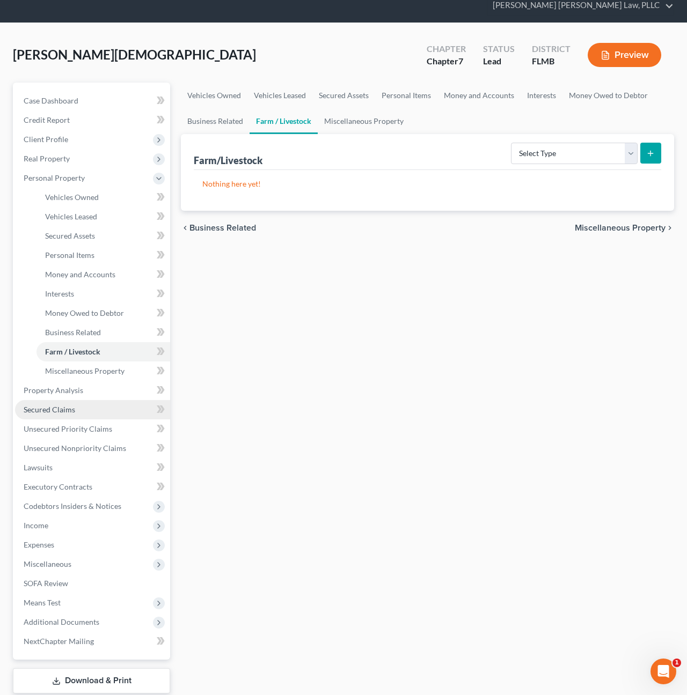
scroll to position [55, 0]
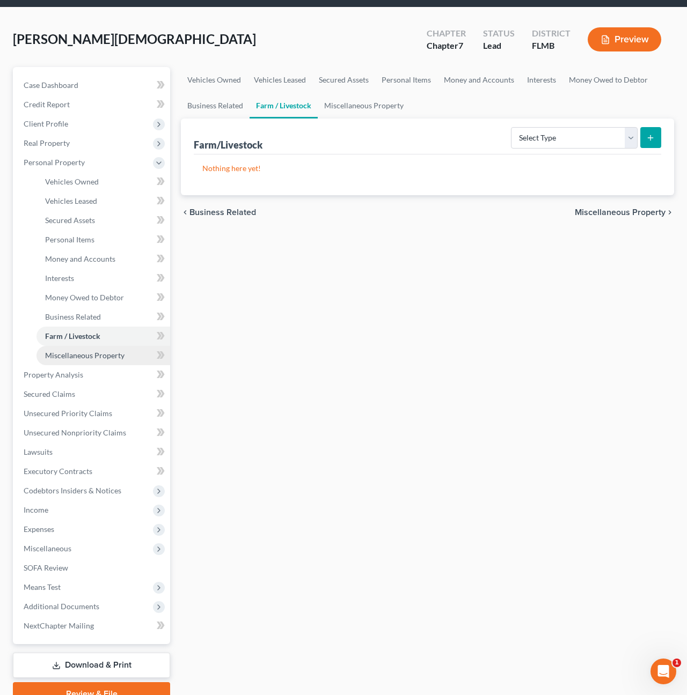
click at [83, 346] on link "Miscellaneous Property" at bounding box center [103, 355] width 134 height 19
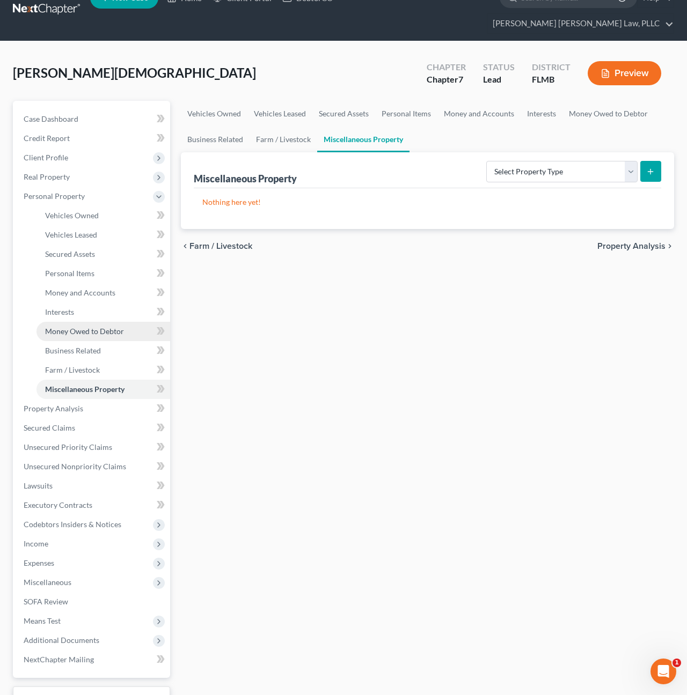
scroll to position [81, 0]
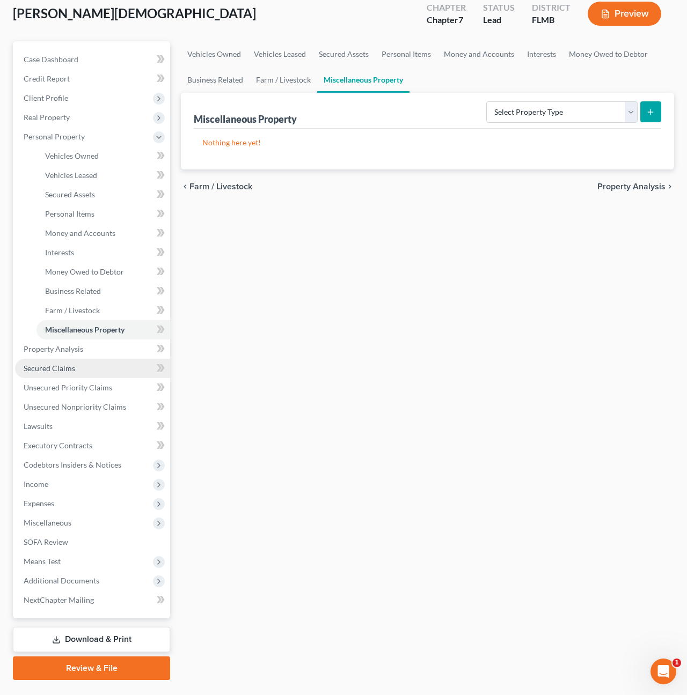
click at [63, 364] on span "Secured Claims" at bounding box center [50, 368] width 52 height 9
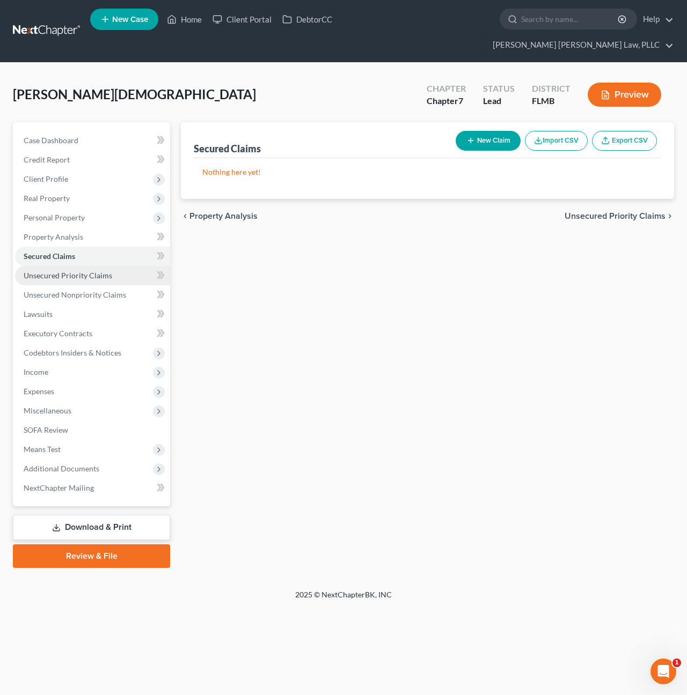
click at [97, 271] on span "Unsecured Priority Claims" at bounding box center [68, 275] width 89 height 9
click at [90, 285] on link "Unsecured Nonpriority Claims" at bounding box center [92, 294] width 155 height 19
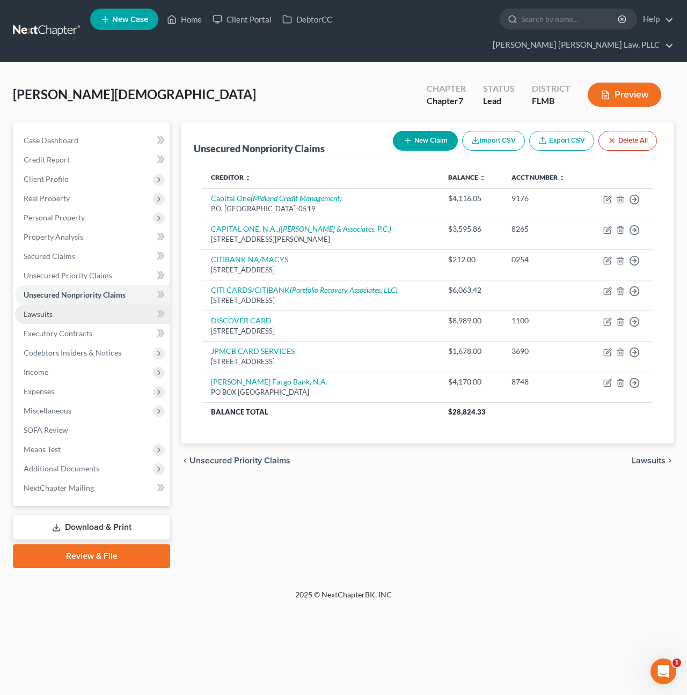
click at [62, 305] on link "Lawsuits" at bounding box center [92, 314] width 155 height 19
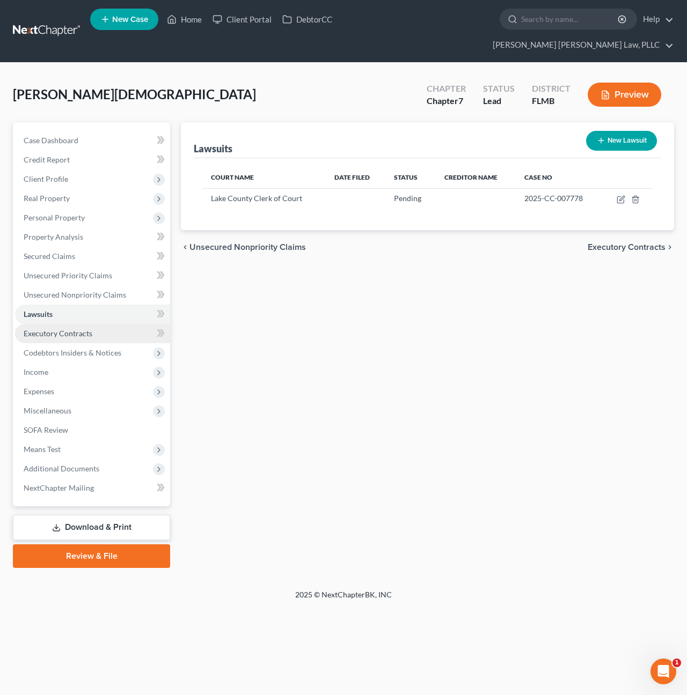
click at [40, 329] on span "Executory Contracts" at bounding box center [58, 333] width 69 height 9
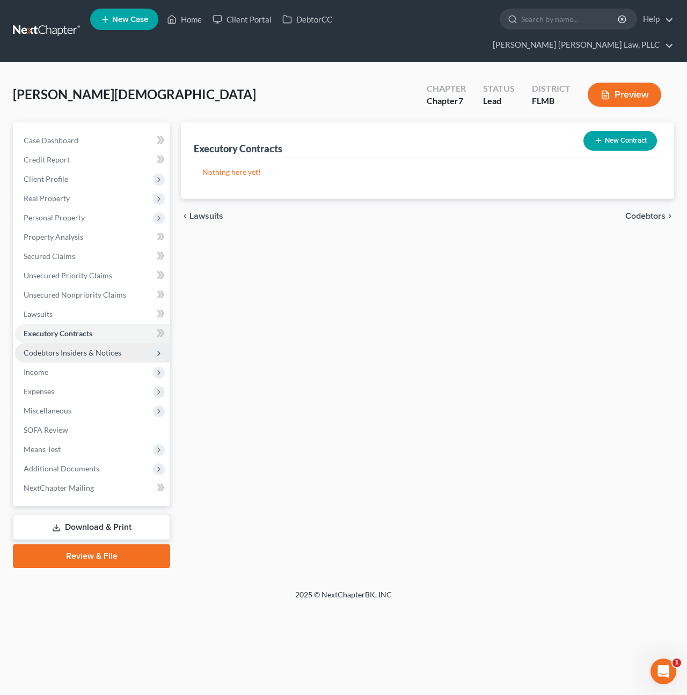
click at [43, 343] on span "Codebtors Insiders & Notices" at bounding box center [92, 352] width 155 height 19
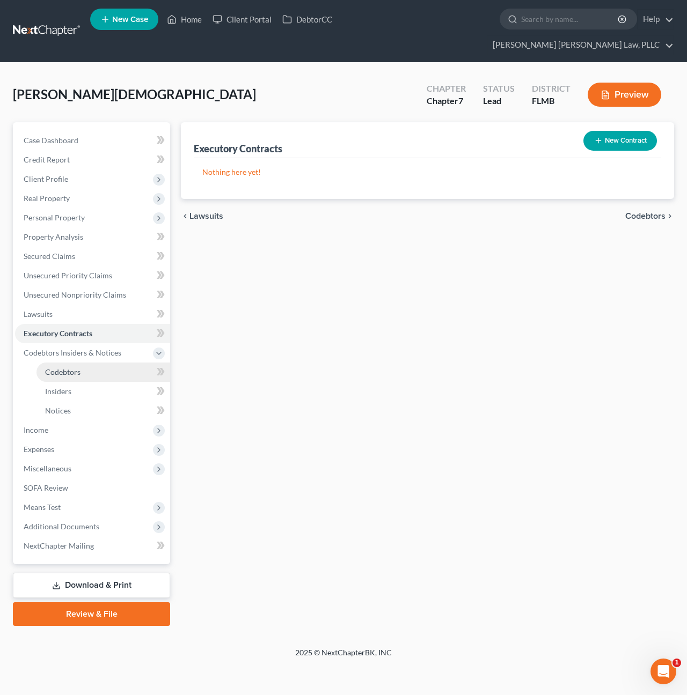
click at [50, 368] on span "Codebtors" at bounding box center [62, 372] width 35 height 9
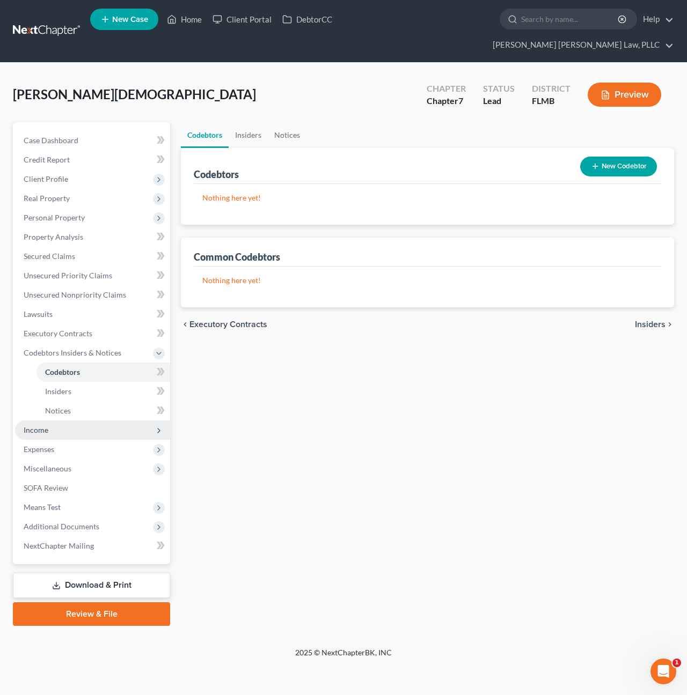
click at [56, 421] on span "Income" at bounding box center [92, 430] width 155 height 19
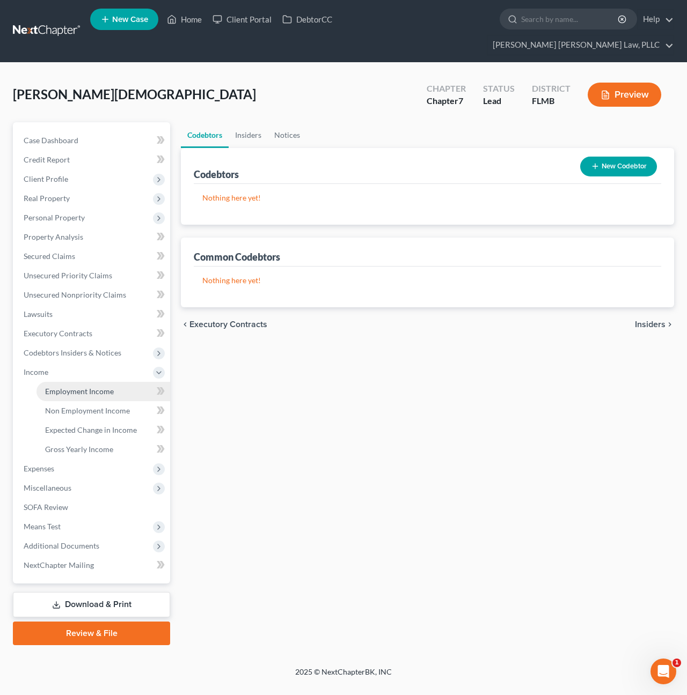
click at [68, 387] on span "Employment Income" at bounding box center [79, 391] width 69 height 9
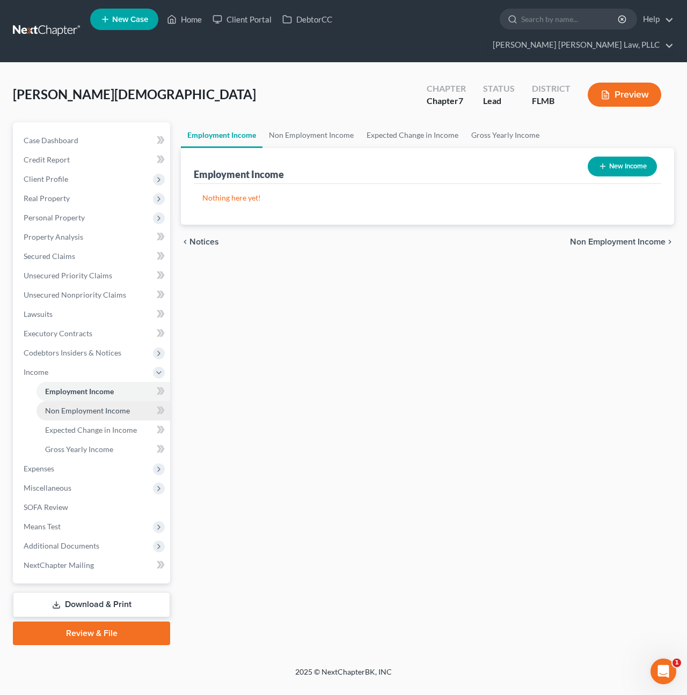
click at [83, 406] on span "Non Employment Income" at bounding box center [87, 410] width 85 height 9
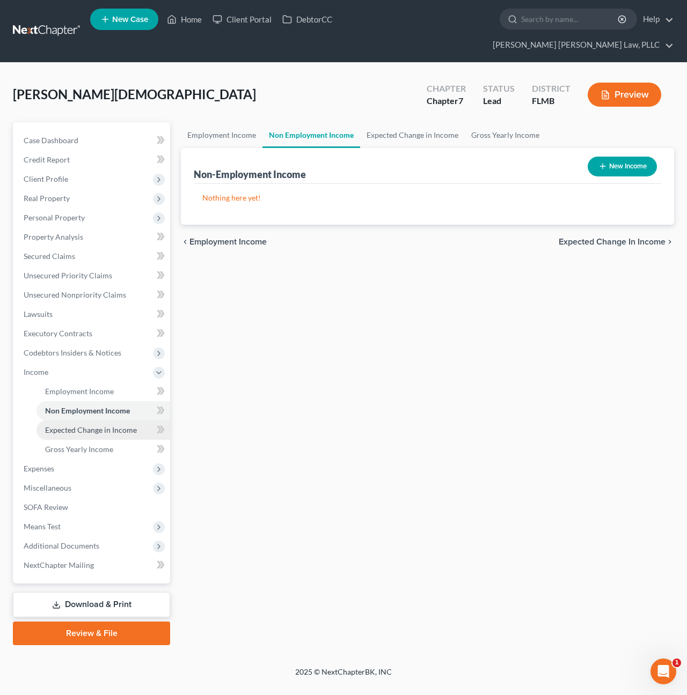
click at [86, 425] on span "Expected Change in Income" at bounding box center [91, 429] width 92 height 9
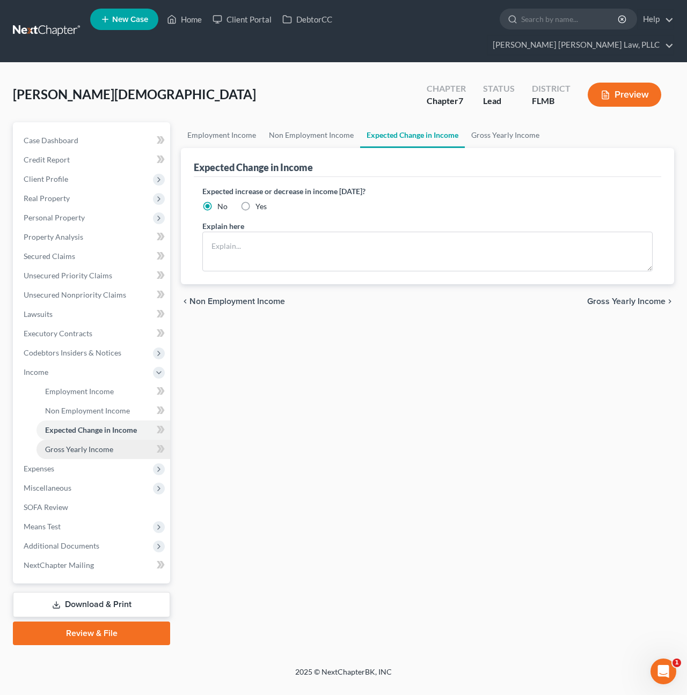
click at [85, 445] on span "Gross Yearly Income" at bounding box center [79, 449] width 68 height 9
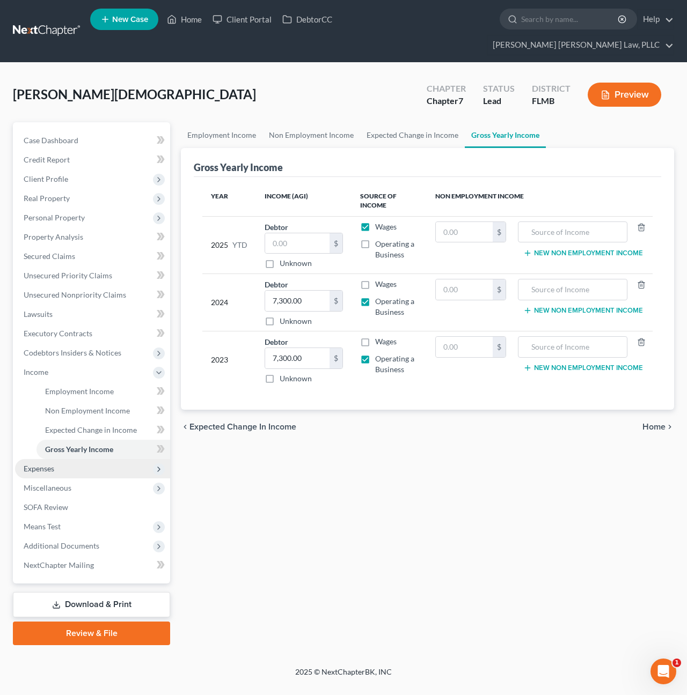
click at [31, 459] on span "Expenses" at bounding box center [92, 468] width 155 height 19
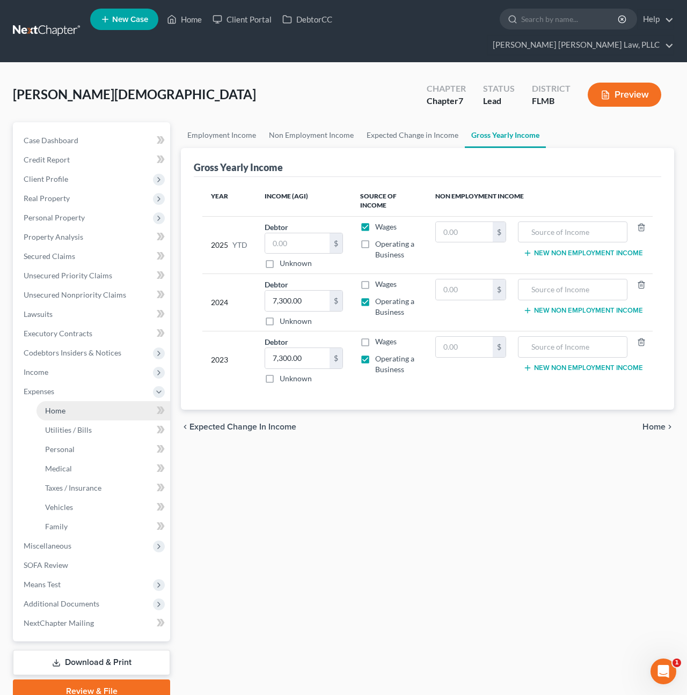
click at [69, 401] on link "Home" at bounding box center [103, 410] width 134 height 19
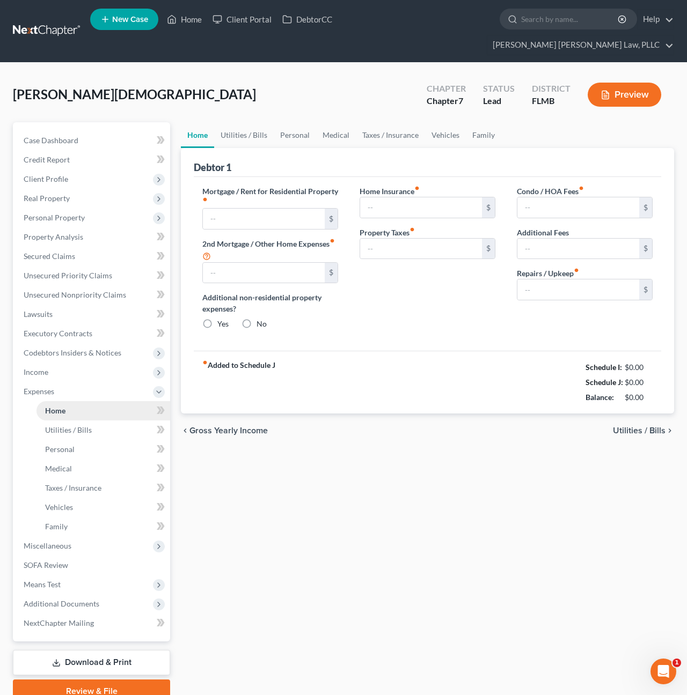
radio input "true"
click at [60, 425] on span "Utilities / Bills" at bounding box center [68, 429] width 47 height 9
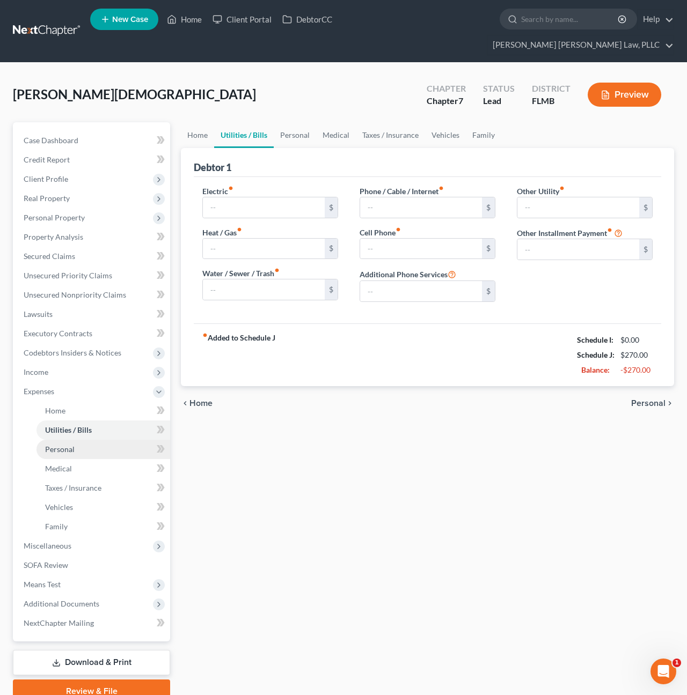
click at [69, 445] on span "Personal" at bounding box center [60, 449] width 30 height 9
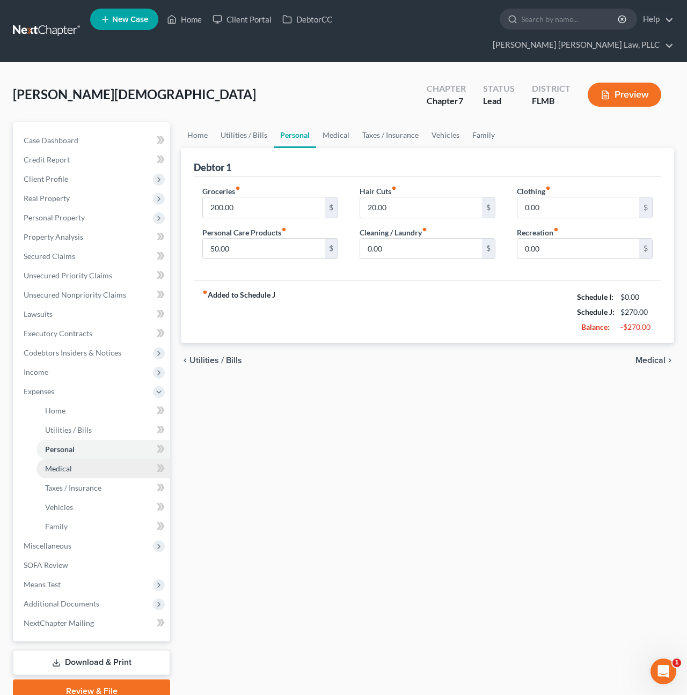
click at [71, 459] on link "Medical" at bounding box center [103, 468] width 134 height 19
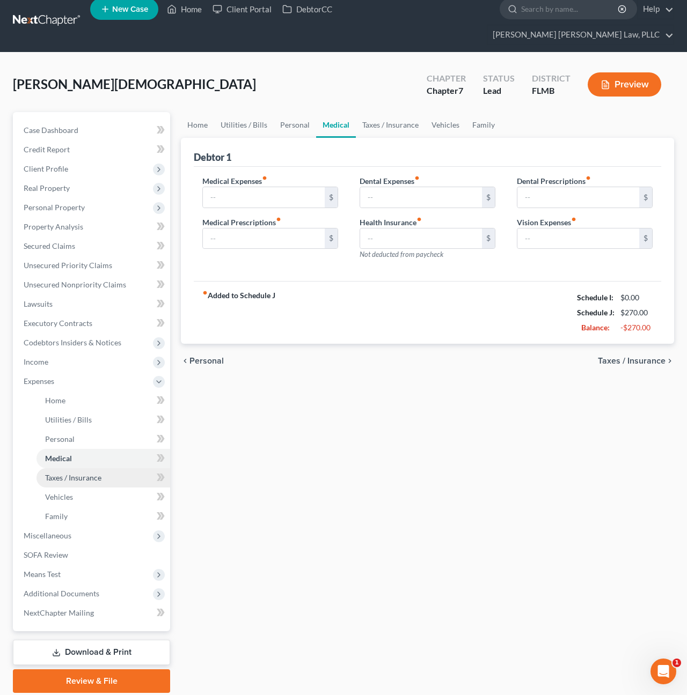
click at [78, 473] on span "Taxes / Insurance" at bounding box center [73, 477] width 56 height 9
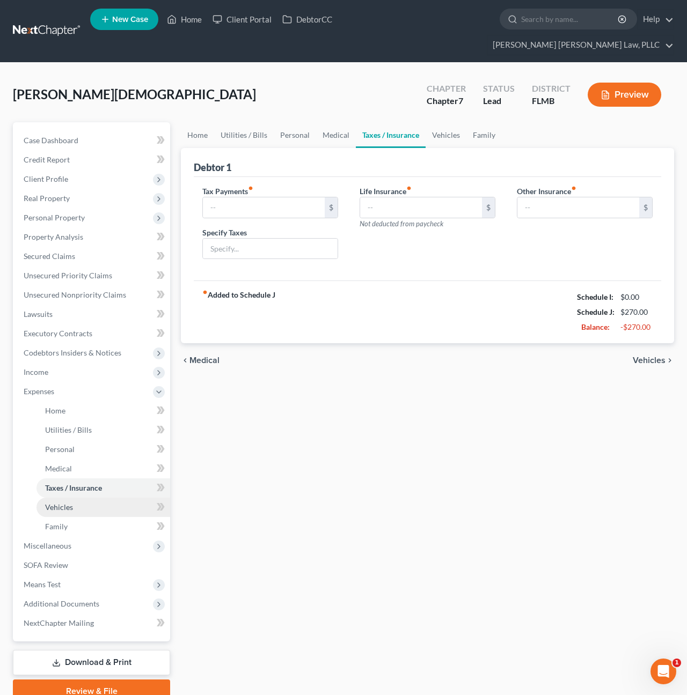
click at [71, 503] on span "Vehicles" at bounding box center [59, 507] width 28 height 9
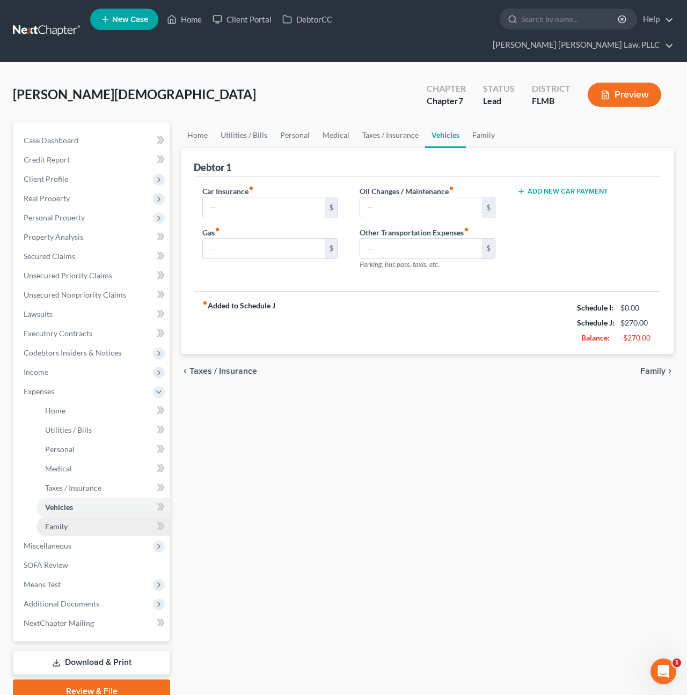
click at [71, 517] on link "Family" at bounding box center [103, 526] width 134 height 19
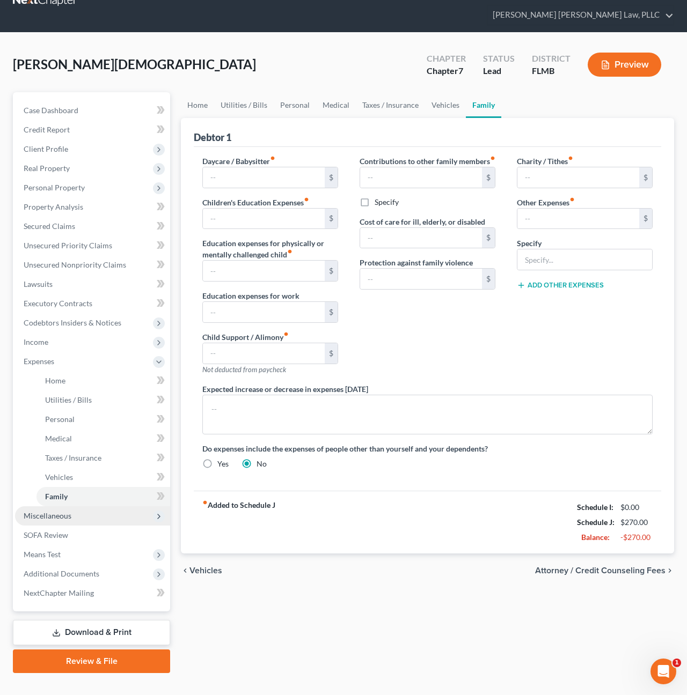
scroll to position [30, 0]
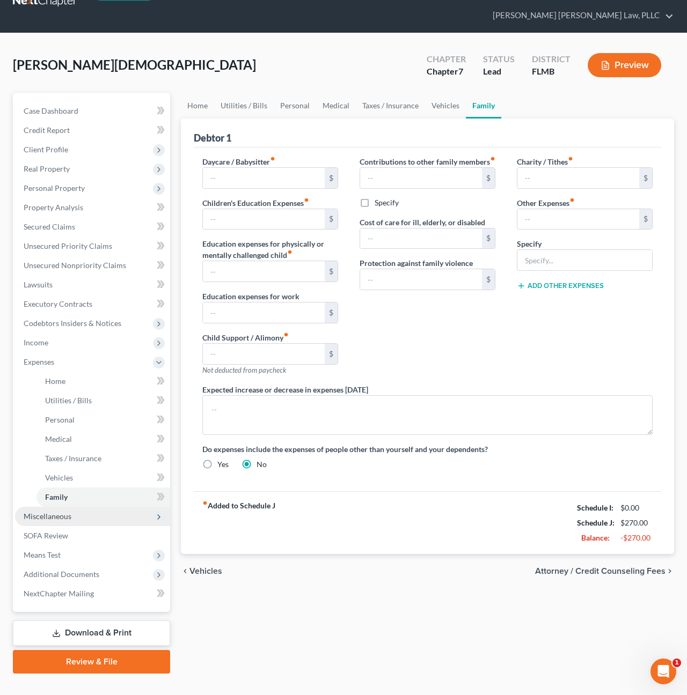
click at [68, 512] on span "Miscellaneous" at bounding box center [48, 516] width 48 height 9
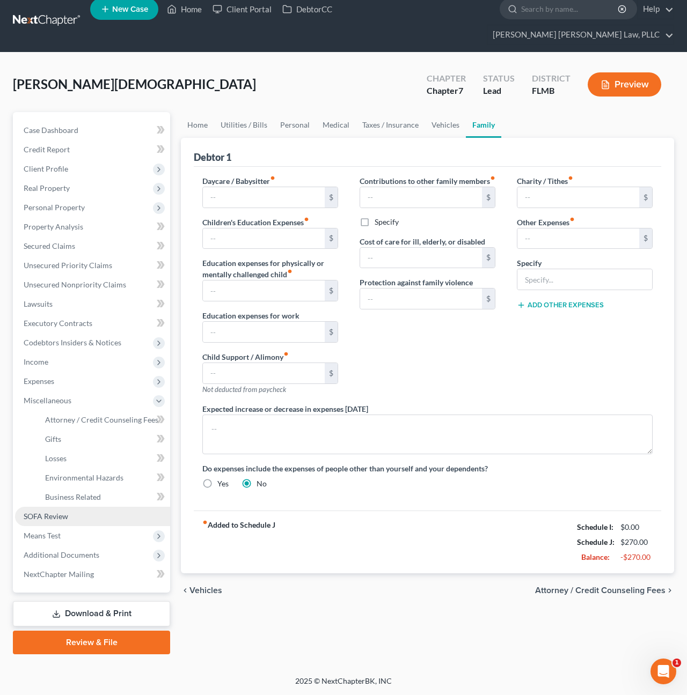
scroll to position [0, 0]
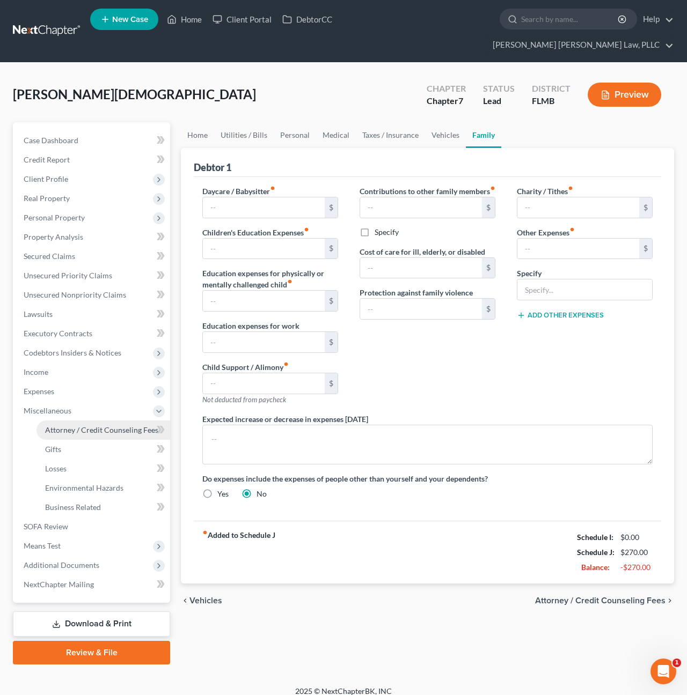
click at [82, 421] on link "Attorney / Credit Counseling Fees" at bounding box center [103, 430] width 134 height 19
select select "0"
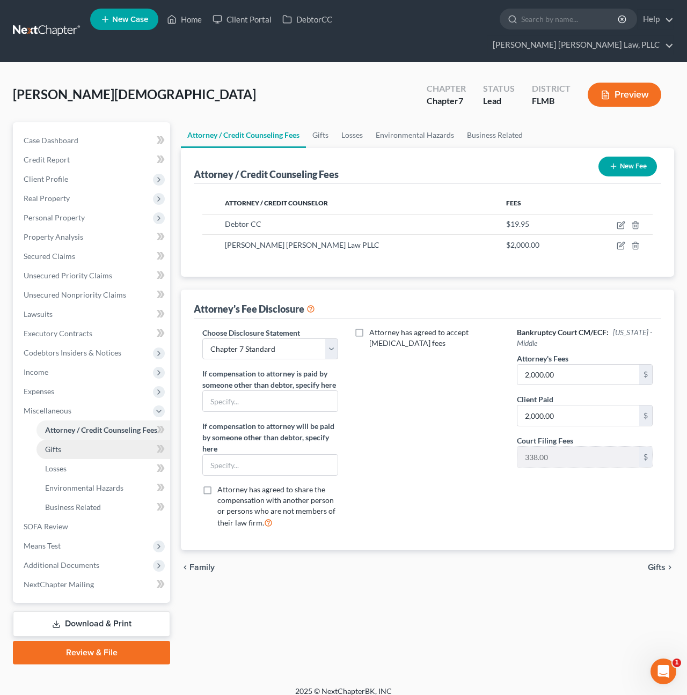
click at [58, 445] on span "Gifts" at bounding box center [53, 449] width 16 height 9
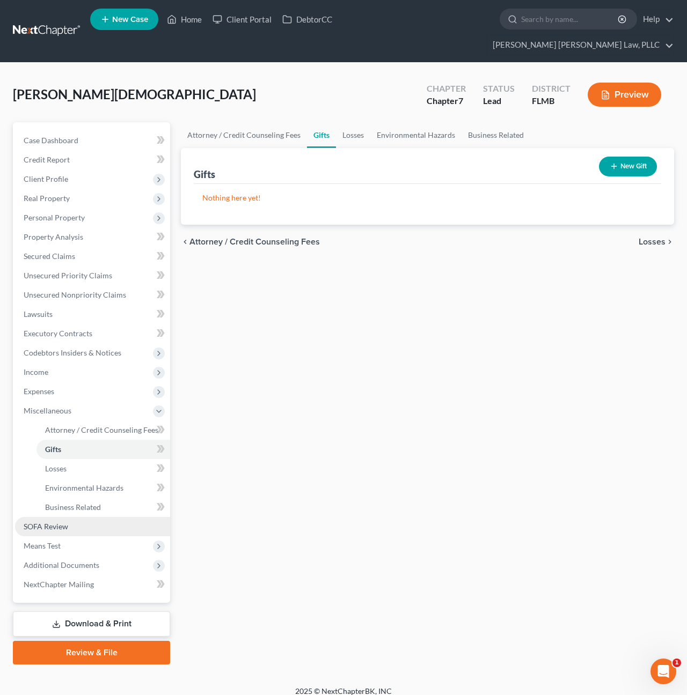
click at [62, 522] on span "SOFA Review" at bounding box center [46, 526] width 45 height 9
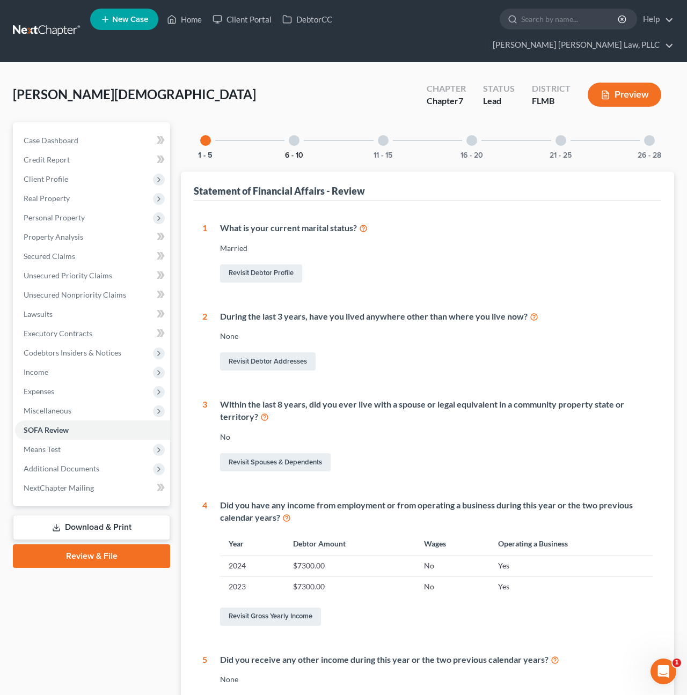
click at [293, 152] on button "6 - 10" at bounding box center [294, 156] width 18 height 8
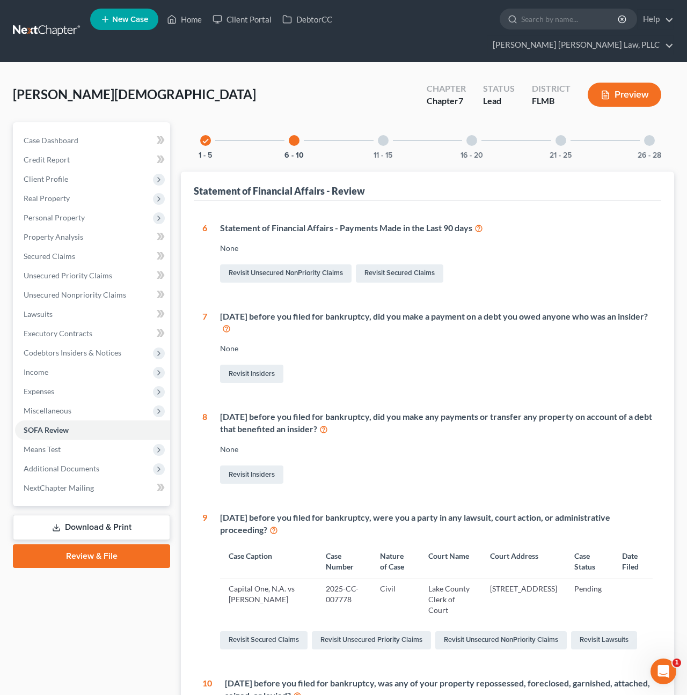
click at [368, 122] on div "11 - 15" at bounding box center [383, 140] width 36 height 36
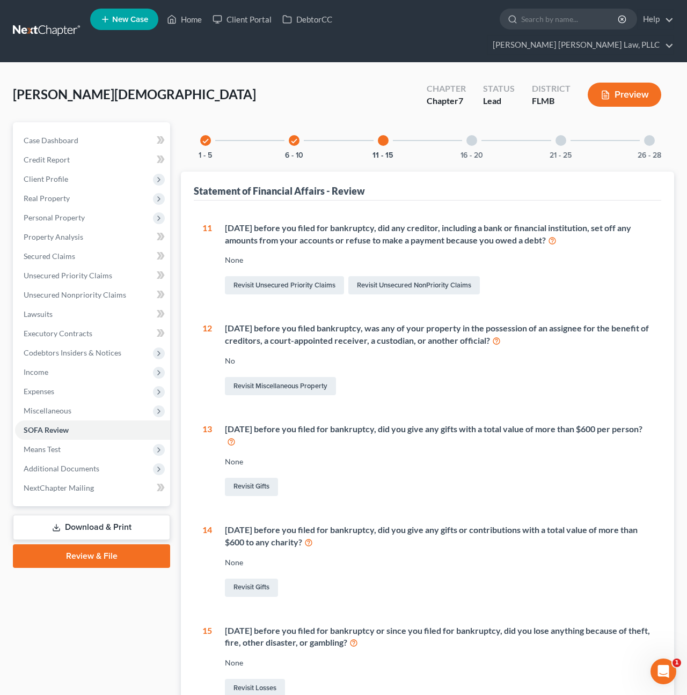
click at [473, 135] on div at bounding box center [471, 140] width 11 height 11
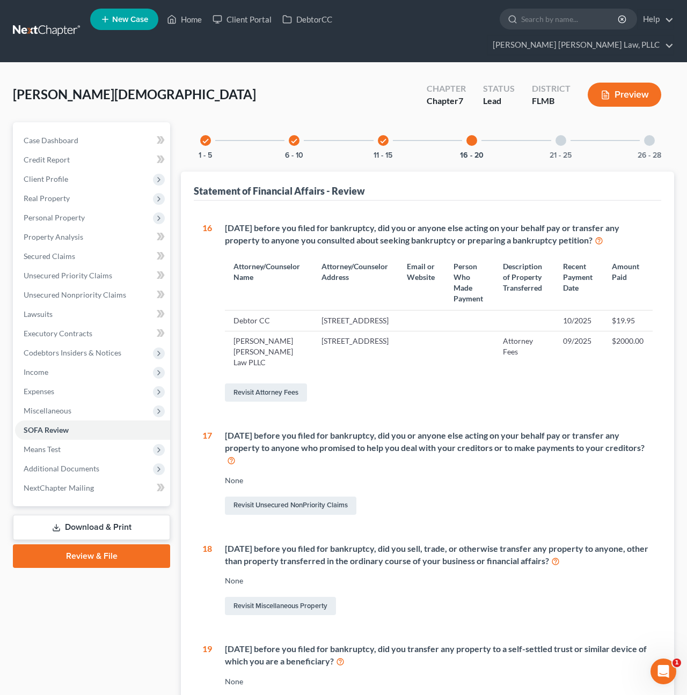
click at [559, 135] on div at bounding box center [560, 140] width 11 height 11
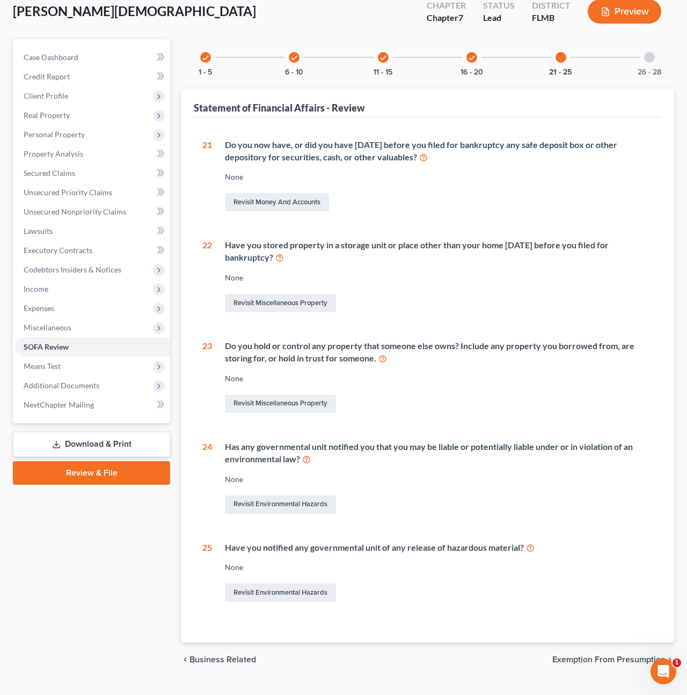
scroll to position [83, 0]
click at [652, 53] on div at bounding box center [649, 58] width 11 height 11
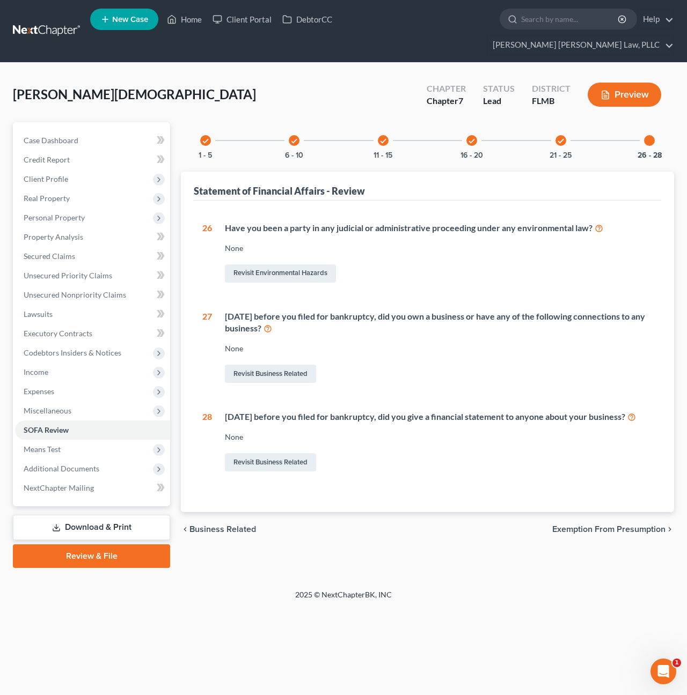
scroll to position [0, 0]
